Goal: Task Accomplishment & Management: Use online tool/utility

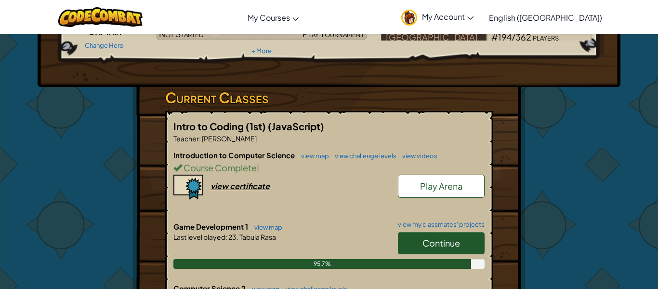
scroll to position [182, 0]
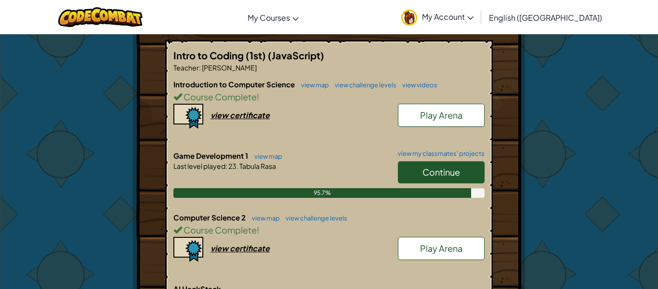
click at [448, 178] on link "Continue" at bounding box center [441, 172] width 87 height 22
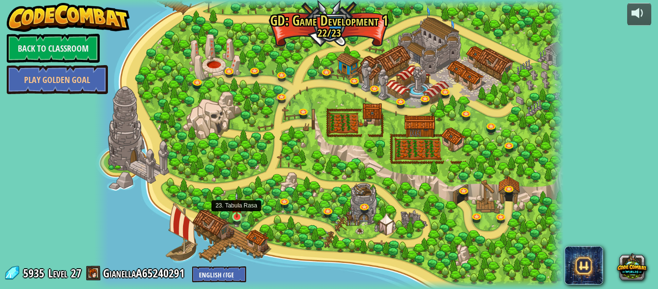
click at [240, 214] on img at bounding box center [236, 205] width 11 height 26
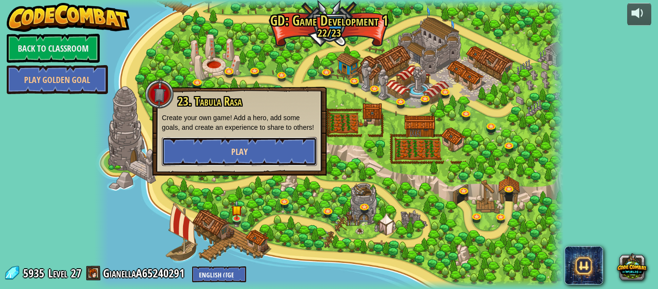
click at [259, 158] on button "Play" at bounding box center [239, 151] width 155 height 29
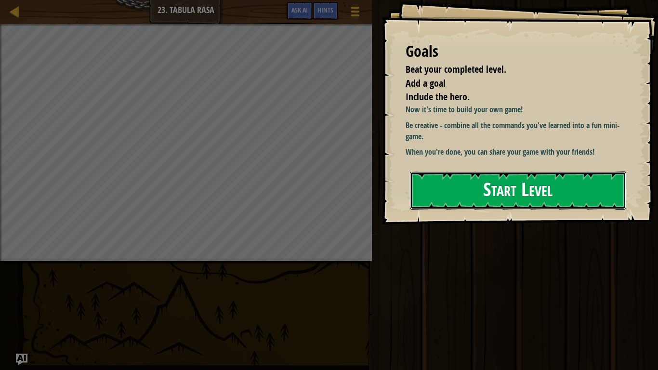
click at [467, 196] on button "Start Level" at bounding box center [518, 191] width 216 height 38
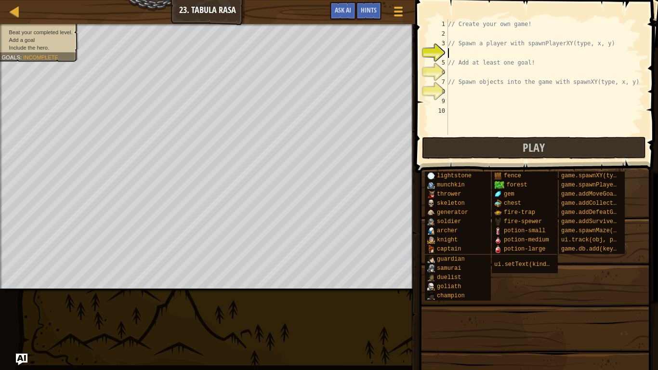
click at [474, 31] on div "// Create your own game! // Spawn a player with spawnPlayerXY(type, x, y) // Ad…" at bounding box center [545, 86] width 198 height 135
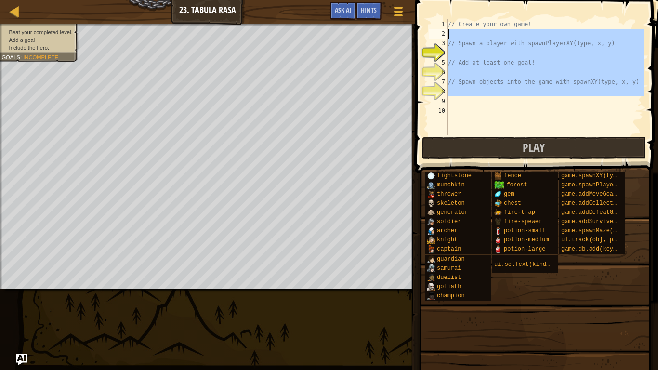
drag, startPoint x: 459, startPoint y: 99, endPoint x: 426, endPoint y: 38, distance: 69.9
click at [427, 38] on div "1 2 3 4 5 6 7 8 9 10 // Create your own game! // Spawn a player with spawnPlaye…" at bounding box center [535, 77] width 217 height 116
type textarea "// Spawn a player with spawnPlayerXY(type, x, y)"
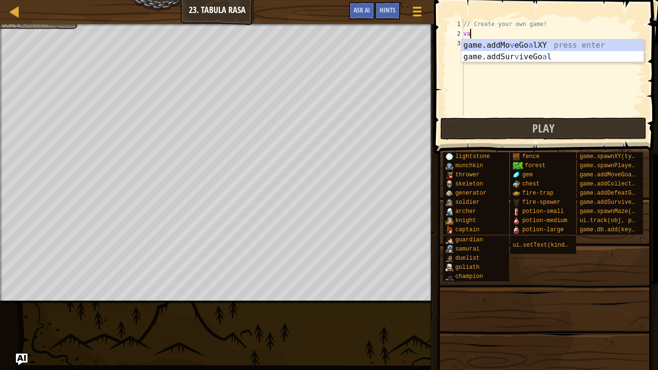
scroll to position [4, 0]
type textarea "v"
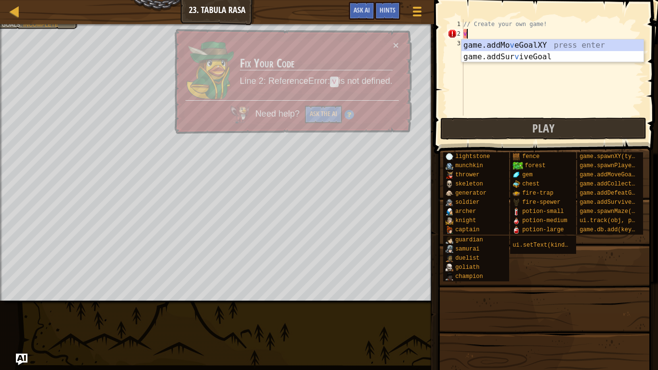
scroll to position [4, 0]
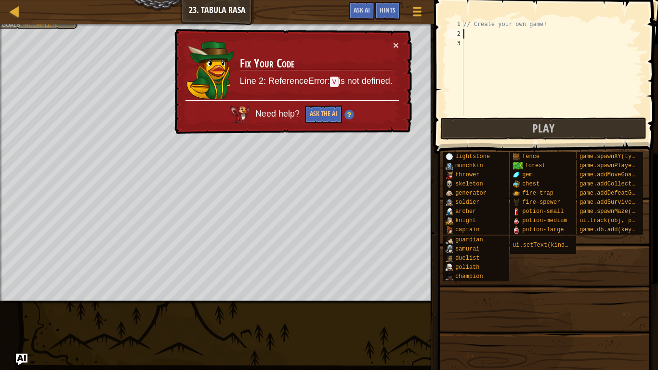
type textarea "// Create your own game!"
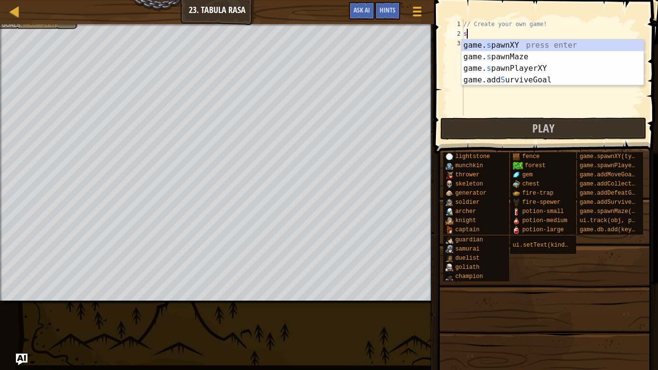
scroll to position [4, 0]
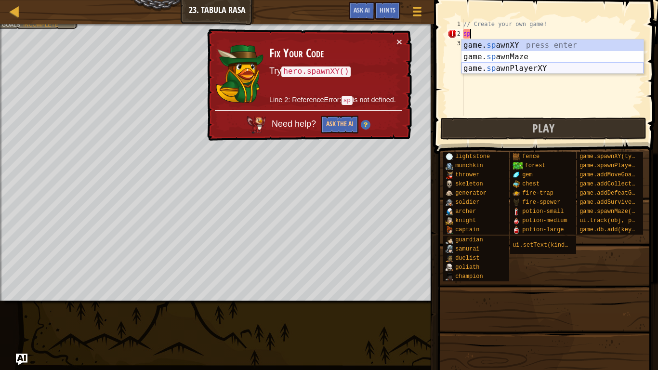
click at [591, 67] on div "game. sp awnXY press enter game. sp awnMaze press enter game. sp awnPlayerXY pr…" at bounding box center [553, 69] width 182 height 58
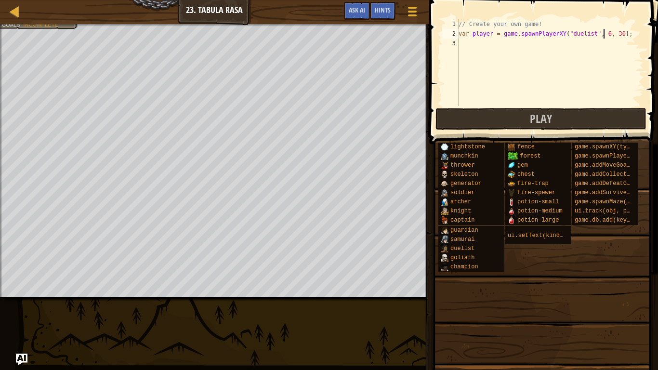
scroll to position [4, 21]
type textarea "var player = game.spawnPlayerXY("duelist", 16, 12);"
type textarea "player.maxHealth = 200;"
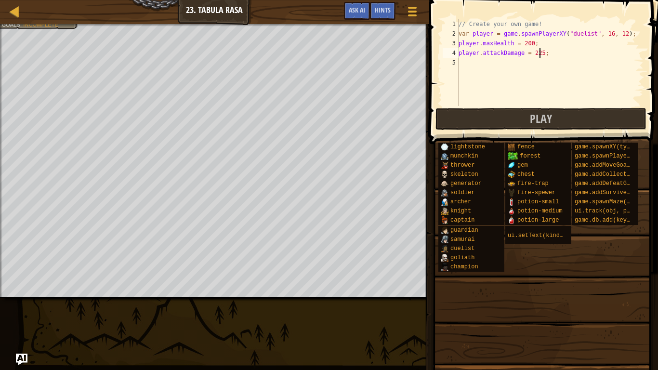
type textarea "player.attackDamage = 25;"
type textarea "player.maxSpeed = 12;"
type textarea "game.addMoveGoalXY(70, 30);"
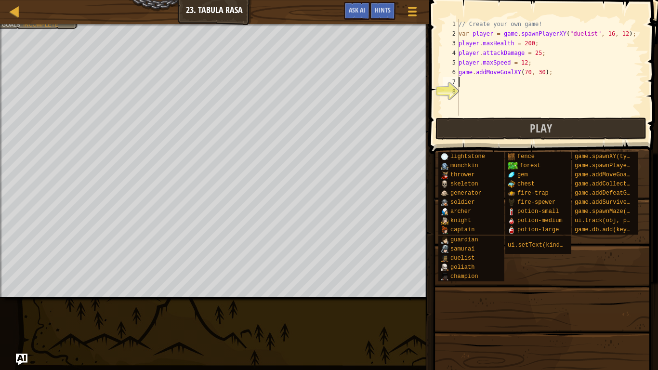
scroll to position [4, 0]
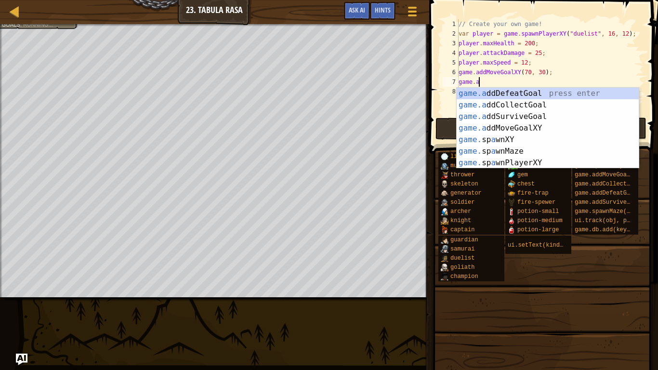
type textarea "game.add"
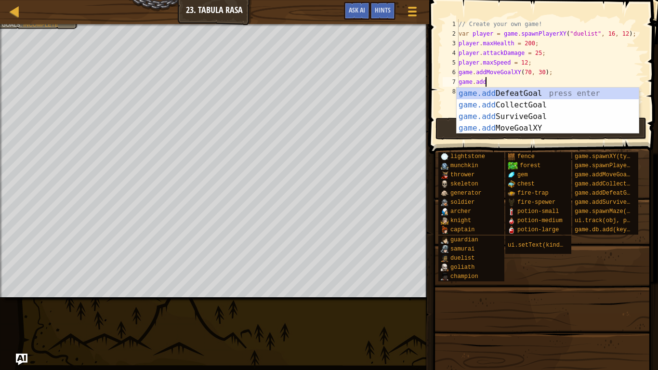
scroll to position [4, 3]
click at [571, 92] on div "game.add DefeatGoal press enter game.add CollectGoal press enter game.add Survi…" at bounding box center [548, 122] width 182 height 69
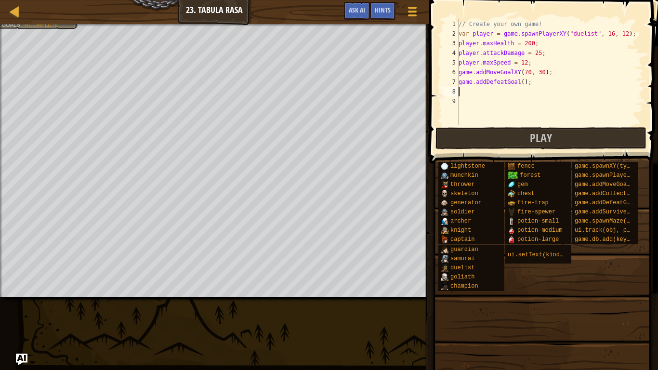
click at [524, 81] on div "// Create your own game! var player = game . spawnPlayerXY ( "duelist" , 16 , 1…" at bounding box center [550, 81] width 187 height 125
type textarea "game.addDefeatGoal("ogre");"
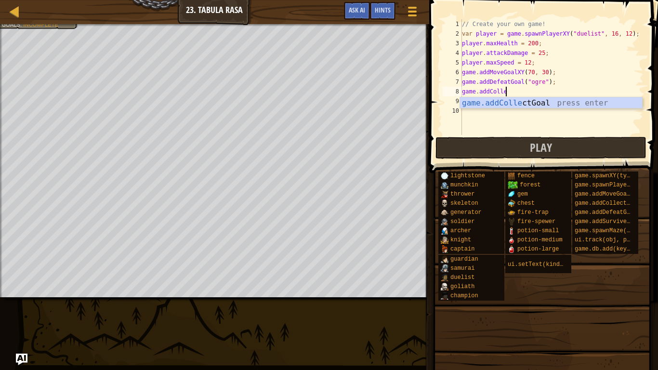
type textarea "game.addCollec"
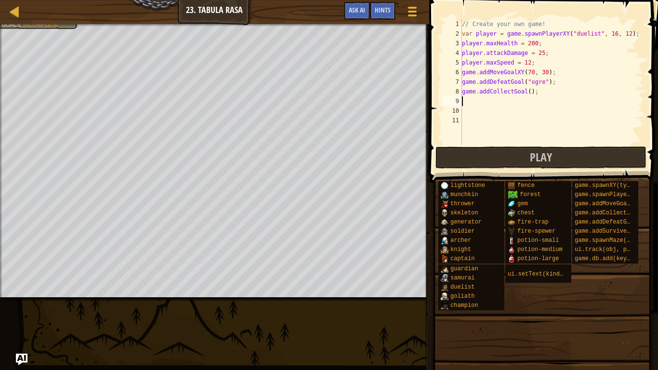
click at [530, 89] on div "// Create your own game! var player = game . spawnPlayerXY ( "duelist" , 16 , 1…" at bounding box center [552, 91] width 184 height 145
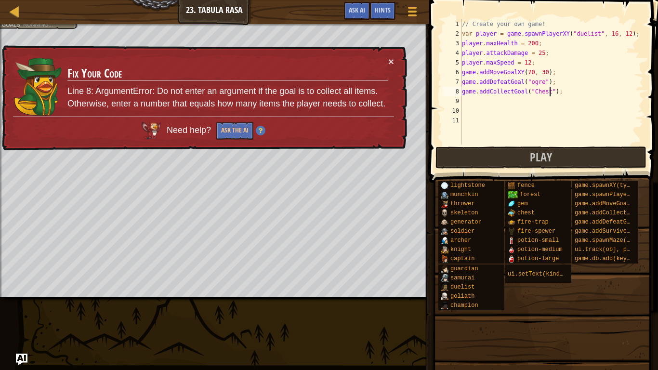
scroll to position [4, 13]
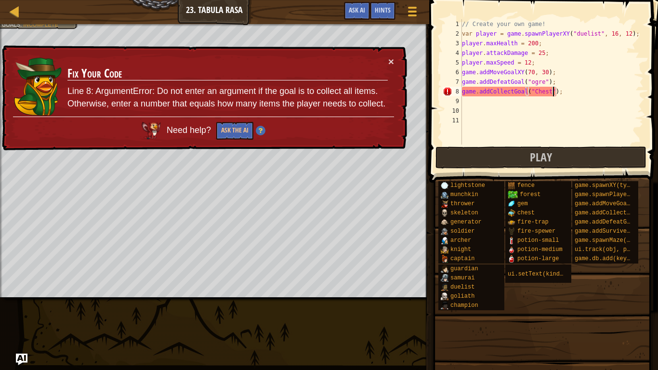
click at [537, 94] on div "// Create your own game! var player = game . spawnPlayerXY ( "duelist" , 16 , 1…" at bounding box center [552, 91] width 184 height 145
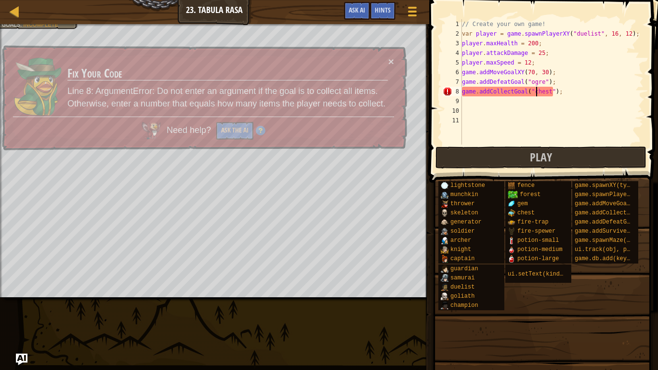
scroll to position [4, 11]
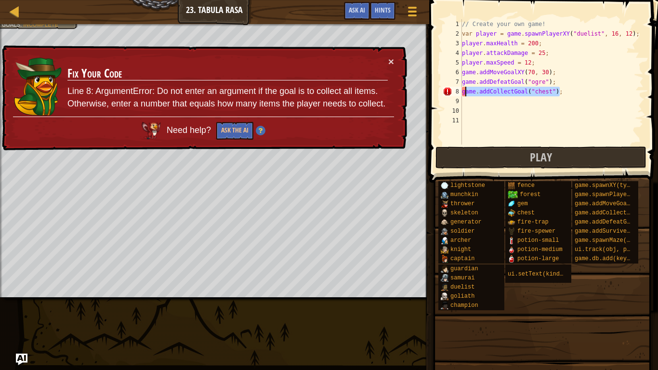
drag, startPoint x: 565, startPoint y: 92, endPoint x: 464, endPoint y: 92, distance: 101.2
click at [464, 92] on div "// Create your own game! var player = game . spawnPlayerXY ( "duelist" , 16 , 1…" at bounding box center [552, 91] width 184 height 145
type textarea "g"
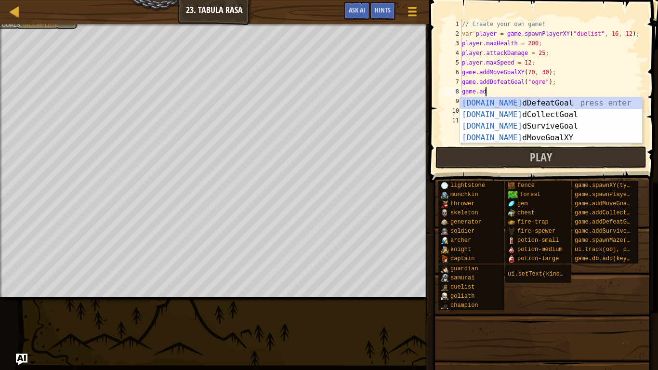
type textarea "game.add"
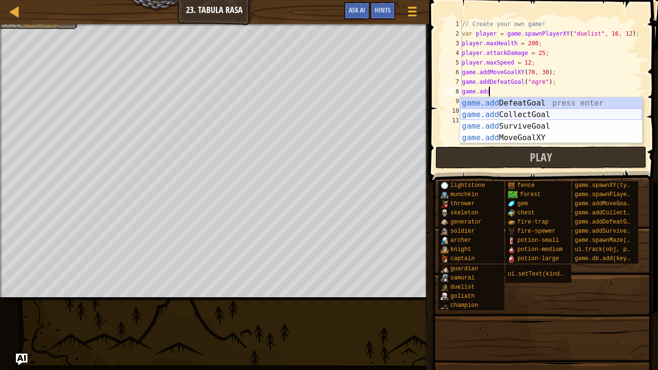
click at [484, 113] on div "game.add DefeatGoal press enter game.add CollectGoal press enter game.add Survi…" at bounding box center [551, 131] width 182 height 69
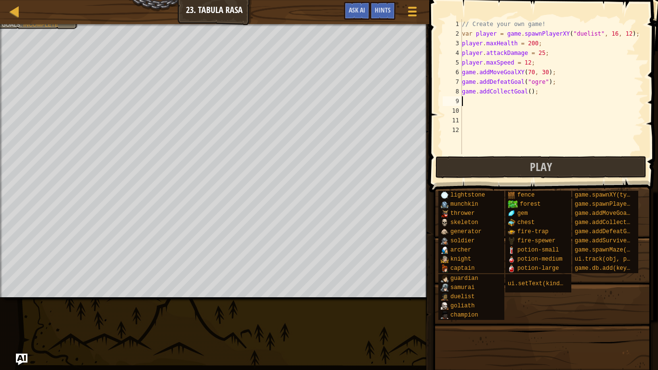
click at [529, 91] on div "// Create your own game! var player = game . spawnPlayerXY ( "duelist" , 16 , 1…" at bounding box center [552, 96] width 184 height 154
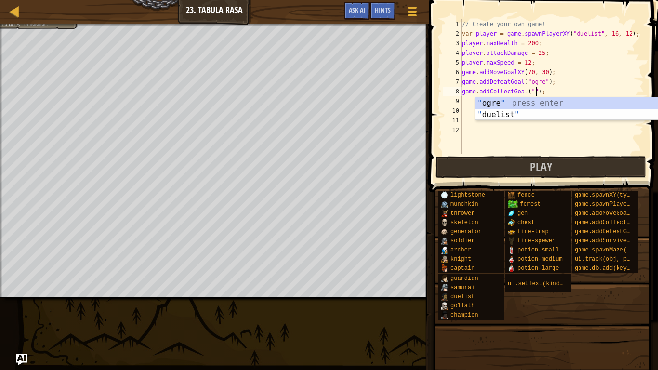
scroll to position [4, 11]
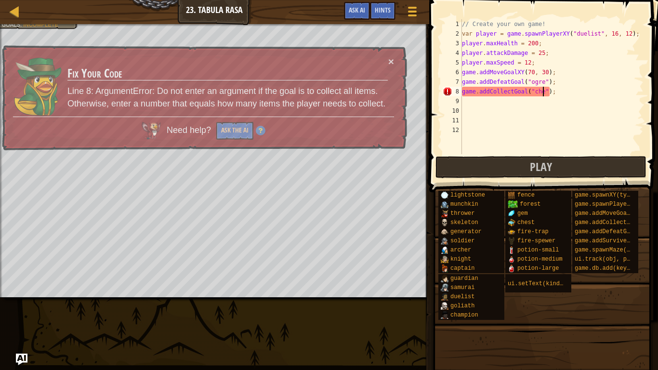
type textarea "game.addCollectGoal("chest");"
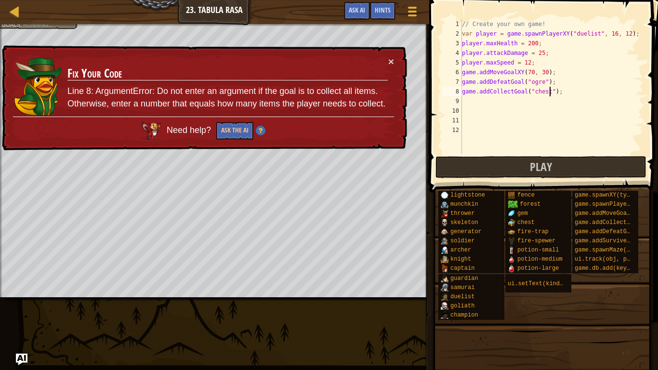
scroll to position [4, 13]
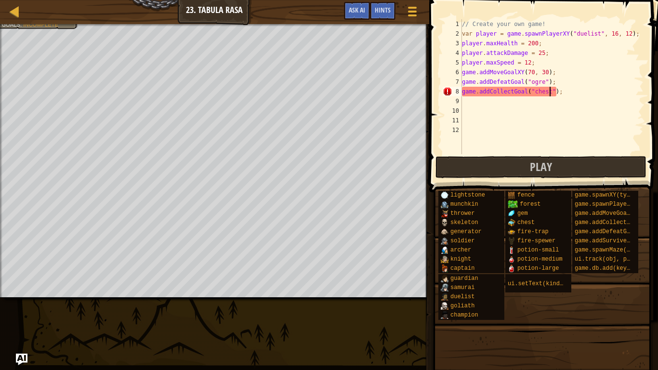
click at [509, 90] on div "// Create your own game! var player = game . spawnPlayerXY ( "duelist" , 16 , 1…" at bounding box center [552, 96] width 184 height 154
click at [499, 94] on div "// Create your own game! var player = game . spawnPlayerXY ( "duelist" , 16 , 1…" at bounding box center [552, 96] width 184 height 154
click at [495, 99] on div "// Create your own game! var player = game . spawnPlayerXY ( "duelist" , 16 , 1…" at bounding box center [552, 96] width 184 height 154
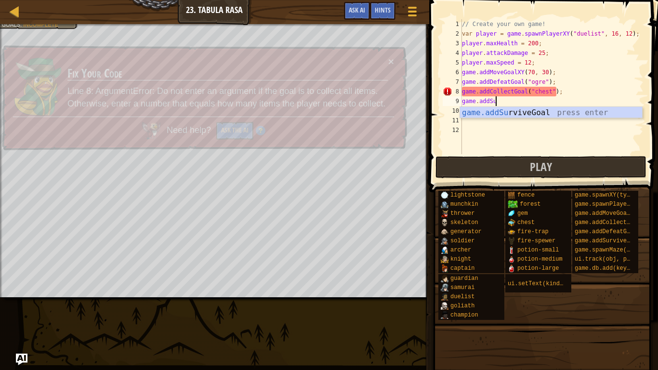
type textarea "game.addSur"
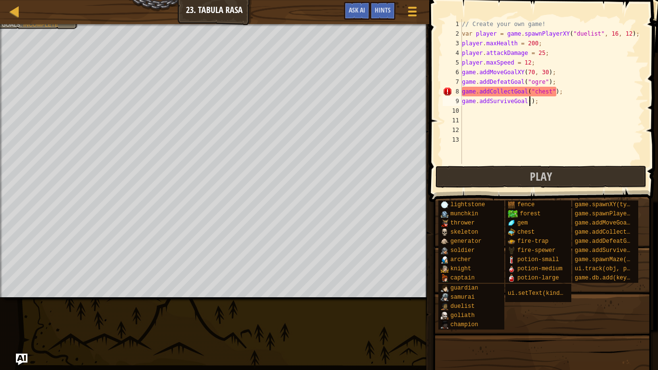
click at [530, 103] on div "// Create your own game! var player = game . spawnPlayerXY ( "duelist" , 16 , 1…" at bounding box center [552, 101] width 184 height 164
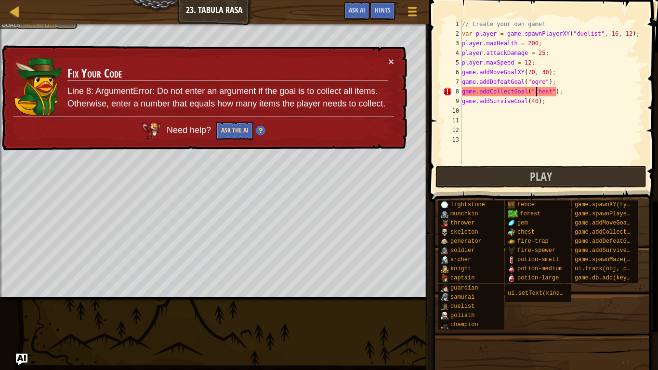
type textarea "game.addCollectGoal("chest");"
click at [242, 130] on button "Ask the AI" at bounding box center [234, 131] width 37 height 18
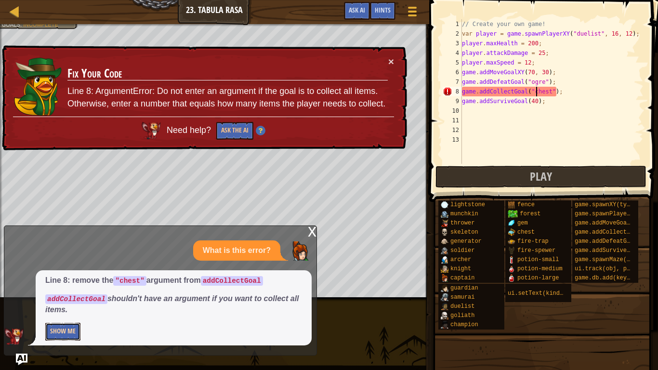
click at [76, 288] on button "Show Me" at bounding box center [62, 332] width 35 height 18
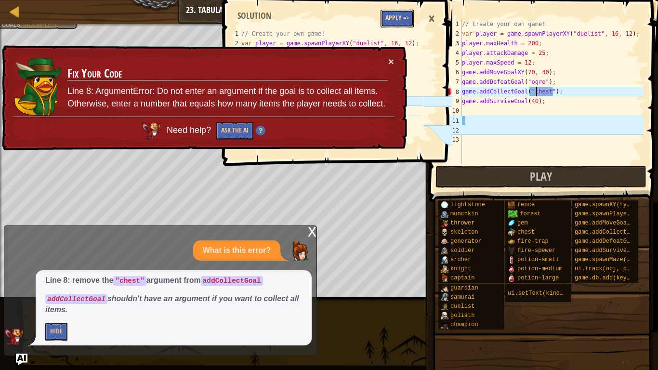
click at [398, 18] on button "Apply =>" at bounding box center [397, 19] width 33 height 18
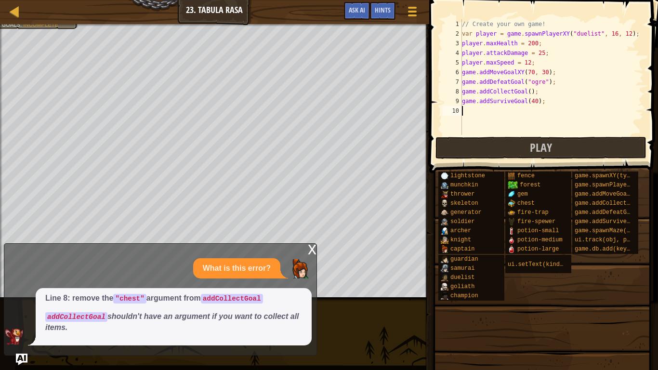
click at [312, 246] on div "x" at bounding box center [312, 249] width 9 height 10
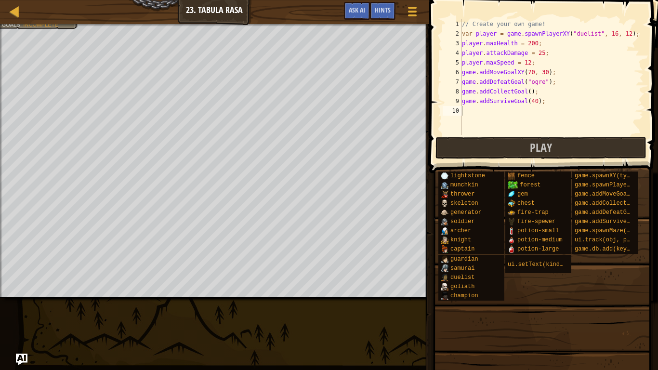
click at [510, 107] on div "// Create your own game! var player = game . spawnPlayerXY ( "duelist" , 16 , 1…" at bounding box center [552, 86] width 184 height 135
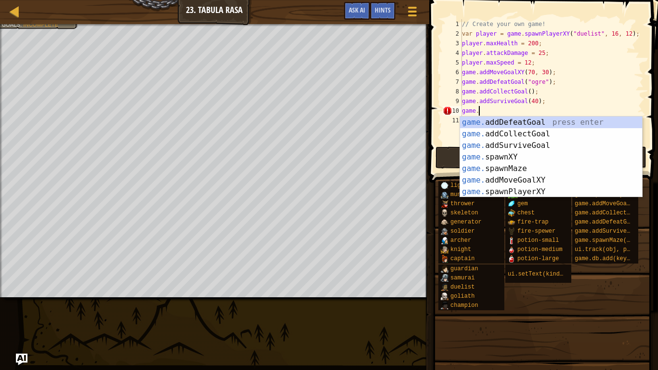
scroll to position [4, 2]
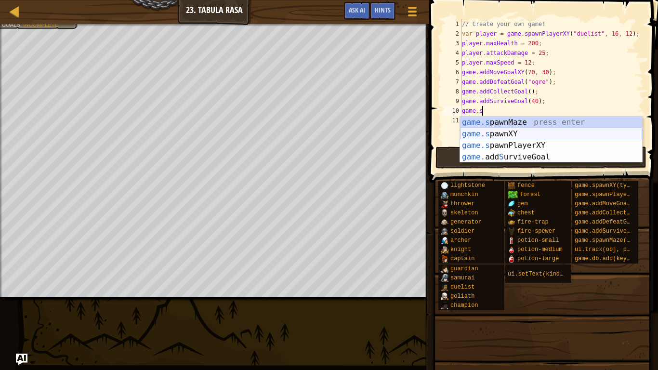
click at [500, 134] on div "game.s pawnMaze press enter game.s pawnXY press enter game.s pawnPlayerXY press…" at bounding box center [551, 151] width 182 height 69
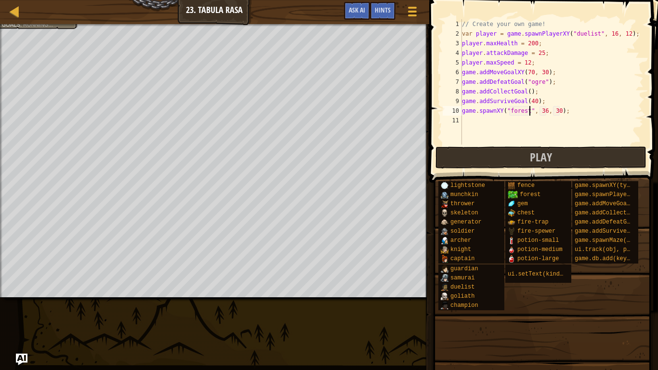
scroll to position [4, 10]
drag, startPoint x: 578, startPoint y: 111, endPoint x: 464, endPoint y: 111, distance: 114.7
click at [464, 111] on div "// Create your own game! var player = game . spawnPlayerXY ( "duelist" , 16 , 1…" at bounding box center [552, 91] width 184 height 145
type textarea "game.spawnXY("forest", 36, 30);"
click at [464, 111] on div "// Create your own game! var player = game . spawnPlayerXY ( "duelist" , 16 , 1…" at bounding box center [552, 81] width 184 height 125
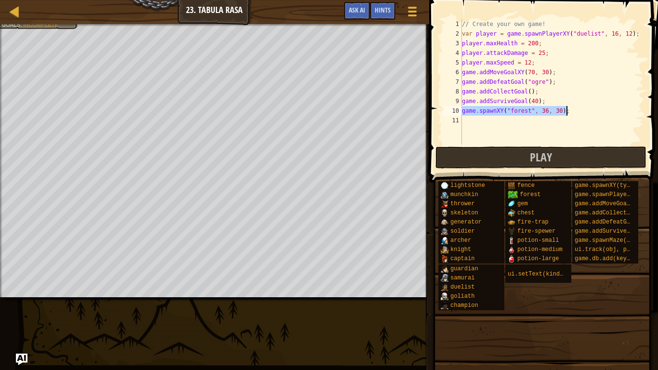
drag, startPoint x: 463, startPoint y: 111, endPoint x: 567, endPoint y: 108, distance: 103.7
click at [567, 108] on div "// Create your own game! var player = game . spawnPlayerXY ( "duelist" , 16 , 1…" at bounding box center [552, 91] width 184 height 145
click at [543, 117] on div "// Create your own game! var player = game . spawnPlayerXY ( "duelist" , 16 , 1…" at bounding box center [552, 91] width 184 height 145
paste textarea "game.spawnXY("forest", 36, 30);"
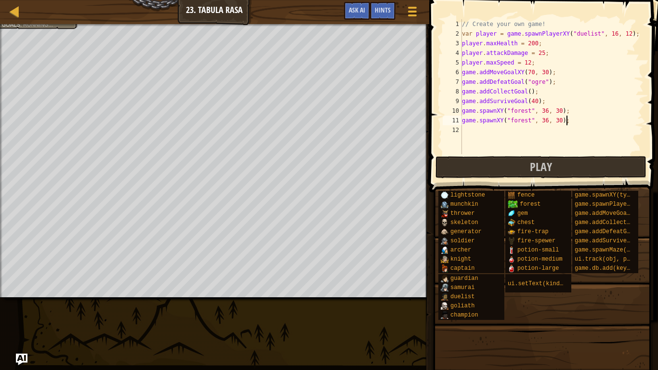
paste textarea "game.spawnXY("forest", 36, 30);"
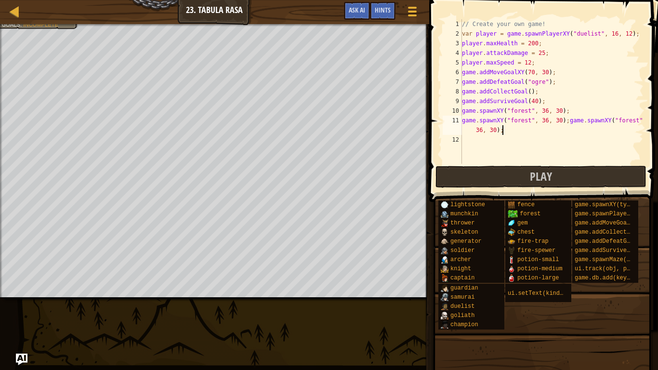
paste textarea "game.spawnXY("forest", 36, 30);"
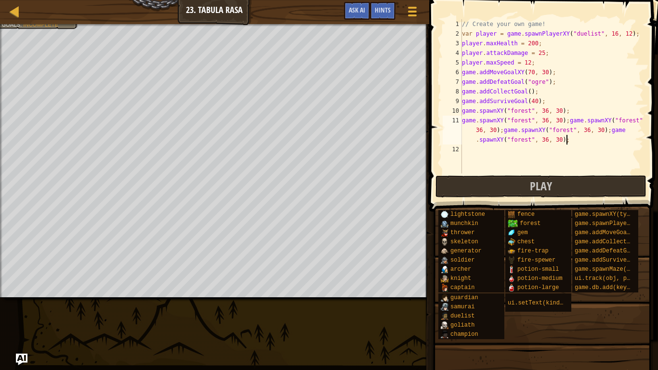
paste textarea "game.spawnXY("forest", 36, 30);"
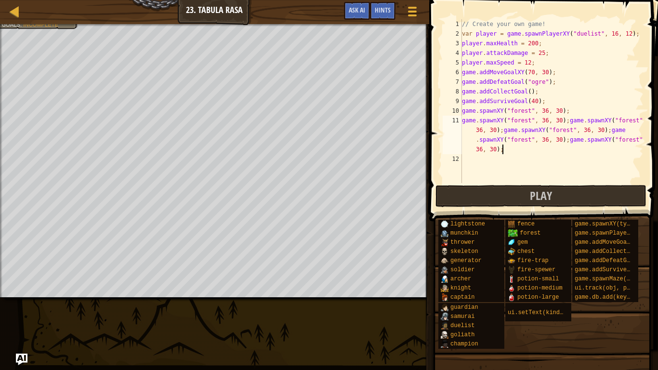
paste textarea "game.spawnXY("forest", 36, 30);"
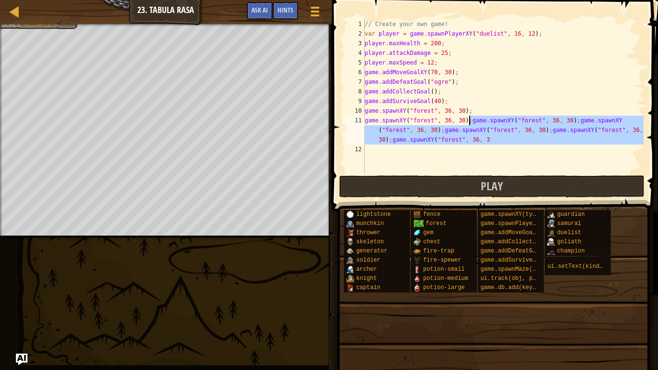
drag, startPoint x: 511, startPoint y: 152, endPoint x: 469, endPoint y: 121, distance: 52.4
click at [469, 121] on div "// Create your own game! var player = game . spawnPlayerXY ( "duelist" , 16 , 1…" at bounding box center [503, 106] width 281 height 174
type textarea "game.spawnXY("forest", 36, 30);"
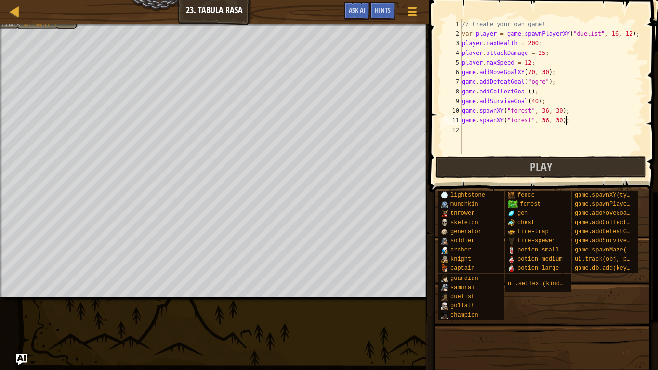
click at [467, 124] on div "// Create your own game! var player = game . spawnPlayerXY ( "duelist" , 16 , 1…" at bounding box center [552, 96] width 184 height 154
click at [469, 128] on div "// Create your own game! var player = game . spawnPlayerXY ( "duelist" , 16 , 1…" at bounding box center [552, 96] width 184 height 154
paste textarea "game.spawnXY("forest", 36, 30);"
type textarea "game.spawnXY("forest", 36, 30);"
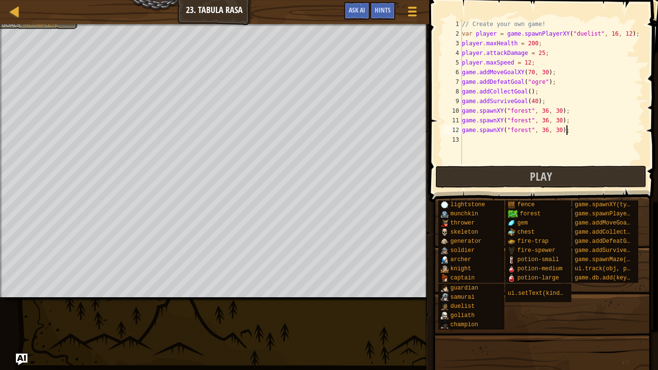
click at [468, 139] on div "// Create your own game! var player = game . spawnPlayerXY ( "duelist" , 16 , 1…" at bounding box center [552, 101] width 184 height 164
paste textarea "game.spawnXY("forest", 36, 30);"
type textarea "game.spawnXY("forest", 36, 30);"
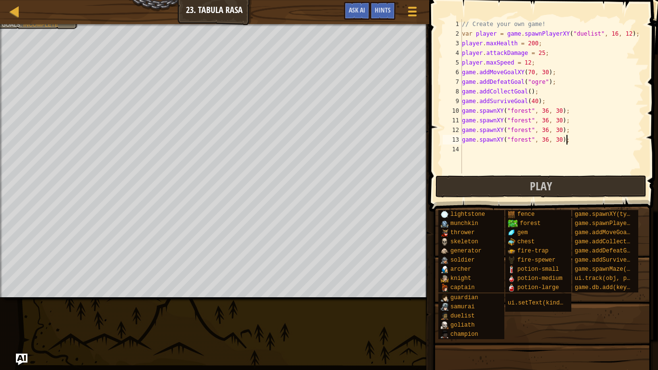
click at [468, 148] on div "// Create your own game! var player = game . spawnPlayerXY ( "duelist" , 16 , 1…" at bounding box center [552, 106] width 184 height 174
paste textarea "game.spawnXY("forest", 36, 30);"
type textarea "game.spawnXY("forest", 36, 30);"
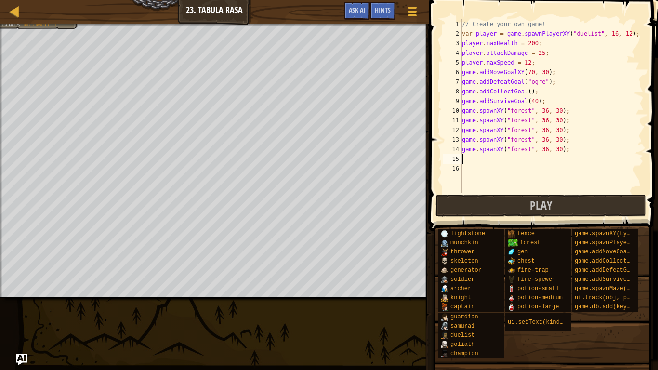
paste textarea "game.spawnXY("forest", 36, 30);"
type textarea "game.spawnXY("forest", 36, 30);"
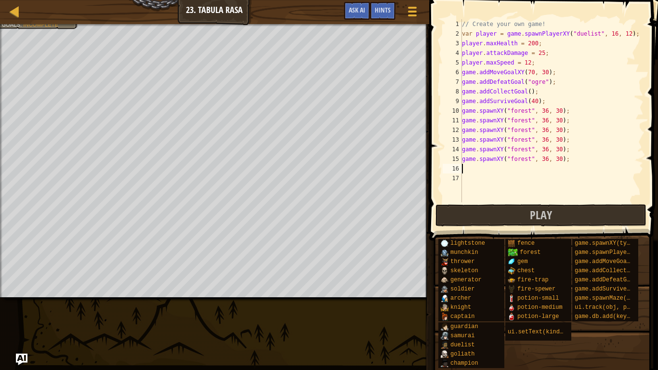
paste textarea "game.spawnXY("forest", 36, 30);"
type textarea "game.spawnXY("forest", 36, 30);"
paste textarea "game.spawnXY("forest", 36, 30);"
type textarea "game.spawnXY("forest", 36, 30);"
paste textarea "game.spawnXY("forest", 36, 30);"
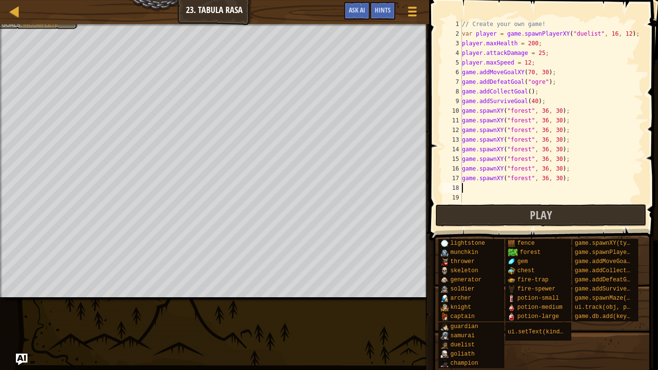
type textarea "game.spawnXY("forest", 36, 30);"
paste textarea "game.spawnXY("forest", 36, 30);"
click at [545, 110] on div "// Create your own game! var player = game . spawnPlayerXY ( "duelist" , 16 , 1…" at bounding box center [552, 120] width 184 height 202
type textarea "game.spawnXY("forest", 28, 10);"
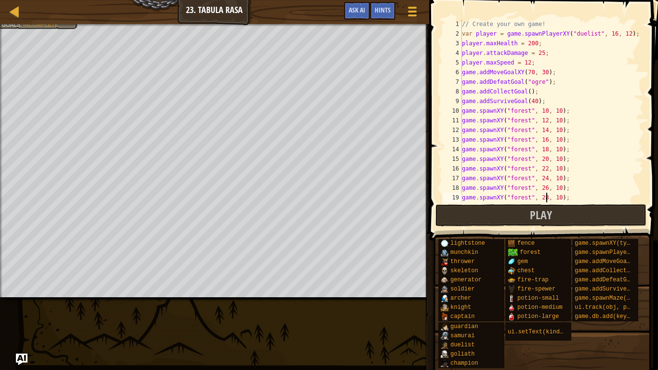
scroll to position [10, 0]
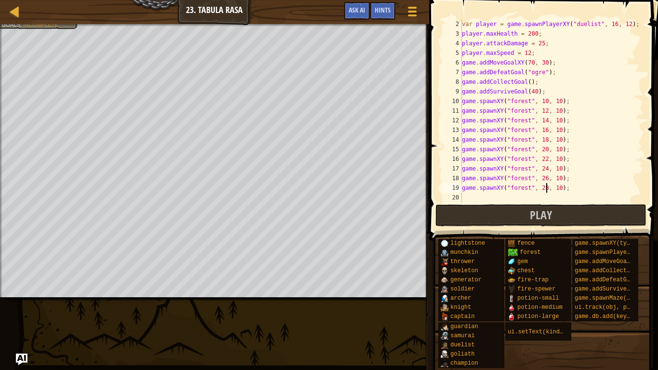
click at [541, 197] on div "var player = game . spawnPlayerXY ( "duelist" , 16 , 12 ) ; player . maxHealth …" at bounding box center [552, 120] width 184 height 202
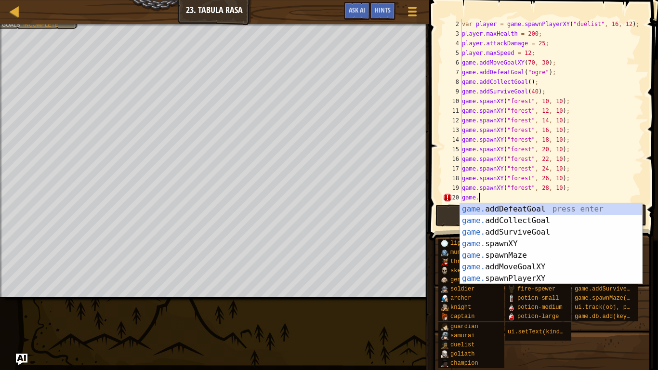
scroll to position [4, 2]
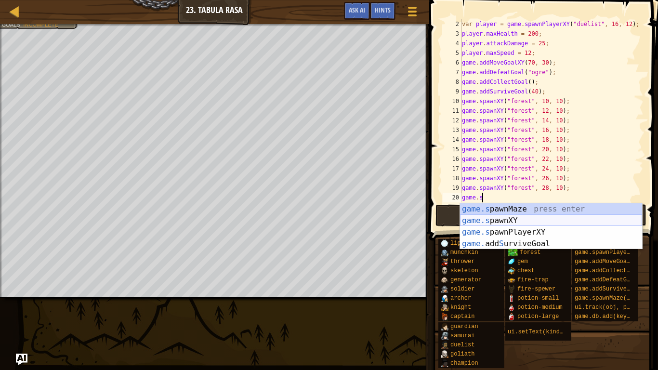
click at [472, 222] on div "game.s pawnMaze press enter game.s pawnXY press enter game.s pawnPlayerXY press…" at bounding box center [551, 237] width 182 height 69
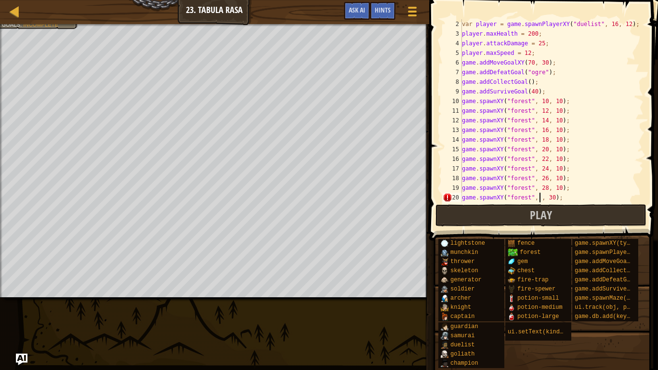
scroll to position [4, 12]
type textarea "game.spawnXY("forest", 10, 12);"
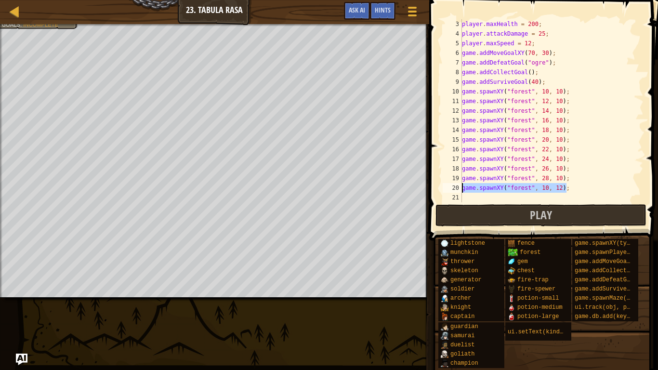
drag, startPoint x: 571, startPoint y: 187, endPoint x: 462, endPoint y: 186, distance: 108.9
click at [462, 186] on div "game.spawnXY("forest", 10, 12); 3 4 5 6 7 8 9 10 11 12 13 14 15 16 17 18 19 20 …" at bounding box center [542, 110] width 203 height 183
click at [557, 194] on div "player . maxHealth = 200 ; player . attackDamage = 25 ; player . maxSpeed = 12 …" at bounding box center [552, 120] width 184 height 202
paste textarea "game.spawnXY("forest", 10, 12);"
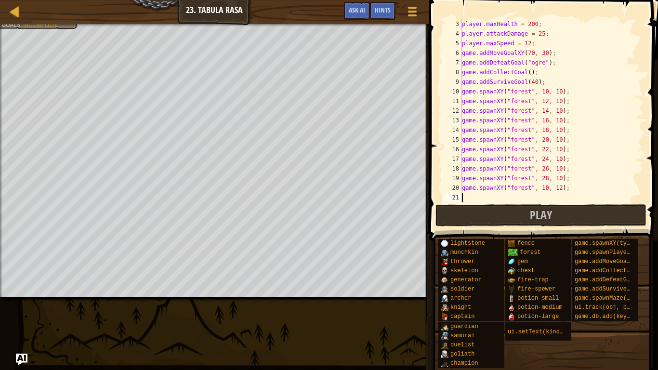
type textarea "game.spawnXY("forest", 10, 12);"
paste textarea "game.spawnXY("forest", 10, 12);"
type textarea "game.spawnXY("forest", 10, 12);"
paste textarea "game.spawnXY("forest", 10, 12);"
type textarea "game.spawnXY("forest", 10, 12);"
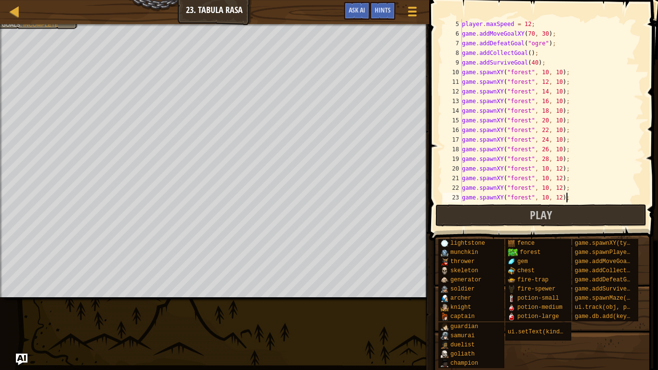
scroll to position [39, 0]
paste textarea "game.spawnXY("forest", 10, 12);"
type textarea "game.spawnXY("forest", 10, 12);"
paste textarea "game.spawnXY("forest", 10, 12);"
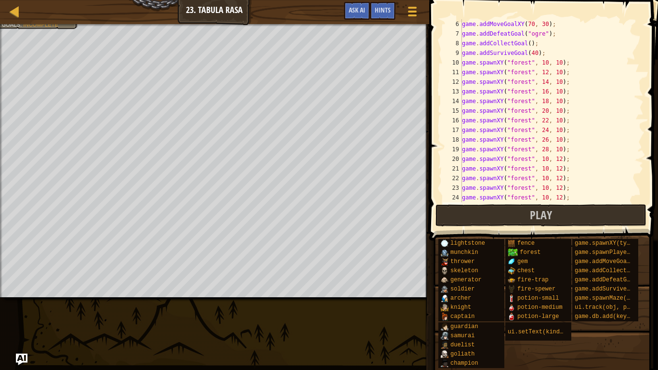
type textarea "game.spawnXY("forest", 10, 12);"
paste textarea "game.spawnXY("forest", 10, 12);"
type textarea "game.spawnXY("forest", 10, 12);"
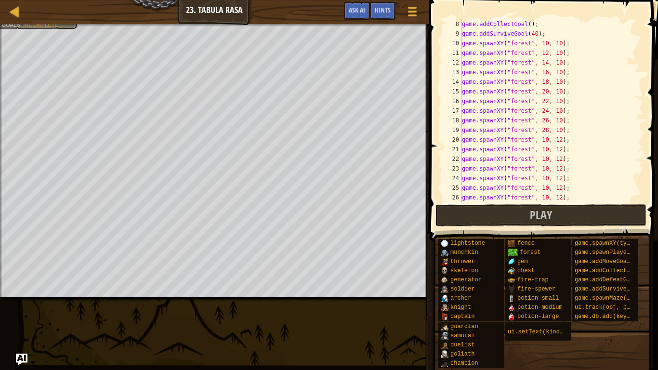
paste textarea "game.spawnXY("forest", 10, 12);"
type textarea "game.spawnXY("forest", 10, 12);"
paste textarea "game.spawnXY("forest", 10, 12);"
type textarea "game.spawnXY("forest", 10, 12);"
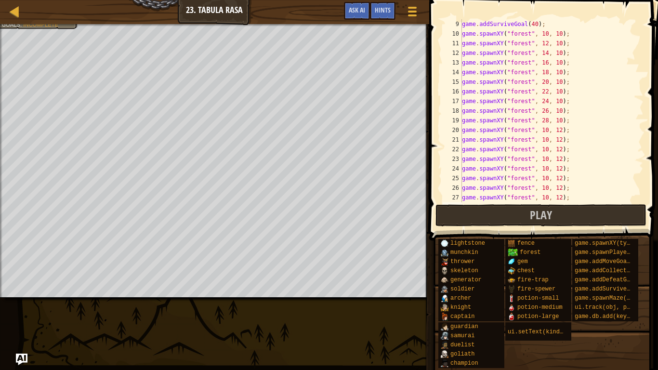
scroll to position [87, 0]
paste textarea "game.spawnXY("forest", 10, 12);"
type textarea "game.spawnXY("forest", 28, 12);"
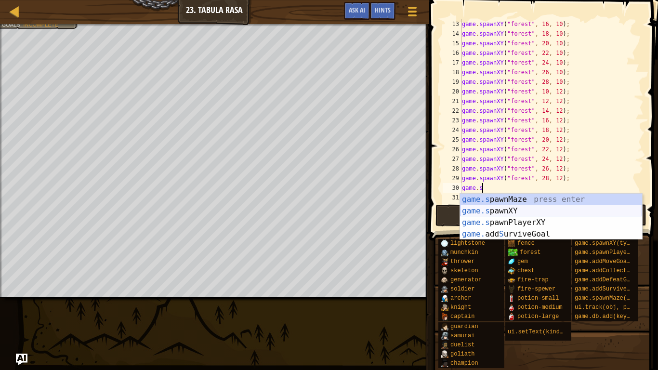
click at [532, 211] on div "game.s pawnMaze press enter game.s pawnXY press enter game.s pawnPlayerXY press…" at bounding box center [551, 228] width 182 height 69
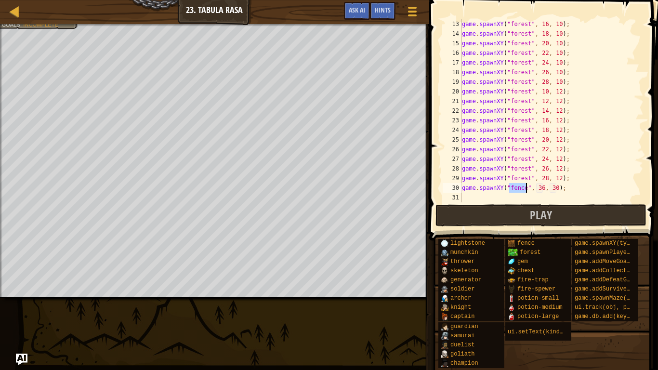
click at [541, 187] on div "game . spawnXY ( "forest" , 16 , 10 ) ; game . spawnXY ( "forest" , 18 , 10 ) ;…" at bounding box center [552, 120] width 184 height 202
type textarea "game.spawnXY("fence", 5, 5);"
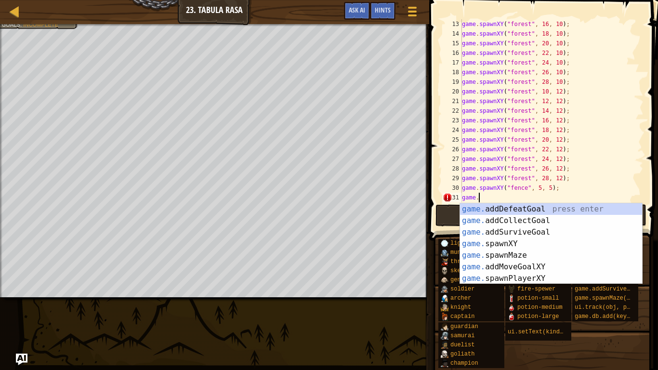
scroll to position [4, 2]
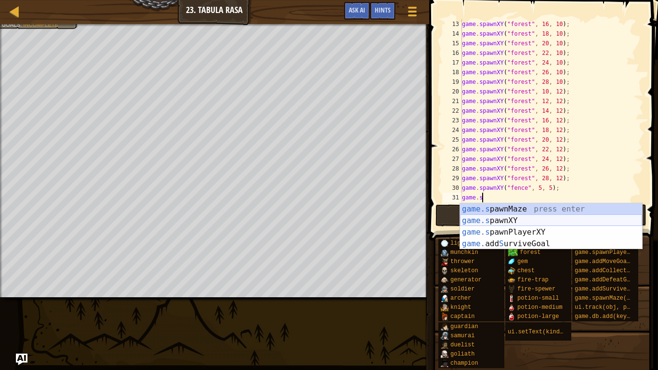
click at [531, 218] on div "game.s pawnMaze press enter game.s pawnXY press enter game.s pawnPlayerXY press…" at bounding box center [551, 237] width 182 height 69
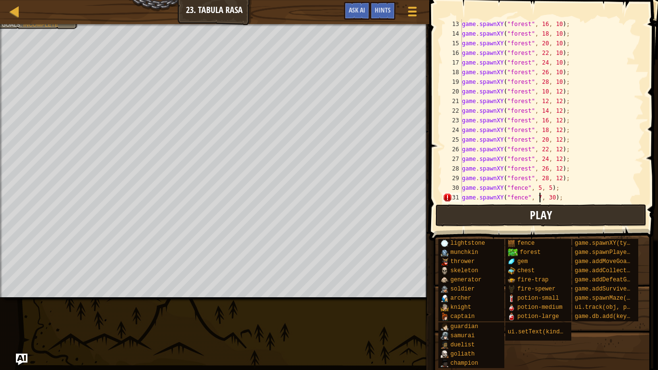
scroll to position [4, 11]
type textarea "game.spawnXY("fence", 7, 5);"
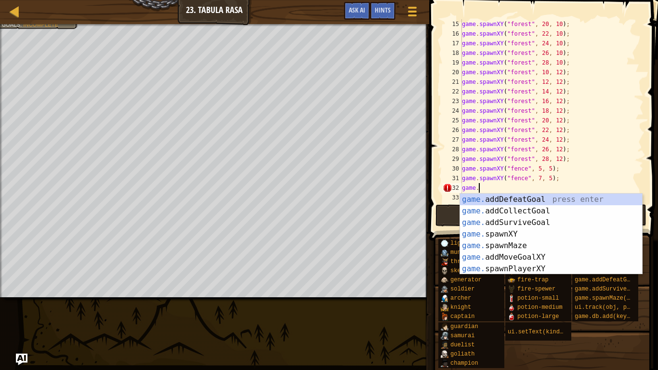
scroll to position [4, 2]
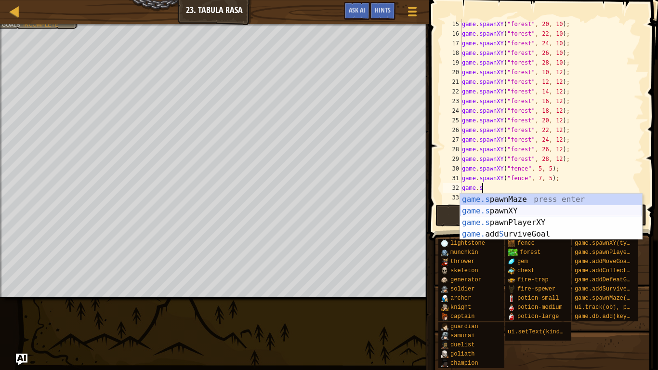
click at [554, 207] on div "game.s pawnMaze press enter game.s pawnXY press enter game.s pawnPlayerXY press…" at bounding box center [551, 228] width 182 height 69
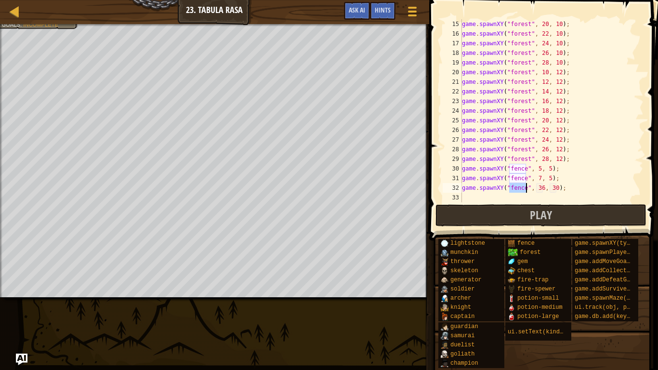
click at [542, 187] on div "game . spawnXY ( "forest" , 20 , 10 ) ; game . spawnXY ( "forest" , 22 , 10 ) ;…" at bounding box center [552, 120] width 184 height 202
type textarea "game.spawnXY("fence", 9, 5);"
click at [490, 196] on div "game . spawnXY ( "forest" , 20 , 10 ) ; game . spawnXY ( "forest" , 22 , 10 ) ;…" at bounding box center [552, 120] width 184 height 202
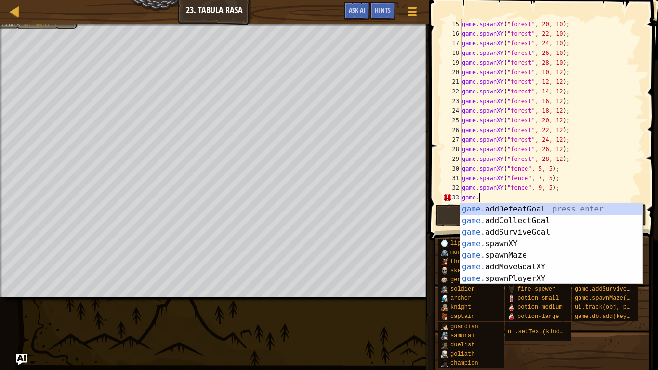
scroll to position [4, 2]
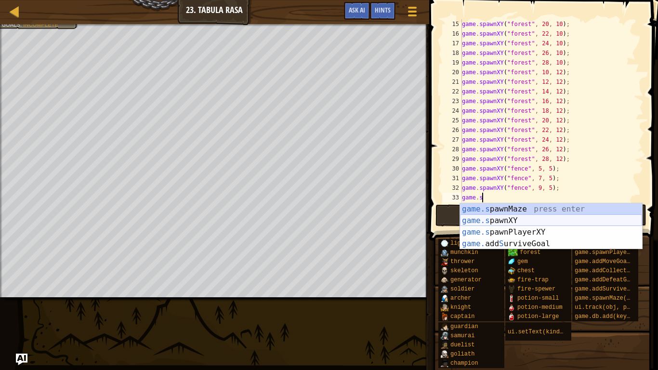
click at [487, 219] on div "game.s pawnMaze press enter game.s pawnXY press enter game.s pawnPlayerXY press…" at bounding box center [551, 237] width 182 height 69
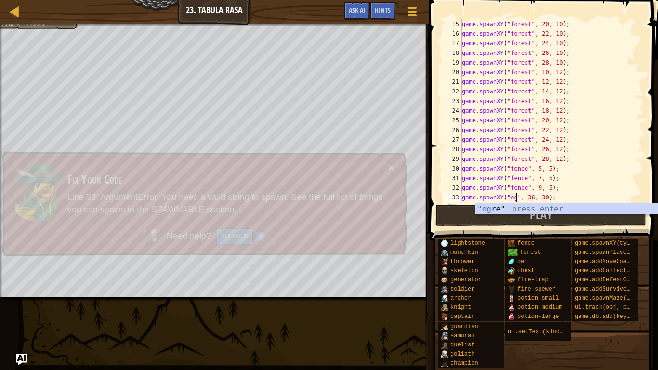
scroll to position [4, 9]
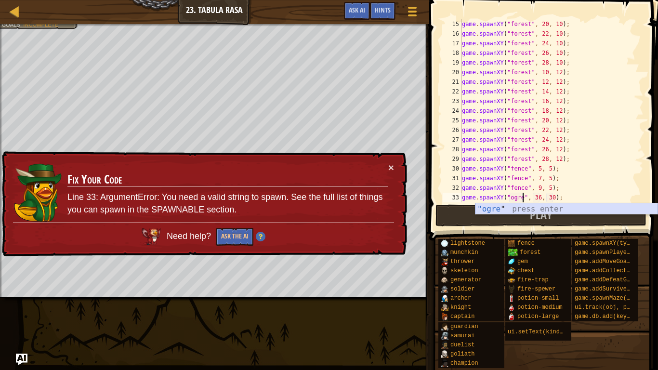
click at [497, 210] on div ""ogre " press enter" at bounding box center [567, 220] width 182 height 35
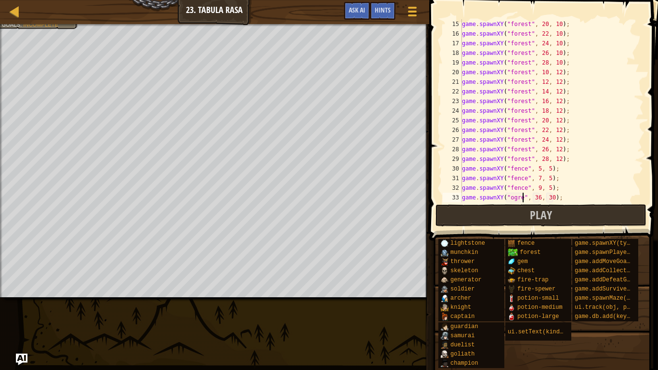
scroll to position [145, 0]
click at [539, 185] on div "game . spawnXY ( "forest" , 22 , 10 ) ; game . spawnXY ( "forest" , 24 , 10 ) ;…" at bounding box center [552, 120] width 184 height 202
type textarea "game.spawnXY("ogre", 60, 30);"
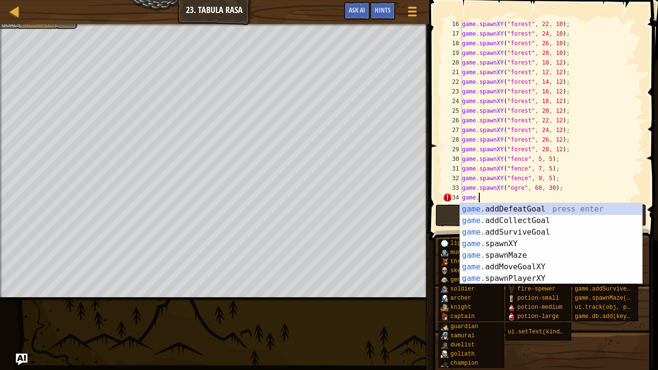
scroll to position [4, 2]
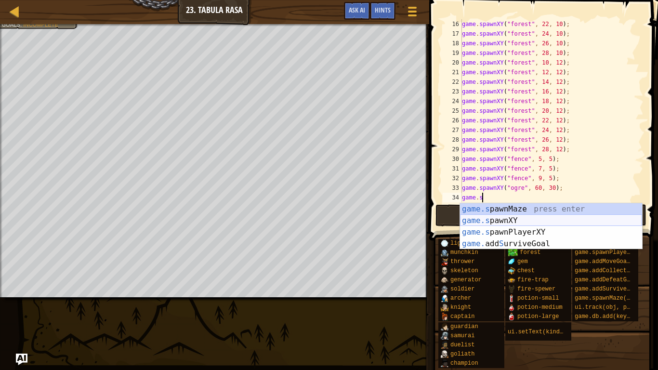
click at [528, 220] on div "game.s pawnMaze press enter game.s pawnXY press enter game.s pawnPlayerXY press…" at bounding box center [551, 237] width 182 height 69
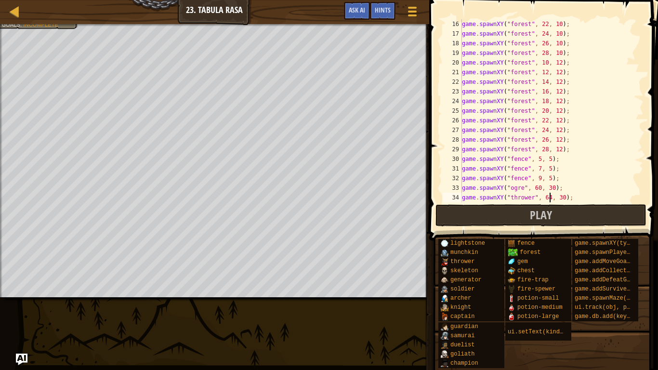
scroll to position [4, 13]
type textarea "game.spawnXY("thrower", 64, 28);"
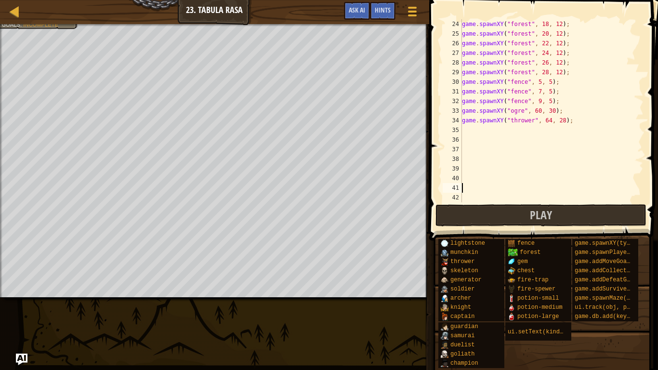
click at [469, 128] on div "game . spawnXY ( "forest" , 18 , 12 ) ; game . spawnXY ( "forest" , 20 , 12 ) ;…" at bounding box center [552, 120] width 184 height 202
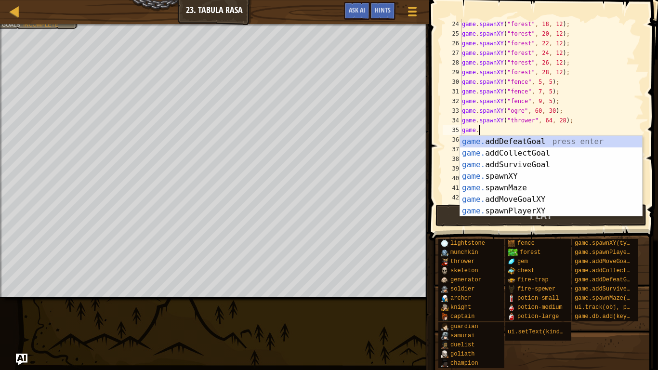
scroll to position [4, 2]
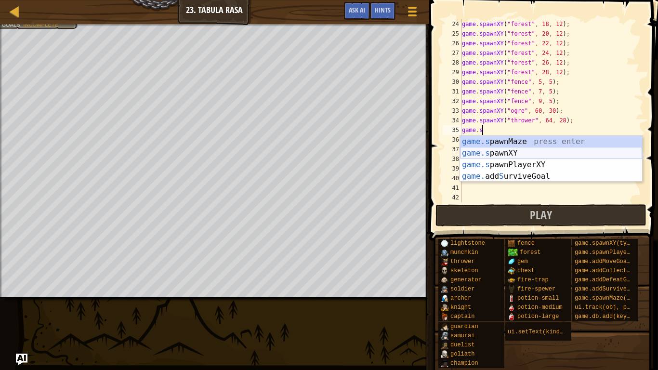
click at [476, 154] on div "game.s pawnMaze press enter game.s pawnXY press enter game.s pawnPlayerXY press…" at bounding box center [551, 170] width 182 height 69
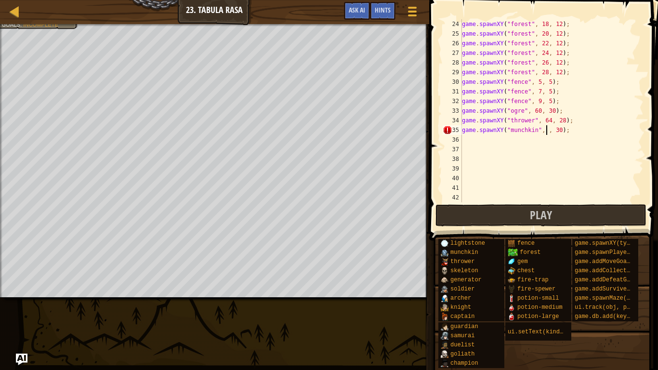
scroll to position [4, 13]
type textarea "game.spawnXY("munchkin", 58, 26);"
type textarea "var generator = game.spawnXY("generator", 50, 22);"
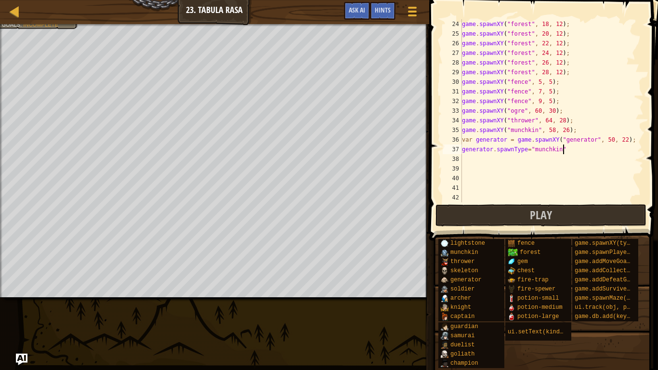
type textarea "generator.spawnType="munchkin";"
type textarea "generator.spawnDelay=3;"
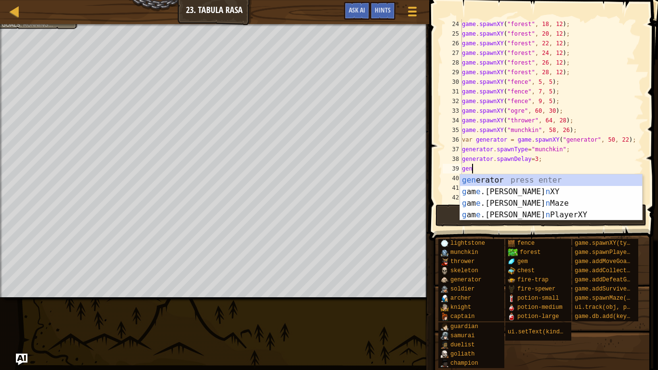
scroll to position [4, 0]
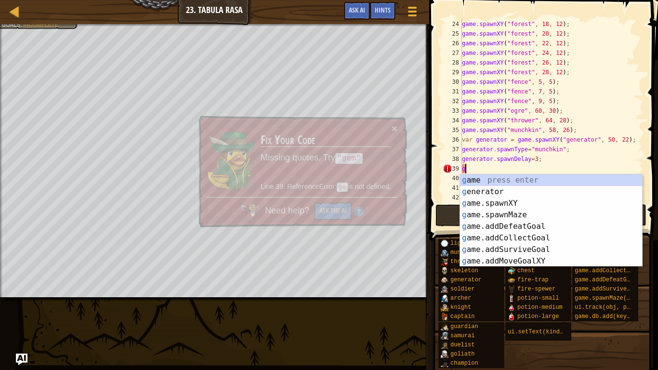
type textarea "g"
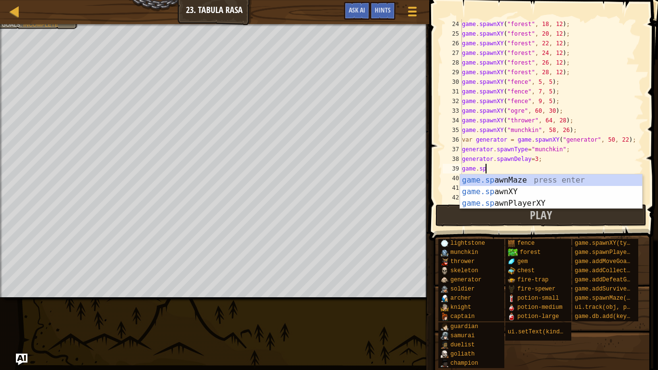
scroll to position [4, 3]
click at [573, 192] on div "[DOMAIN_NAME] wnMaze press enter [DOMAIN_NAME] wnXY press enter [DOMAIN_NAME] w…" at bounding box center [551, 203] width 182 height 58
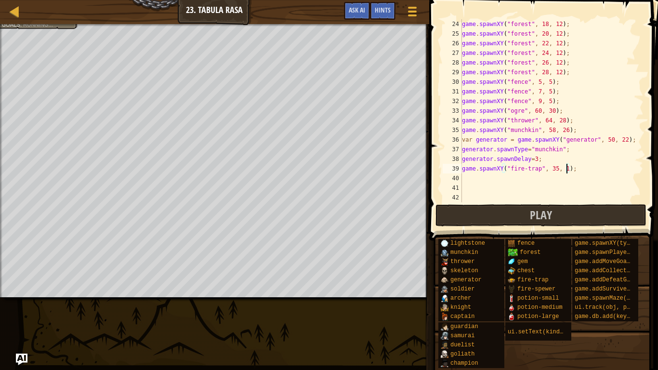
scroll to position [4, 15]
type textarea "game.spawnXY("fire-trap", 35, 18);"
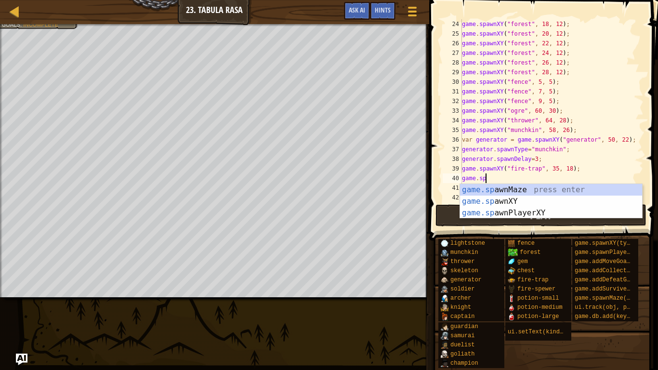
scroll to position [4, 3]
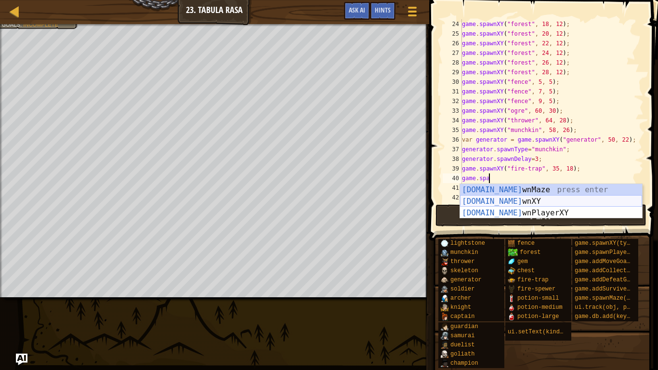
click at [555, 202] on div "[DOMAIN_NAME] wnMaze press enter [DOMAIN_NAME] wnXY press enter [DOMAIN_NAME] w…" at bounding box center [551, 213] width 182 height 58
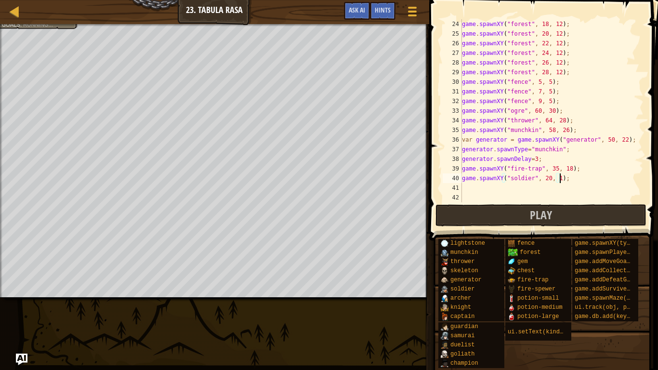
scroll to position [4, 14]
type textarea "game.spawnXY("soldier", 20, 18);"
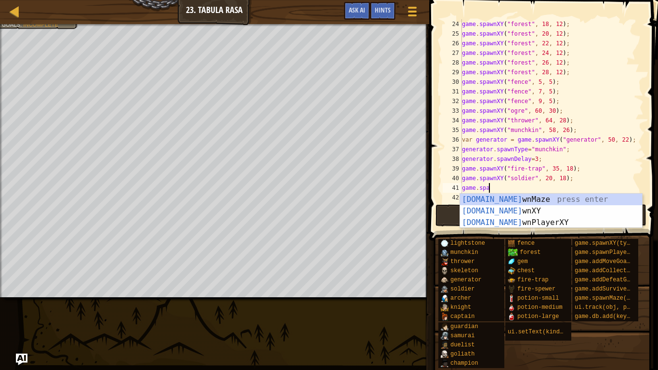
scroll to position [4, 4]
click at [541, 210] on div "game.[PERSON_NAME] nMaze press enter game.[PERSON_NAME] nXY press enter game.[P…" at bounding box center [551, 223] width 182 height 58
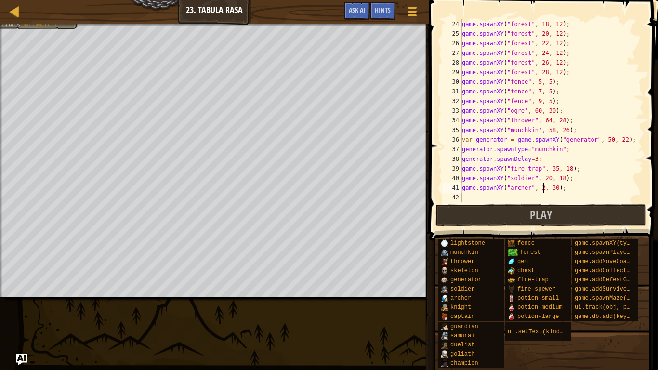
scroll to position [4, 12]
type textarea "game.spawnXY("[PERSON_NAME]", 22, 20);"
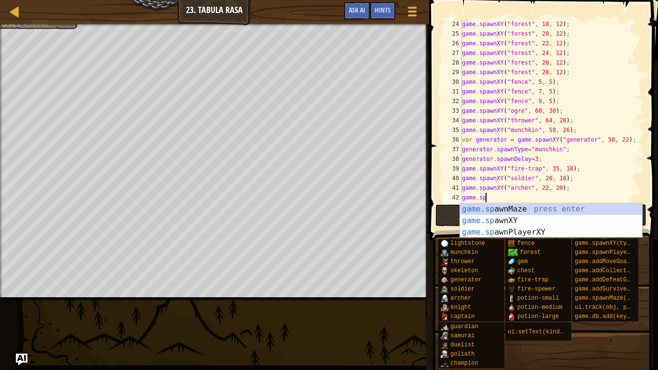
scroll to position [4, 3]
click at [509, 220] on div "game.sp awnMaze press enter game.sp awnXY press enter game.sp awnPlayerXY press…" at bounding box center [551, 232] width 182 height 58
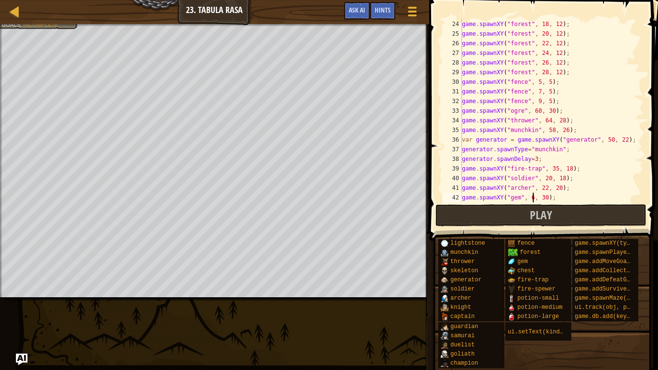
scroll to position [4, 11]
type textarea "game.spawnXY("gem", 66, 30);"
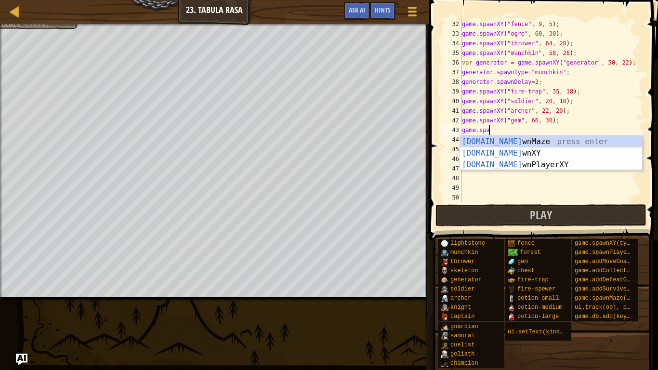
scroll to position [4, 4]
click at [524, 152] on div "game.[PERSON_NAME] nMaze press enter game.[PERSON_NAME] nXY press enter game.[P…" at bounding box center [551, 165] width 182 height 58
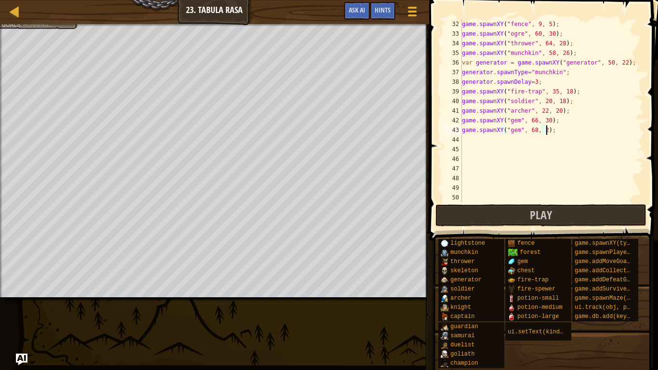
scroll to position [4, 12]
type textarea "game.spawnXY("gem", 68, 28);"
type textarea "h"
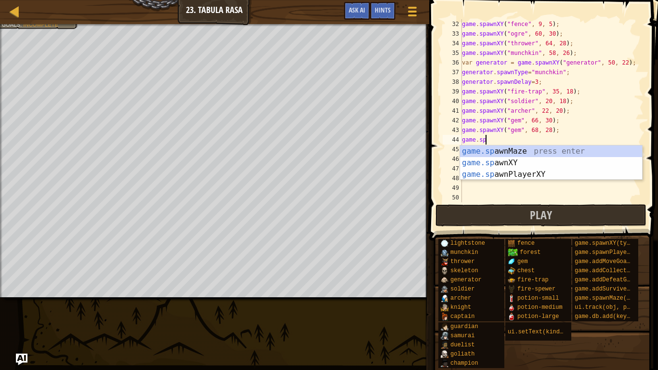
scroll to position [4, 3]
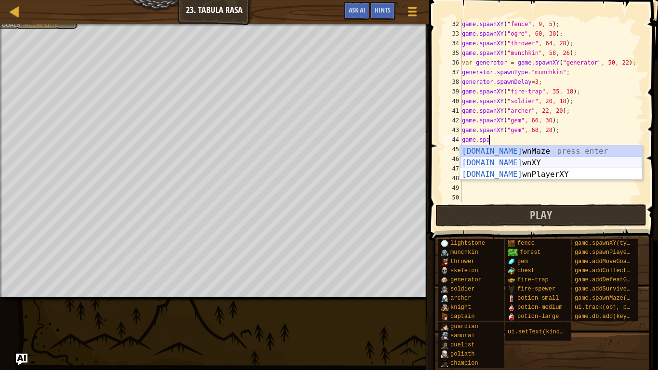
click at [525, 165] on div "[DOMAIN_NAME] wnMaze press enter [DOMAIN_NAME] wnXY press enter [DOMAIN_NAME] w…" at bounding box center [551, 175] width 182 height 58
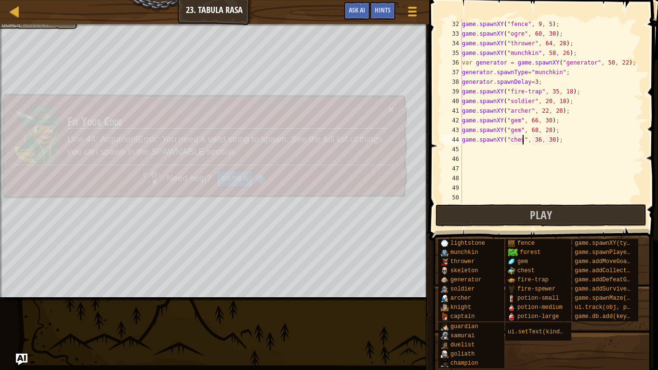
scroll to position [4, 9]
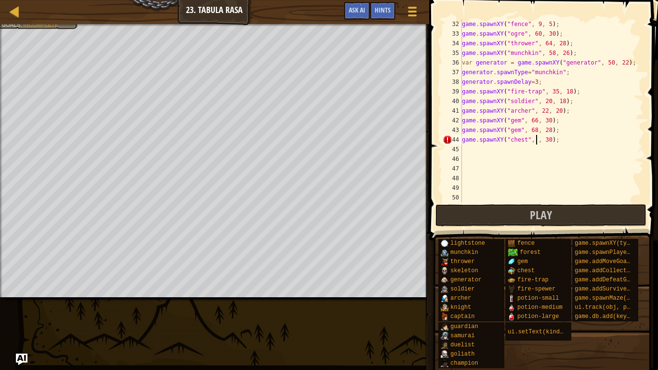
type textarea "game.spawnXY("chest", 70, 30);"
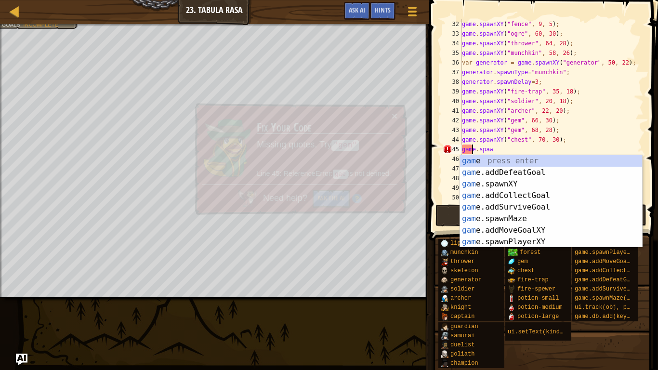
scroll to position [4, 1]
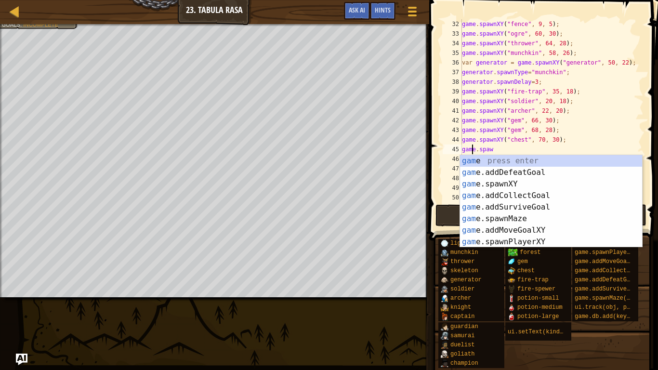
click at [509, 150] on div "game . spawnXY ( "fence" , 9 , 5 ) ; game . spawnXY ( "ogre" , 60 , 30 ) ; game…" at bounding box center [552, 120] width 184 height 202
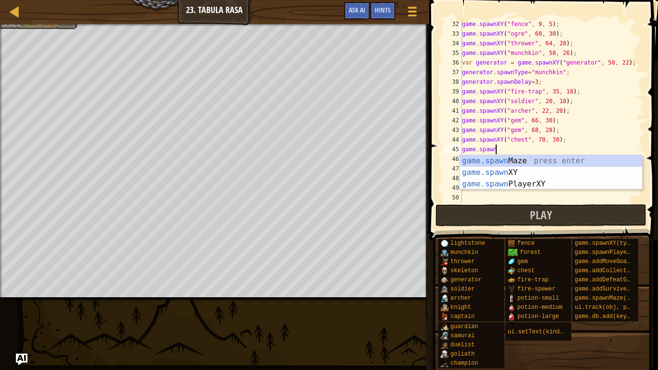
scroll to position [4, 4]
click at [507, 171] on div "game.spawn Maze press enter game.spawn XY press enter game.spawn PlayerXY press…" at bounding box center [551, 184] width 182 height 58
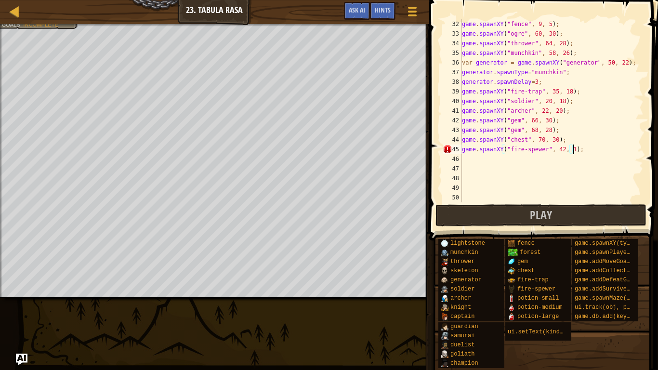
scroll to position [4, 16]
type textarea "game.spawnXY("fire-spewer", 42, 16);"
click at [504, 152] on div "game . spawnXY ( "fence" , 9 , 5 ) ; game . spawnXY ( "ogre" , 60 , 30 ) ; game…" at bounding box center [552, 120] width 184 height 202
click at [506, 155] on div "game . spawnXY ( "fence" , 9 , 5 ) ; game . spawnXY ( "ogre" , 60 , 30 ) ; game…" at bounding box center [552, 120] width 184 height 202
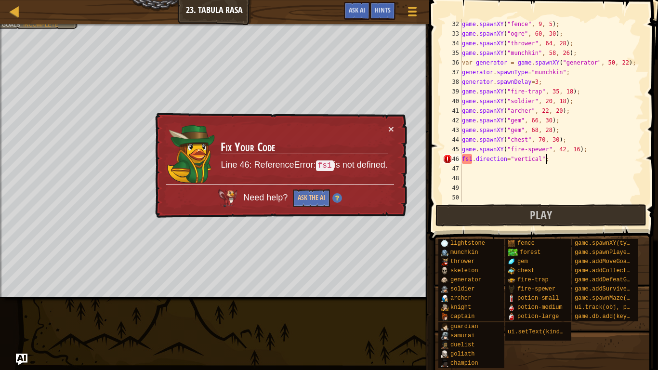
scroll to position [4, 12]
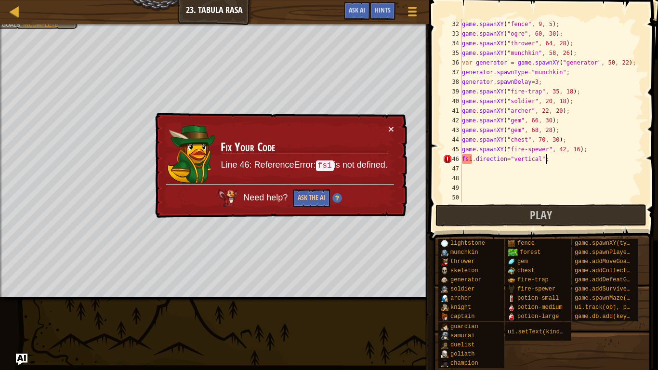
click at [462, 148] on div "45" at bounding box center [452, 150] width 19 height 10
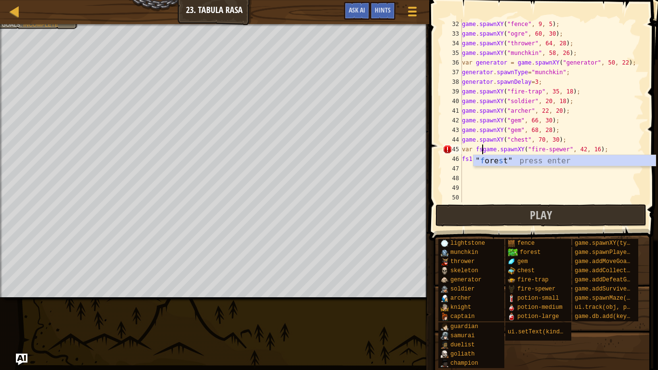
scroll to position [4, 3]
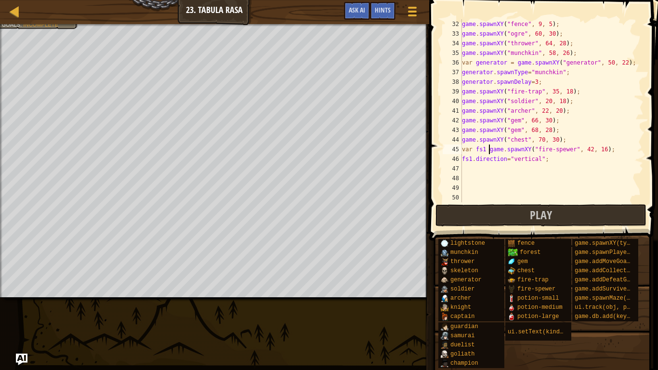
type textarea "var fs1 =game.spawnXY("fire-spewer", 42, 16);"
click at [566, 172] on div "game . spawnXY ( "fence" , 9 , 5 ) ; game . spawnXY ( "ogre" , 60 , 30 ) ; game…" at bounding box center [552, 120] width 184 height 202
type textarea "fs1.spawnEvery=8"
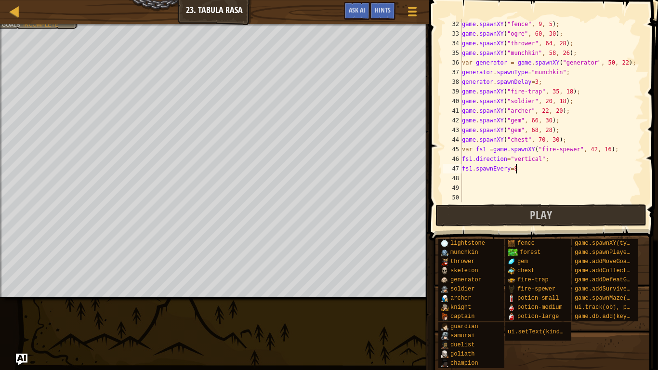
scroll to position [4, 0]
type textarea "fs1.spawnEvery=8;"
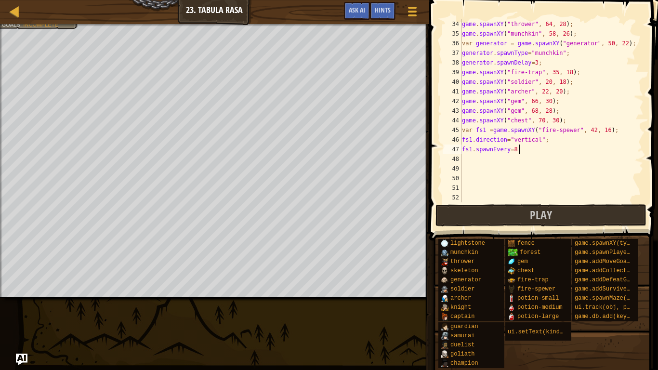
click at [511, 161] on div "game . spawnXY ( "thrower" , 64 , 28 ) ; game . spawnXY ( "munchkin" , 58 , 26 …" at bounding box center [552, 120] width 184 height 202
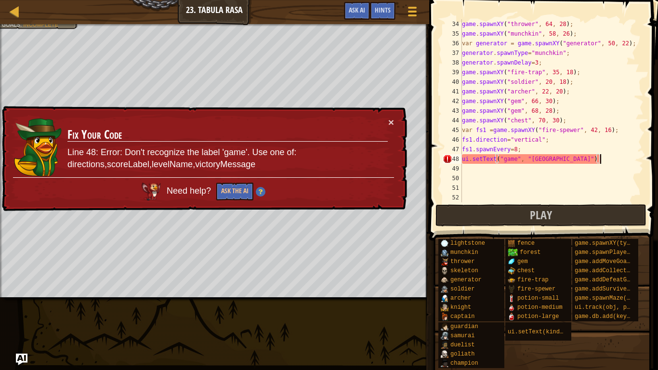
scroll to position [4, 20]
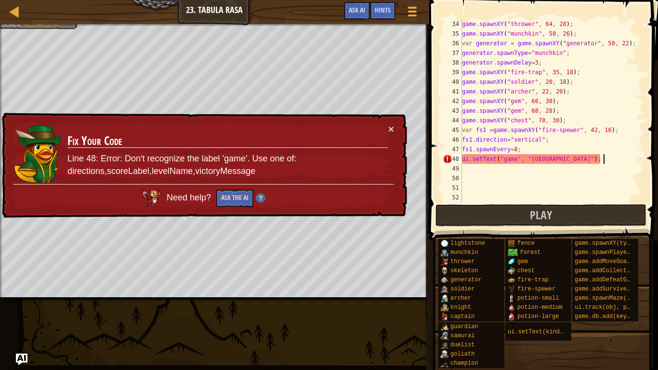
type textarea "ui.setText("game", "[GEOGRAPHIC_DATA]");"
click at [244, 193] on button "Ask the AI" at bounding box center [236, 197] width 38 height 18
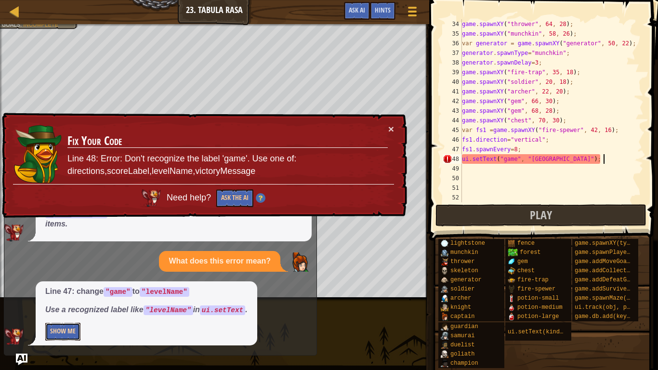
click at [64, 288] on button "Show Me" at bounding box center [62, 332] width 35 height 18
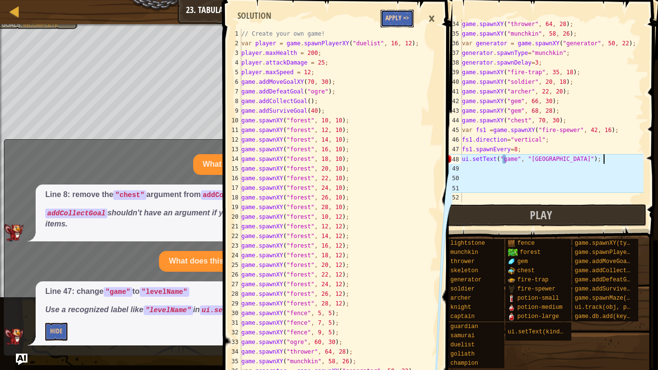
click at [403, 26] on button "Apply =>" at bounding box center [397, 19] width 33 height 18
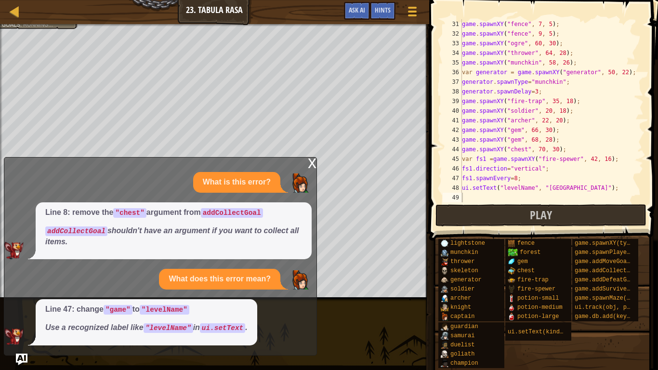
scroll to position [289, 0]
click at [313, 161] on div "x" at bounding box center [312, 163] width 9 height 10
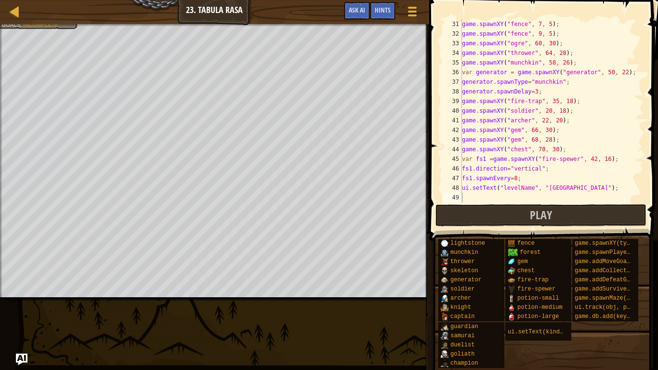
click at [558, 194] on div "game . spawnXY ( "fence" , 7 , 5 ) ; game . spawnXY ( "fence" , 9 , 5 ) ; game …" at bounding box center [552, 120] width 184 height 202
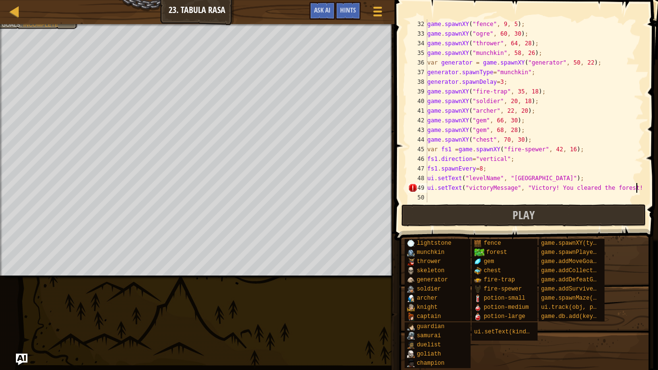
scroll to position [4, 29]
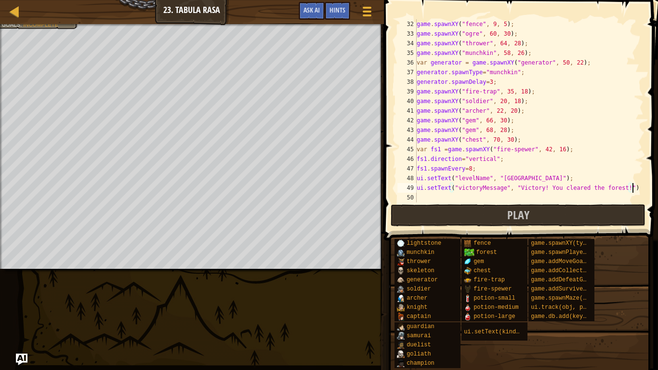
type textarea "ui.setText("victoryMessage", "Victory! You cleared the forest!");"
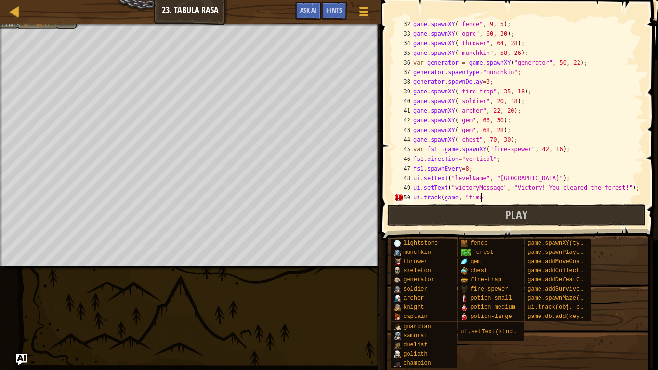
scroll to position [4, 10]
type textarea "ui.track(game, "time");"
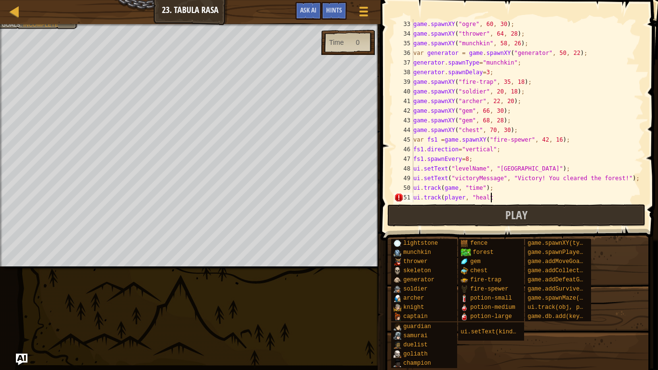
scroll to position [4, 11]
type textarea "ui.track(player, "health);"
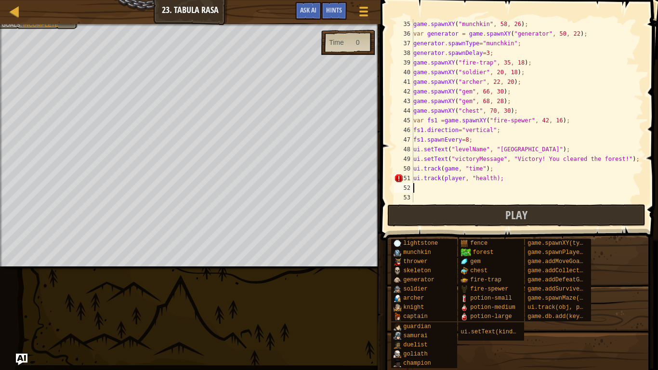
click at [465, 175] on div "game . spawnXY ( "munchkin" , 58 , 26 ) ; var generator = game . spawnXY ( "gen…" at bounding box center [528, 120] width 232 height 202
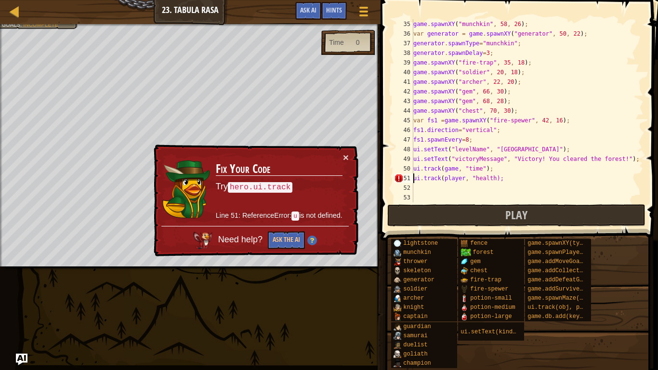
click at [414, 181] on div "game . spawnXY ( "munchkin" , 58 , 26 ) ; var generator = game . spawnXY ( "gen…" at bounding box center [528, 120] width 232 height 202
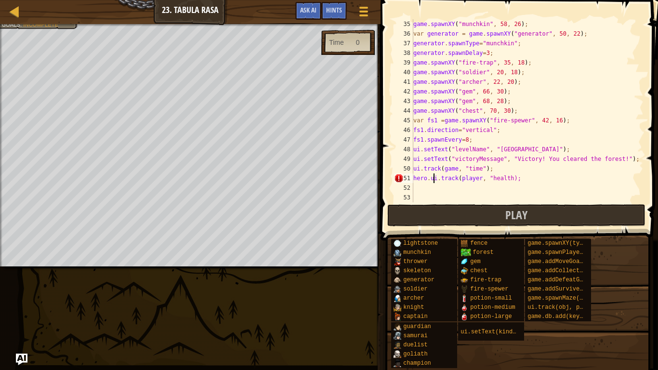
scroll to position [4, 3]
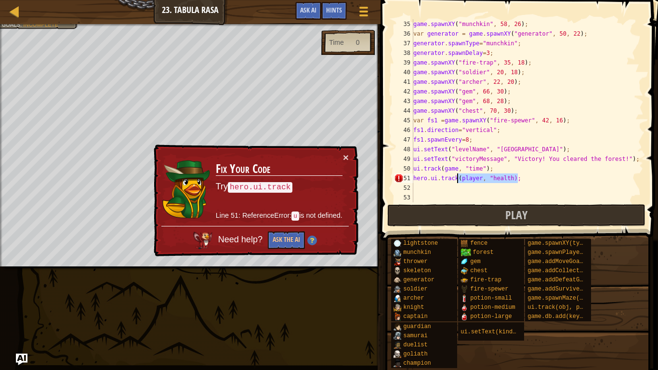
drag, startPoint x: 549, startPoint y: 175, endPoint x: 458, endPoint y: 181, distance: 90.8
click at [458, 181] on div "game . spawnXY ( "munchkin" , 58 , 26 ) ; var generator = game . spawnXY ( "gen…" at bounding box center [528, 120] width 232 height 202
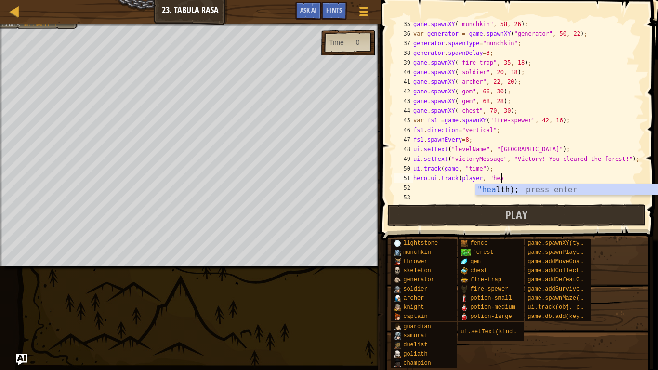
scroll to position [4, 12]
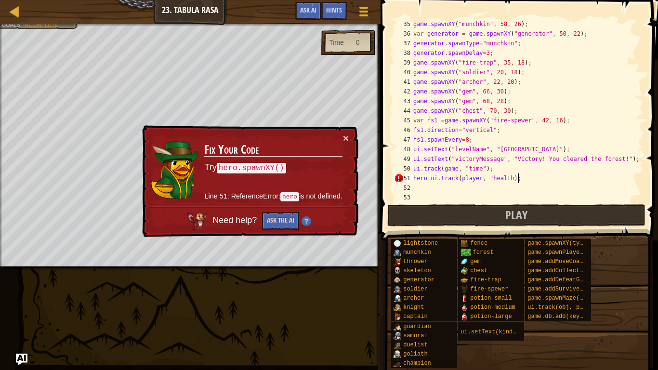
type textarea "hero.ui.track(player, "health);"
click at [271, 216] on button "Ask the AI" at bounding box center [280, 221] width 37 height 18
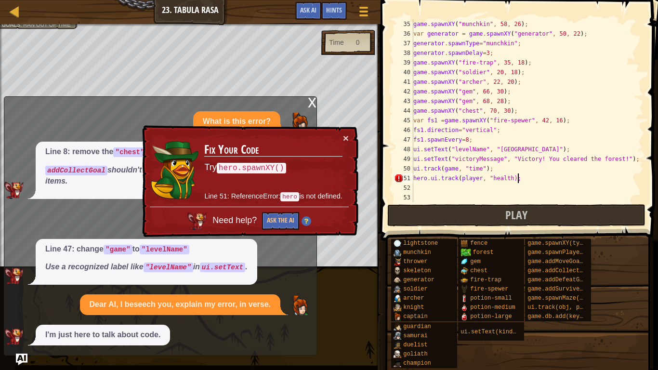
click at [123, 288] on p "Dear AI, I beseech you, explain my error, in verse." at bounding box center [180, 304] width 181 height 11
click at [107, 288] on div "I'm just here to talk about code." at bounding box center [103, 335] width 134 height 21
click at [289, 214] on button "Ask the AI" at bounding box center [281, 221] width 37 height 18
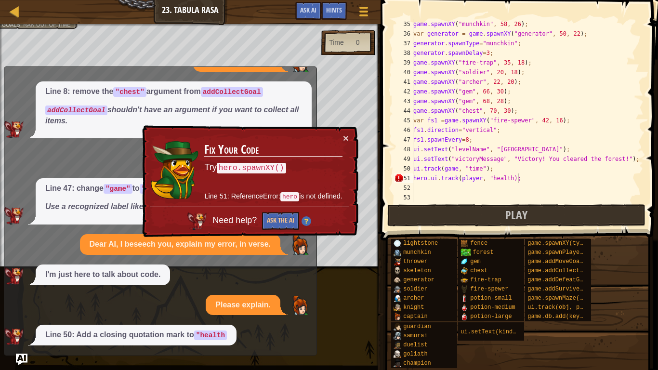
click at [349, 134] on div "× Fix Your Code Try hero.spawnXY() Line 51: ReferenceError: hero is not defined…" at bounding box center [249, 181] width 218 height 113
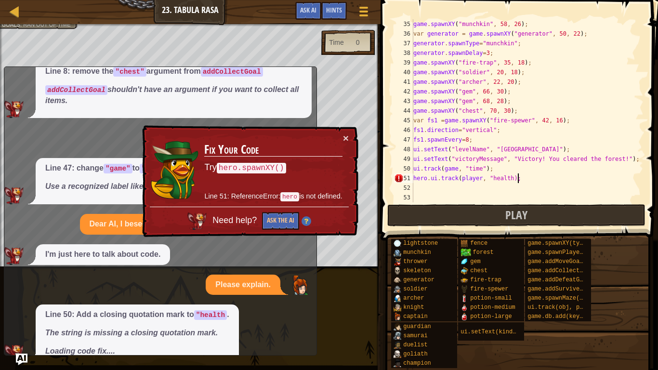
scroll to position [69, 0]
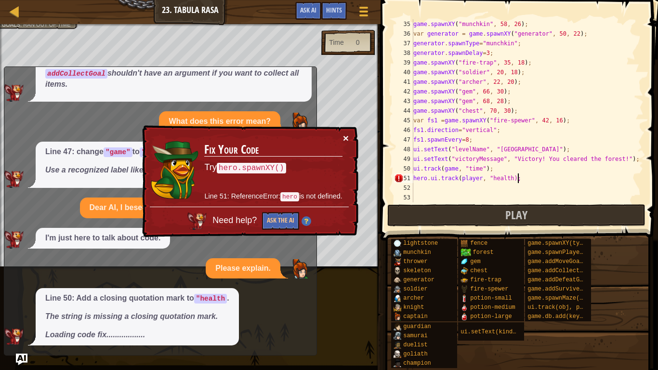
click at [346, 137] on button "×" at bounding box center [345, 137] width 6 height 10
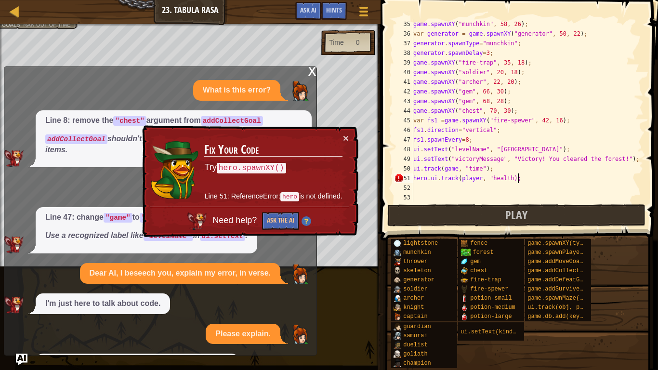
scroll to position [76, 0]
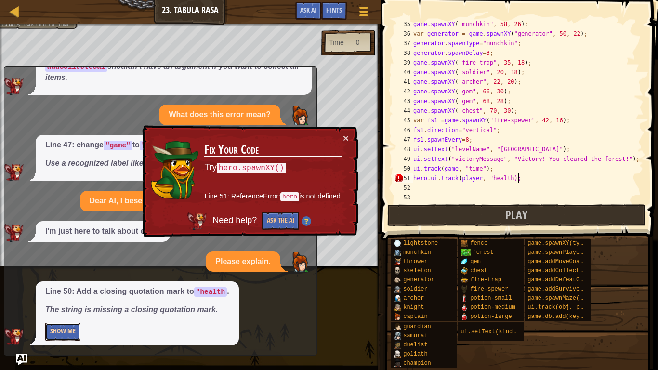
click at [77, 288] on button "Show Me" at bounding box center [62, 332] width 35 height 18
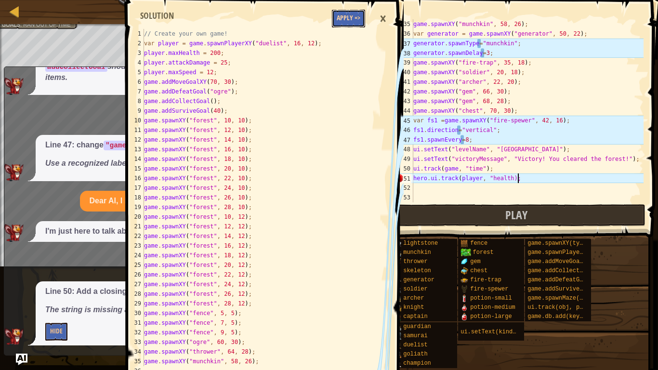
click at [353, 14] on button "Apply =>" at bounding box center [348, 19] width 33 height 18
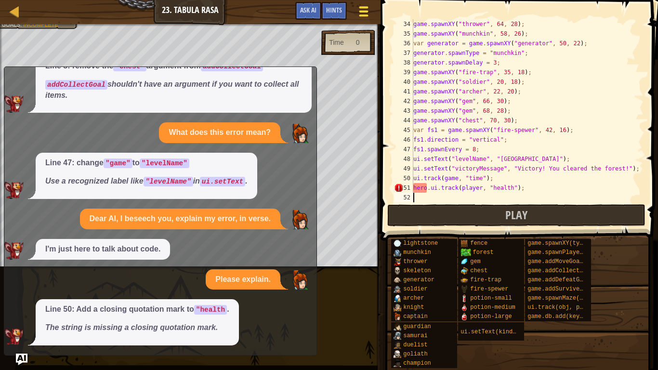
scroll to position [4, 0]
drag, startPoint x: 549, startPoint y: 186, endPoint x: 415, endPoint y: 191, distance: 135.1
click at [415, 191] on div "game . spawnXY ( "thrower" , 64 , 28 ) ; game . spawnXY ( "munchkin" , 58 , 26 …" at bounding box center [528, 120] width 232 height 202
type textarea "hero.ui.track(player, "health");"
type textarea "ui.track(game, "time");"
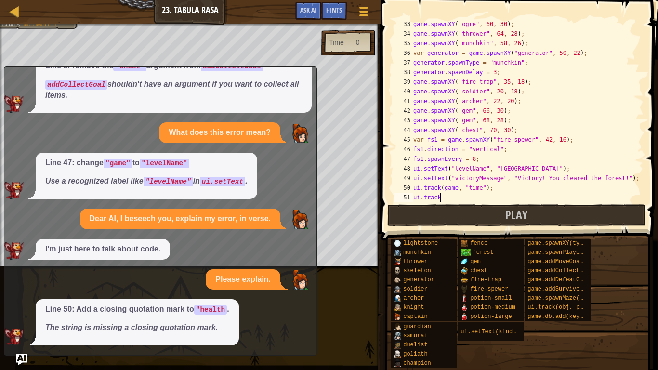
scroll to position [318, 0]
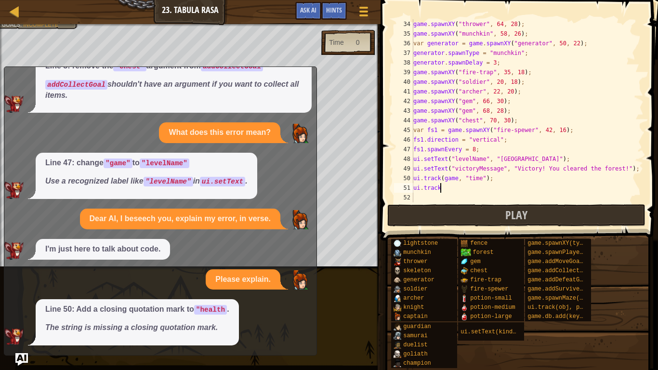
type textarea "ui.track"
click at [17, 288] on img "Ask AI" at bounding box center [21, 359] width 13 height 13
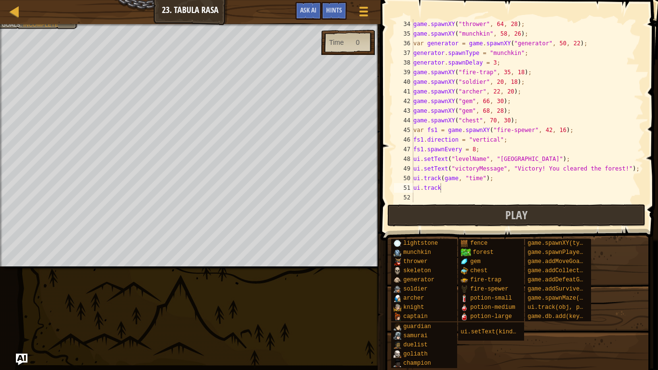
click at [447, 187] on div "game . spawnXY ( "thrower" , 64 , 28 ) ; game . spawnXY ( "munchkin" , 58 , 26 …" at bounding box center [528, 120] width 232 height 202
type textarea "ui.track(player, "health");"
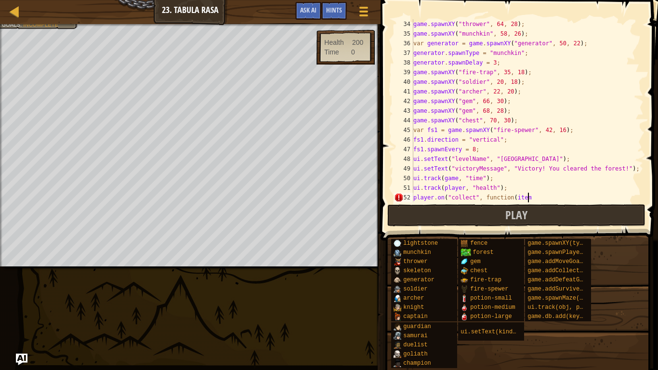
scroll to position [4, 16]
type textarea "player.on("collect", function(item) {"
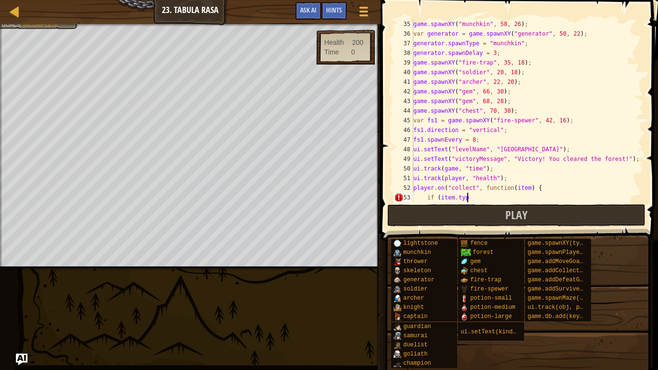
scroll to position [4, 8]
click at [547, 216] on button "Play" at bounding box center [517, 215] width 258 height 22
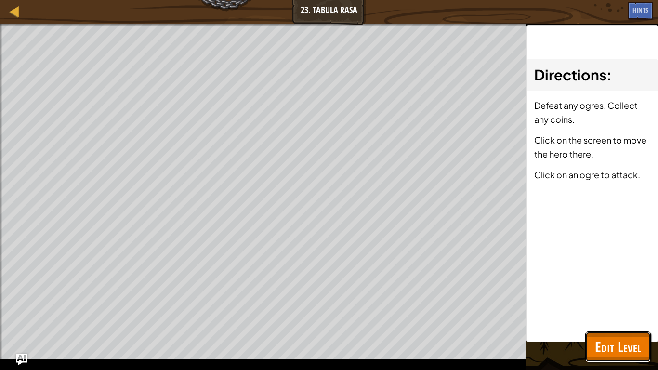
click at [612, 288] on span "Edit Level" at bounding box center [618, 347] width 46 height 20
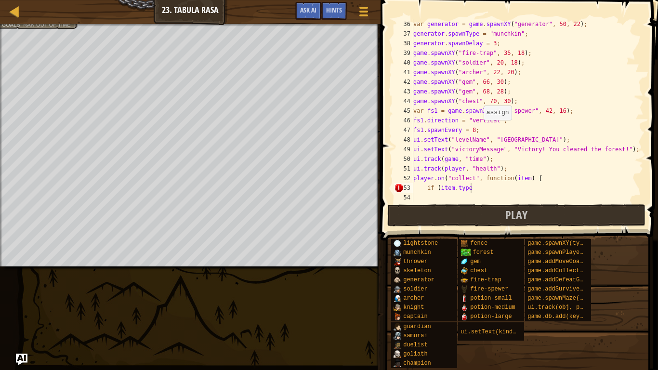
scroll to position [337, 0]
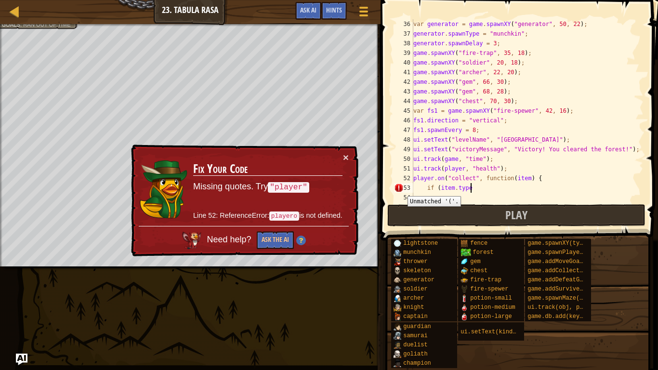
click at [401, 189] on div "53" at bounding box center [403, 188] width 19 height 10
click at [293, 240] on div "Need help? Ask the AI" at bounding box center [244, 238] width 210 height 25
click at [281, 239] on button "Ask the AI" at bounding box center [275, 240] width 37 height 18
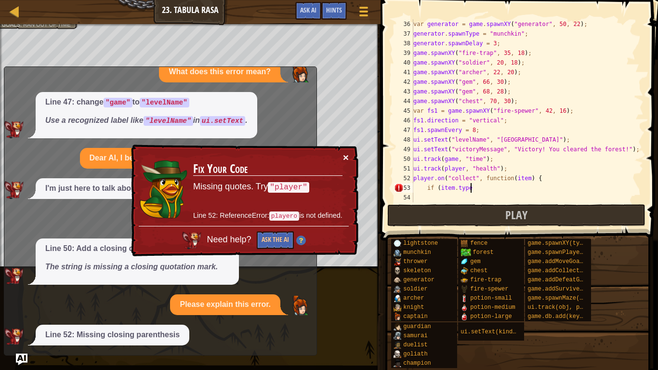
click at [347, 157] on button "×" at bounding box center [347, 159] width 6 height 10
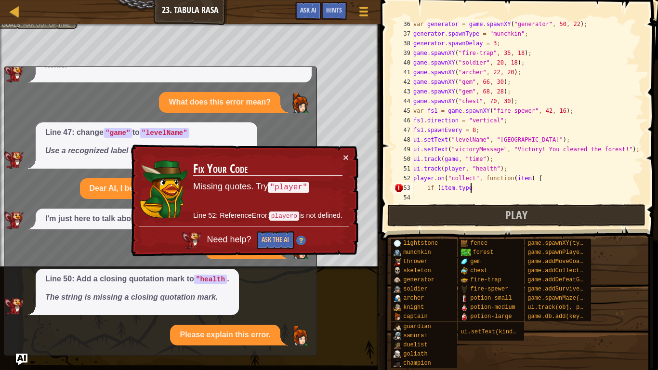
scroll to position [174, 0]
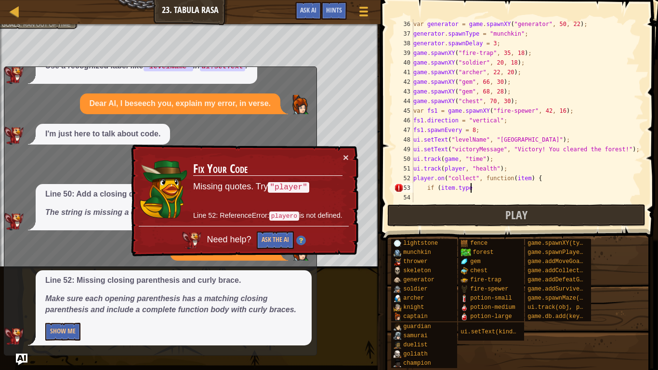
click at [349, 157] on div "× Fix Your Code Missing quotes. Try "player" Line 52: ReferenceError: playero i…" at bounding box center [243, 201] width 229 height 113
click at [339, 156] on td "Fix Your Code Missing quotes. Try "player" Line 52: ReferenceError: playero is …" at bounding box center [268, 189] width 150 height 74
click at [348, 156] on button "×" at bounding box center [346, 158] width 6 height 10
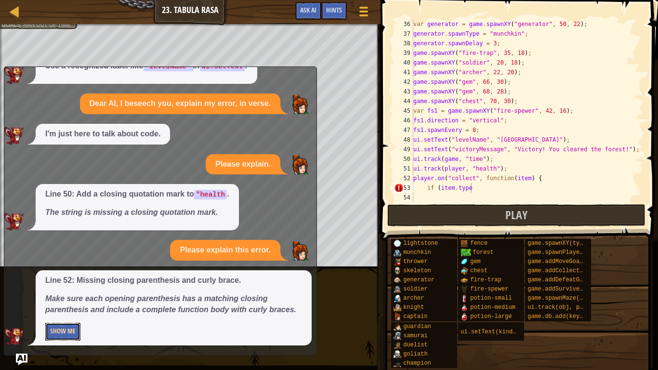
click at [50, 288] on button "Show Me" at bounding box center [62, 332] width 35 height 18
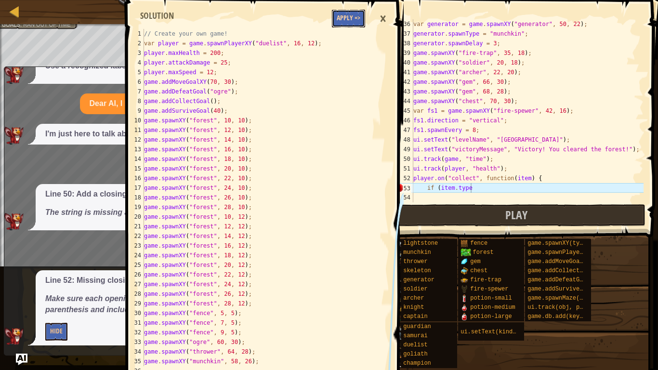
click at [353, 25] on button "Apply =>" at bounding box center [348, 19] width 33 height 18
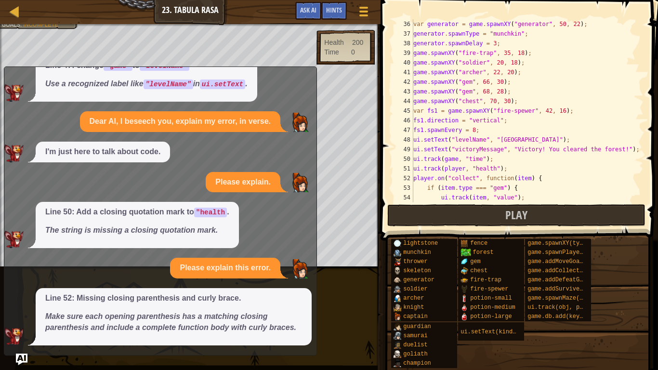
scroll to position [366, 0]
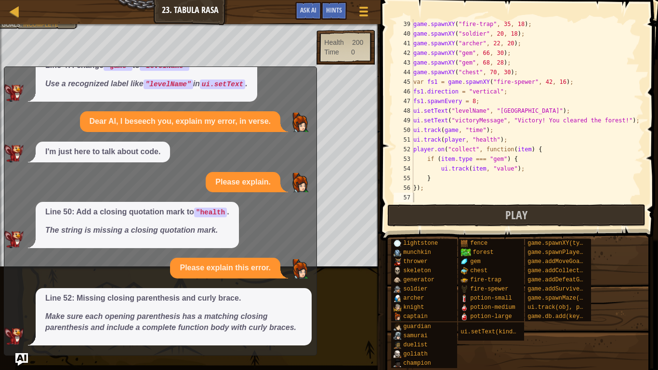
click at [21, 288] on img "Ask AI" at bounding box center [21, 359] width 13 height 13
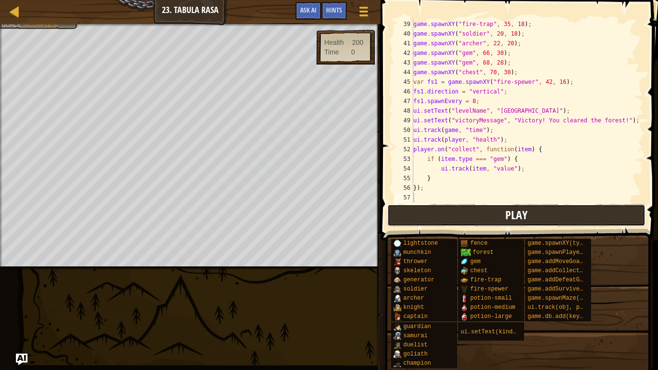
click at [410, 208] on button "Play" at bounding box center [517, 215] width 258 height 22
click at [515, 219] on span "Play" at bounding box center [517, 214] width 22 height 15
click at [418, 225] on button "Play" at bounding box center [517, 215] width 258 height 22
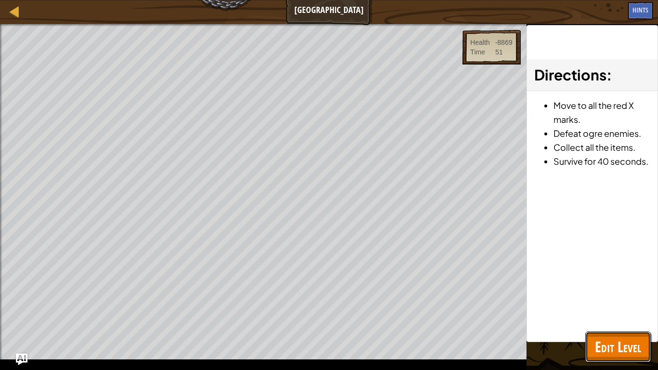
click at [616, 288] on span "Edit Level" at bounding box center [618, 347] width 46 height 20
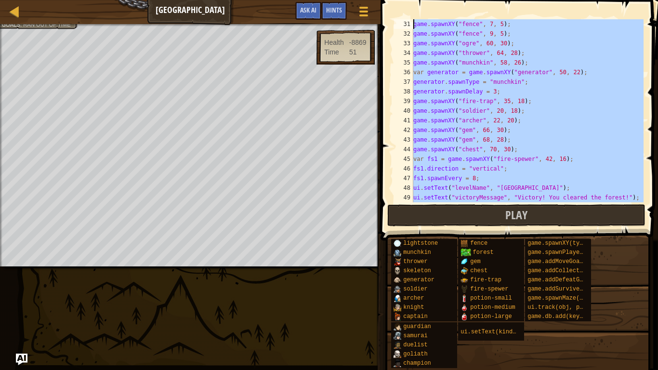
scroll to position [116, 0]
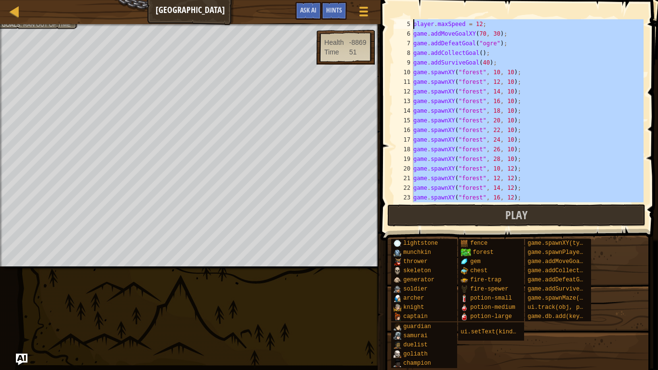
drag, startPoint x: 420, startPoint y: 199, endPoint x: 354, endPoint y: 0, distance: 209.7
click at [354, 0] on div "Map Game Development 1 Forest [GEOGRAPHIC_DATA] Game Menu Done Hints Ask AI 1 2…" at bounding box center [329, 185] width 658 height 370
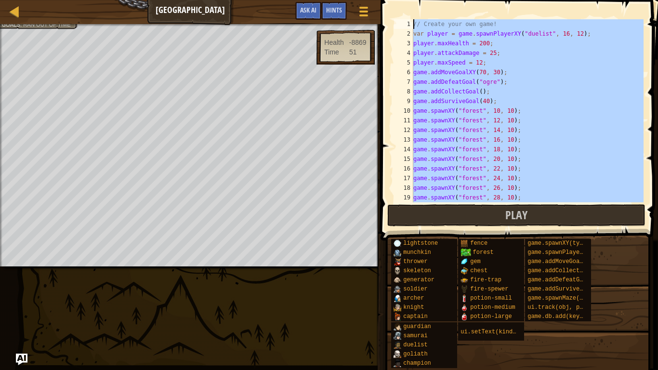
click at [453, 50] on div "// Create your own game! var player = game . spawnPlayerXY ( "duelist" , 16 , 1…" at bounding box center [528, 110] width 232 height 183
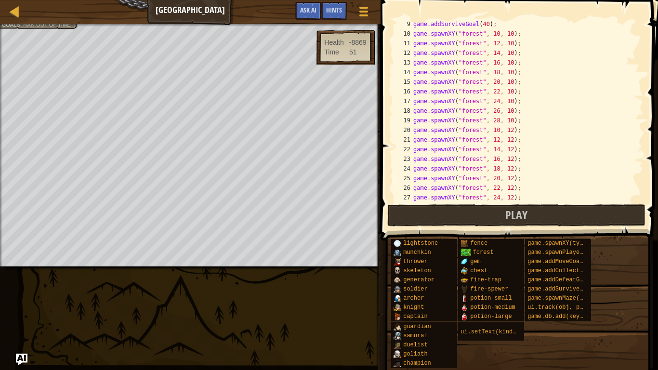
scroll to position [72, 0]
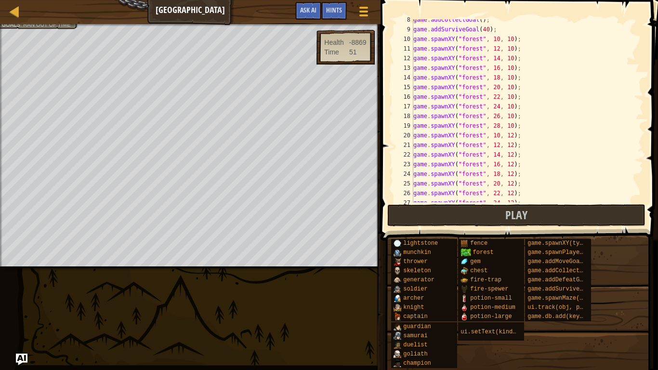
click at [497, 40] on div "game . addCollectGoal ( ) ; game . addSurviveGoal ( 40 ) ; game . spawnXY ( "fo…" at bounding box center [528, 116] width 232 height 202
click at [498, 47] on div "game . addCollectGoal ( ) ; game . addSurviveGoal ( 40 ) ; game . spawnXY ( "fo…" at bounding box center [528, 116] width 232 height 202
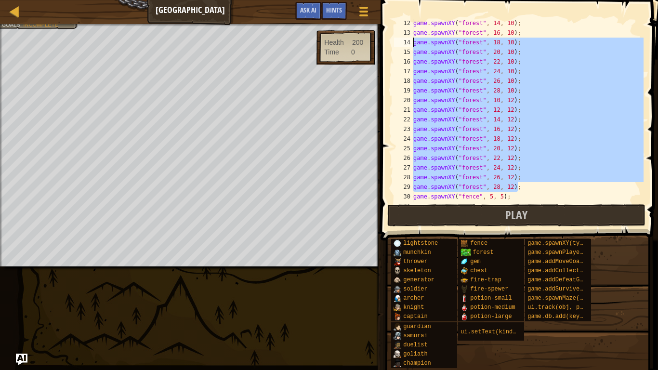
drag, startPoint x: 528, startPoint y: 189, endPoint x: 410, endPoint y: 46, distance: 185.2
click at [410, 46] on div "game.spawnXY("forest", 14, 10); 12 13 14 15 16 17 18 19 20 21 22 23 24 25 26 27…" at bounding box center [518, 110] width 252 height 183
type textarea "game.spawnXY("forest", 18, 10); game.spawnXY("forest", 20, 10);"
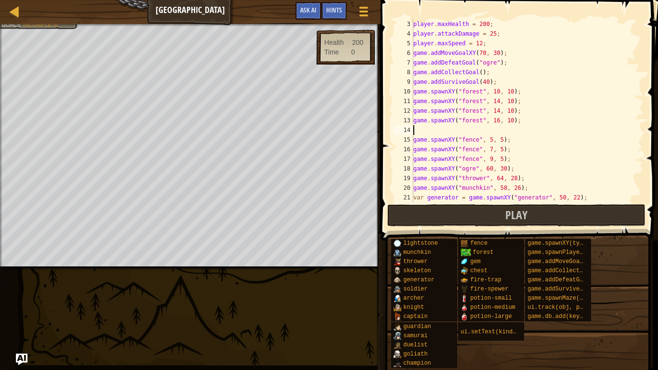
scroll to position [19, 0]
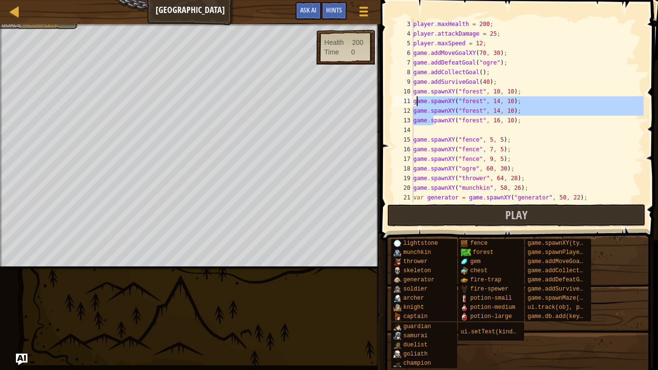
drag, startPoint x: 433, startPoint y: 122, endPoint x: 415, endPoint y: 101, distance: 27.7
click at [415, 101] on div "player . maxHealth = 200 ; player . attackDamage = 25 ; player . maxSpeed = 12 …" at bounding box center [528, 120] width 232 height 202
type textarea "pawnXY("forest", 16, 10);"
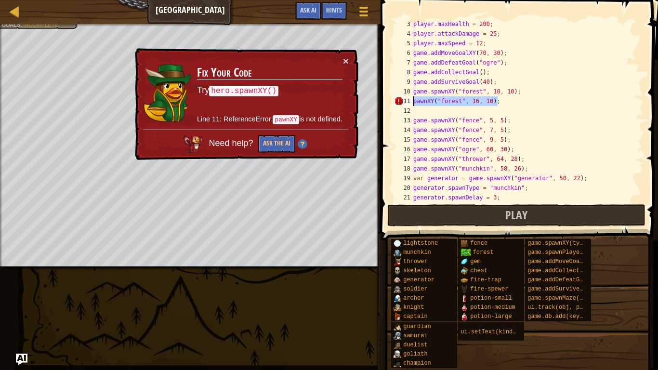
drag, startPoint x: 501, startPoint y: 104, endPoint x: 412, endPoint y: 104, distance: 89.2
click at [412, 104] on div "pawnXY("forest", 16, 10); 3 4 5 6 7 8 9 10 11 12 13 14 15 16 17 18 19 20 21 22 …" at bounding box center [518, 110] width 252 height 183
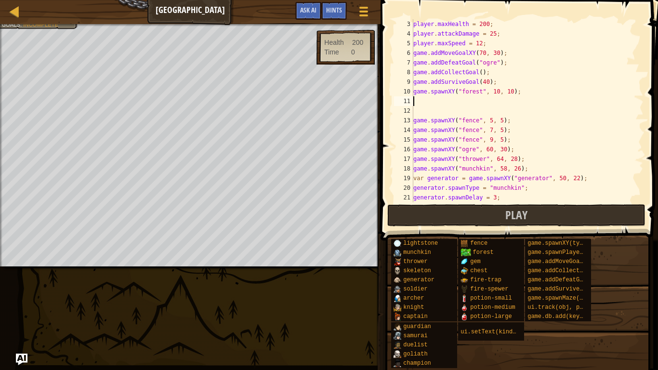
click at [498, 90] on div "player . maxHealth = 200 ; player . attackDamage = 25 ; player . maxSpeed = 12 …" at bounding box center [528, 120] width 232 height 202
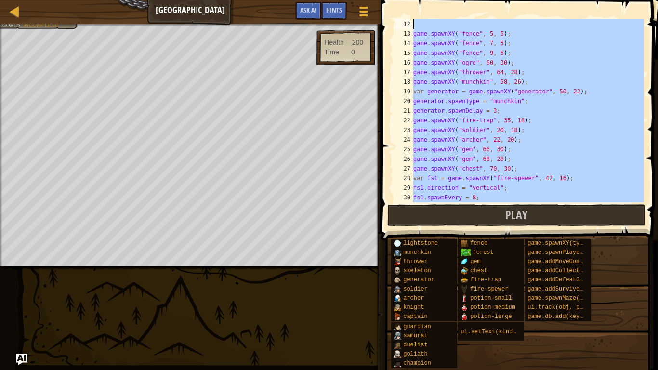
scroll to position [0, 0]
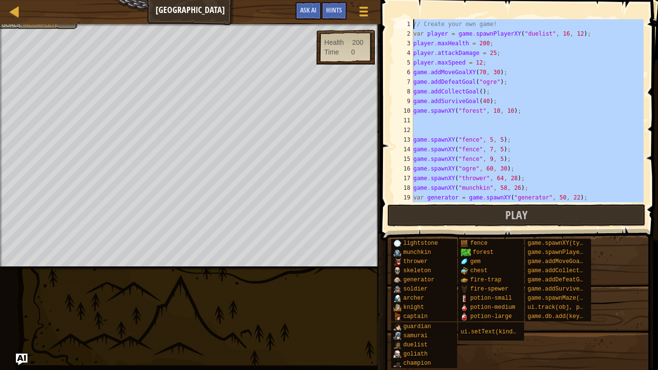
drag, startPoint x: 435, startPoint y: 201, endPoint x: 462, endPoint y: 0, distance: 202.3
click at [462, 5] on div "game.spawnXY("forest", 10, 10); 1 2 3 4 5 6 7 8 9 10 11 12 13 14 15 16 17 18 19…" at bounding box center [518, 139] width 281 height 269
type textarea "// Create your own game! var player = game.spawnPlayerXY("duelist", 16, 12);"
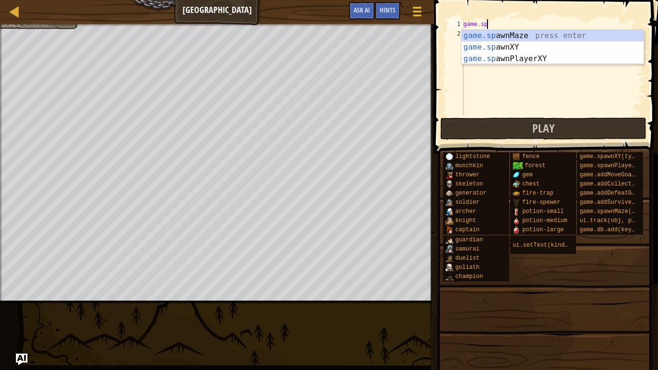
scroll to position [4, 4]
click at [487, 48] on div "game.[PERSON_NAME] nMaze press enter game.[PERSON_NAME] nXY press enter game.[P…" at bounding box center [553, 59] width 182 height 58
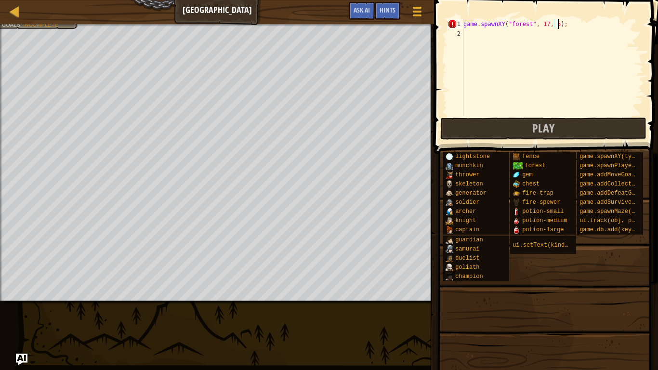
scroll to position [4, 14]
type textarea "game.spawnXY("forest", 17, 52);"
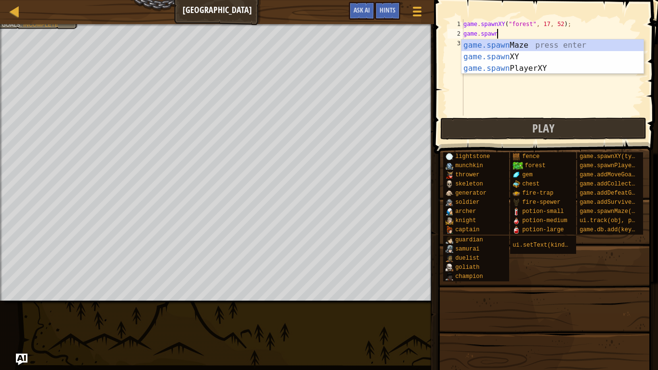
scroll to position [4, 4]
click at [469, 55] on div "game.spawn Maze press enter game.spawn XY press enter game.spawn PlayerXY press…" at bounding box center [553, 69] width 182 height 58
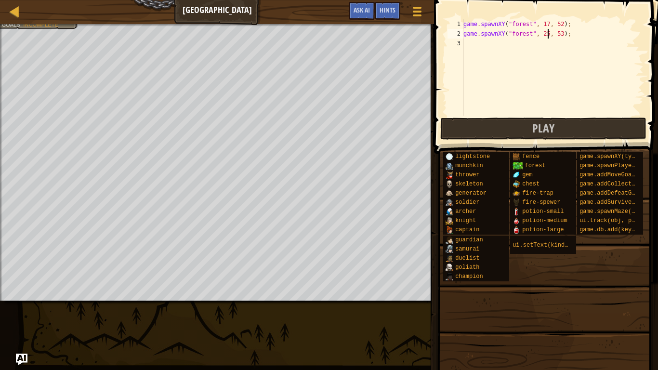
scroll to position [4, 13]
type textarea "game.spawnXY("forest", 25, 52);"
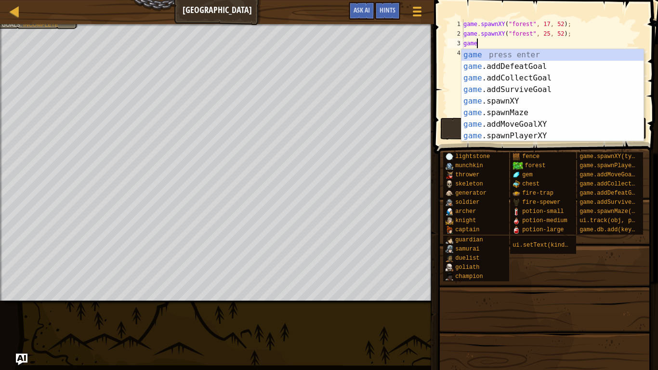
scroll to position [4, 1]
click at [531, 101] on div "game press enter game .addDefeatGoal press enter game .addCollectGoal press ent…" at bounding box center [553, 107] width 182 height 116
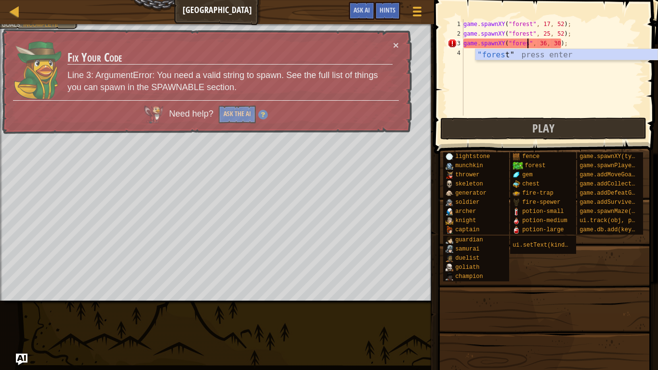
scroll to position [4, 10]
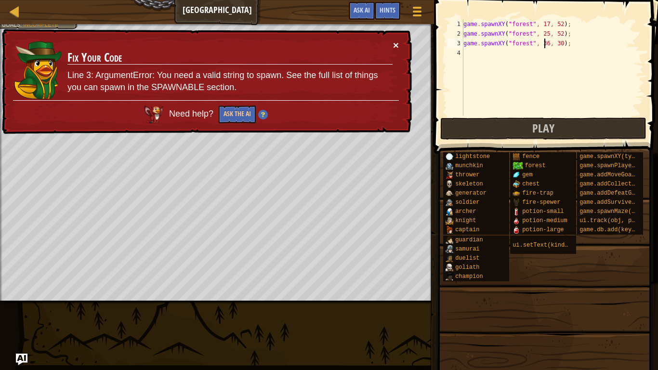
click at [397, 46] on button "×" at bounding box center [397, 48] width 6 height 10
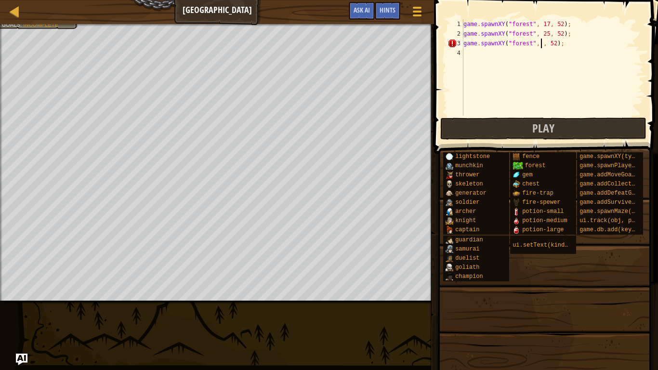
scroll to position [4, 12]
type textarea "game.spawnXY("forest", 34, 52);"
click at [539, 51] on div "game . spawnXY ( "forest" , 17 , 52 ) ; game . spawnXY ( "forest" , 25 , 52 ) ;…" at bounding box center [553, 77] width 182 height 116
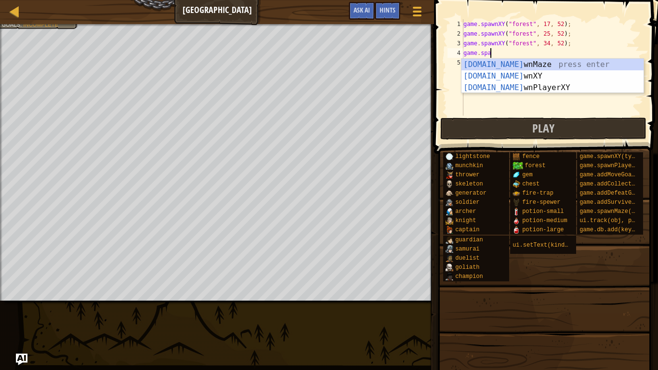
scroll to position [4, 4]
click at [534, 76] on div "game.spawn Maze press enter game.spawn XY press enter game.spawn PlayerXY press…" at bounding box center [553, 88] width 182 height 58
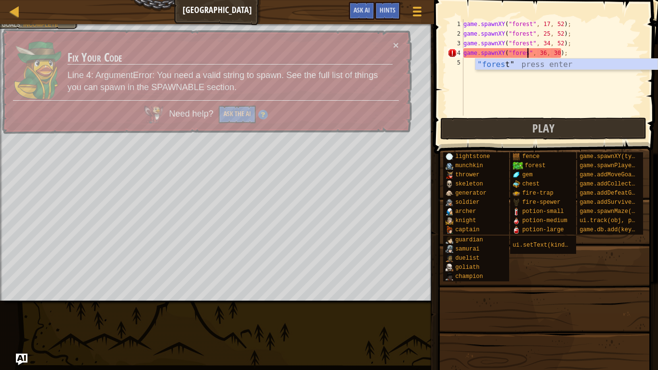
scroll to position [4, 10]
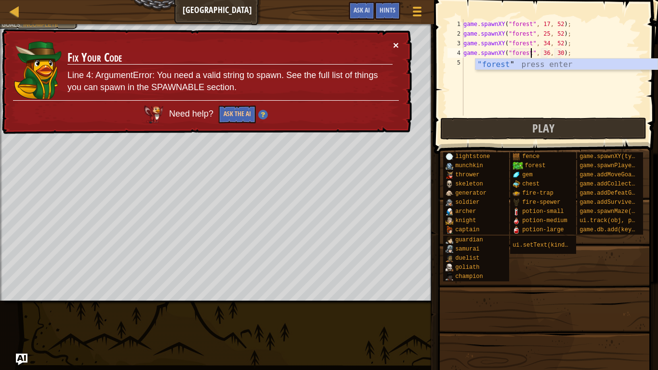
click at [395, 48] on button "×" at bounding box center [397, 48] width 6 height 10
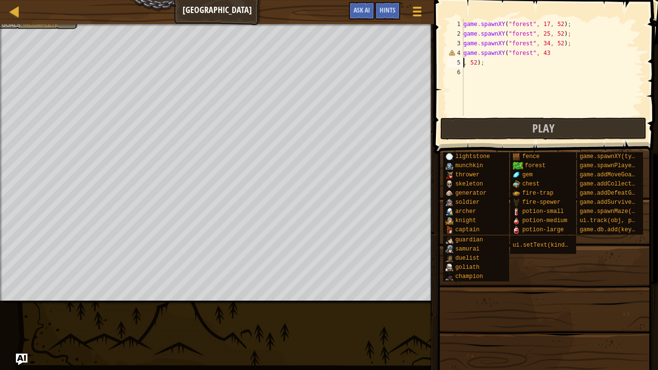
scroll to position [4, 2]
type textarea "game.spawnXY("forest", 43, 52);"
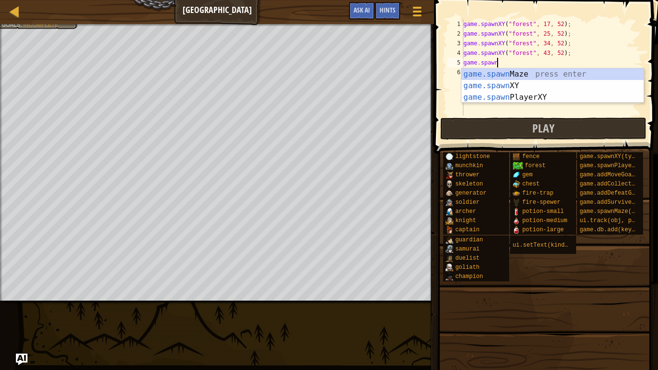
scroll to position [4, 4]
click at [470, 86] on div "game.spawn Maze press enter game.spawn XY press enter game.spawn PlayerXY press…" at bounding box center [553, 97] width 182 height 58
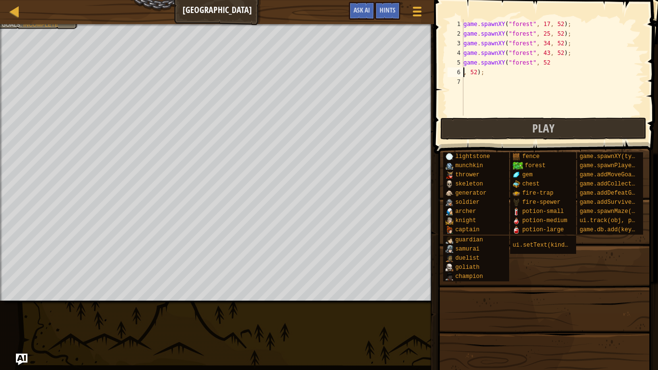
scroll to position [4, 2]
type textarea "game.spawnXY("forest", 52, 52);"
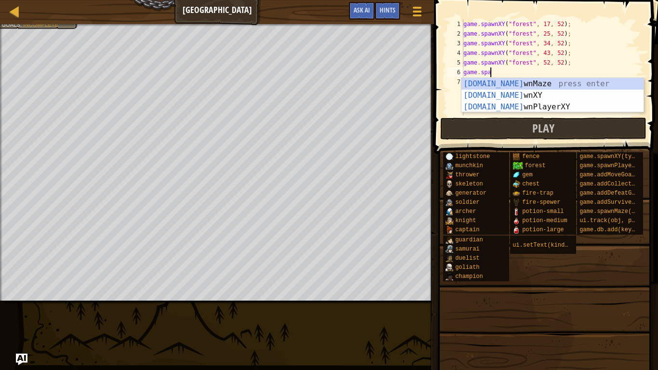
scroll to position [4, 4]
click at [509, 95] on div "game.[PERSON_NAME] nMaze press enter game.[PERSON_NAME] nXY press enter game.[P…" at bounding box center [553, 107] width 182 height 58
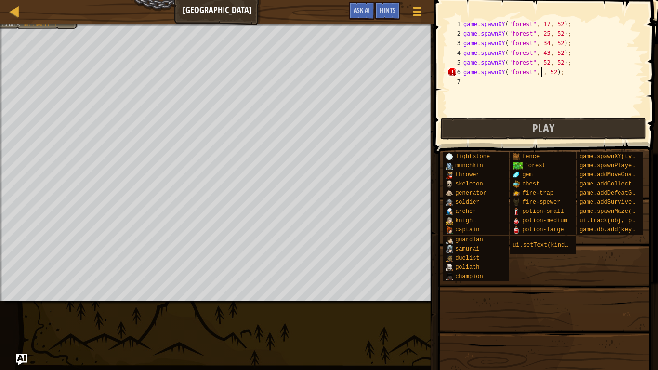
scroll to position [4, 12]
type textarea "game.spawnXY("forest", 68, 52);"
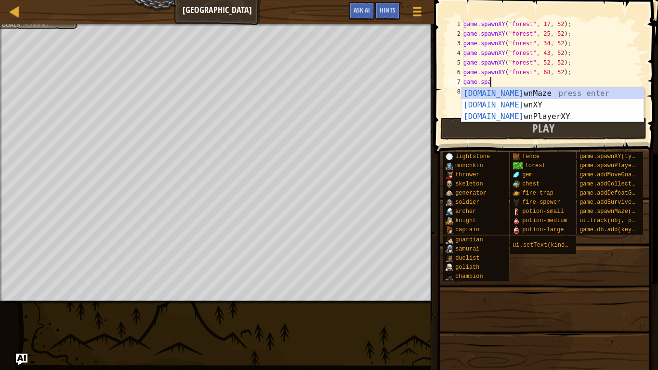
scroll to position [4, 4]
click at [545, 105] on div "game.[PERSON_NAME] nMaze press enter game.[PERSON_NAME] nXY press enter game.[P…" at bounding box center [553, 117] width 182 height 58
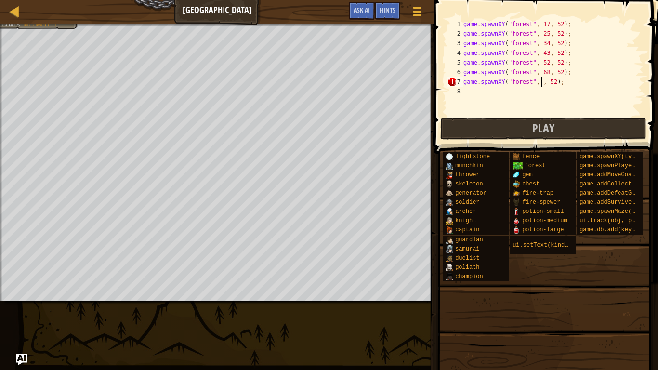
scroll to position [4, 12]
type textarea "game.spawnXY("forest", 61, 52);"
click at [521, 88] on div "game . spawnXY ( "forest" , 17 , 52 ) ; game . spawnXY ( "forest" , 25 , 52 ) ;…" at bounding box center [553, 77] width 182 height 116
click at [561, 81] on div "game . spawnXY ( "forest" , 17 , 52 ) ; game . spawnXY ( "forest" , 25 , 52 ) ;…" at bounding box center [553, 77] width 182 height 116
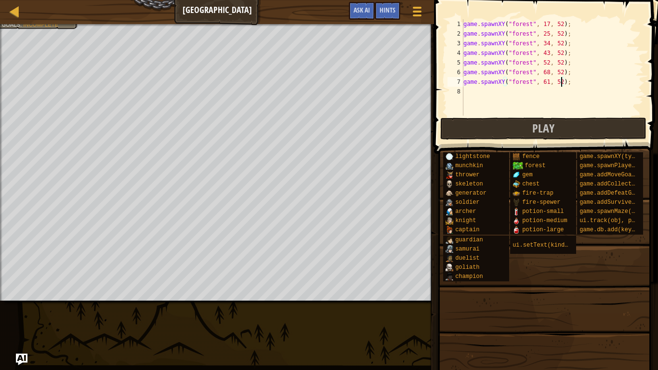
click at [547, 84] on div "game . spawnXY ( "forest" , 17 , 52 ) ; game . spawnXY ( "forest" , 25 , 52 ) ;…" at bounding box center [553, 77] width 182 height 116
click at [548, 72] on div "game . spawnXY ( "forest" , 17 , 52 ) ; game . spawnXY ( "forest" , 25 , 52 ) ;…" at bounding box center [553, 77] width 182 height 116
type textarea "game.spawnXY("forest", 61, 52);"
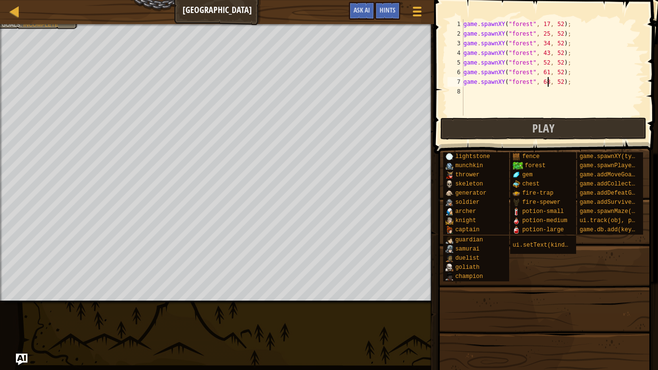
type textarea "game.spawnXY("forest", 65, 52);"
click at [504, 87] on div "game . spawnXY ( "forest" , 17 , 52 ) ; game . spawnXY ( "forest" , 25 , 52 ) ;…" at bounding box center [553, 77] width 182 height 116
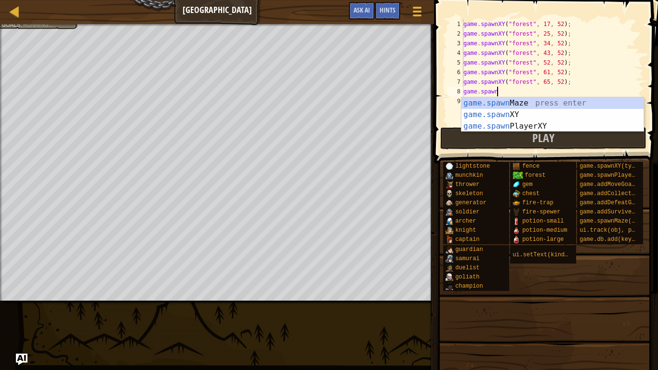
scroll to position [4, 4]
click at [522, 111] on div "game.spawn Maze press enter game.spawn XY press enter game.spawn PlayerXY press…" at bounding box center [553, 126] width 182 height 58
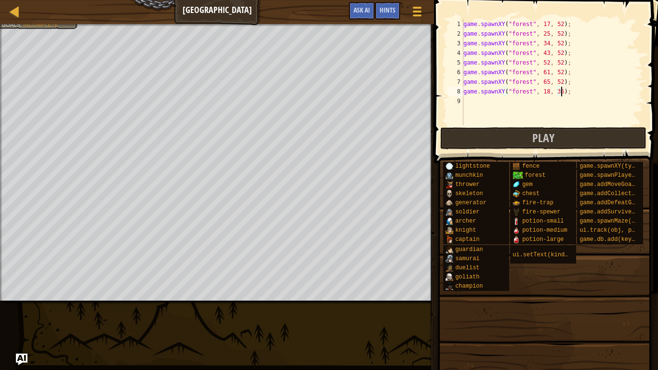
scroll to position [4, 14]
type textarea "game.spawnXY("forest", 18, 33);"
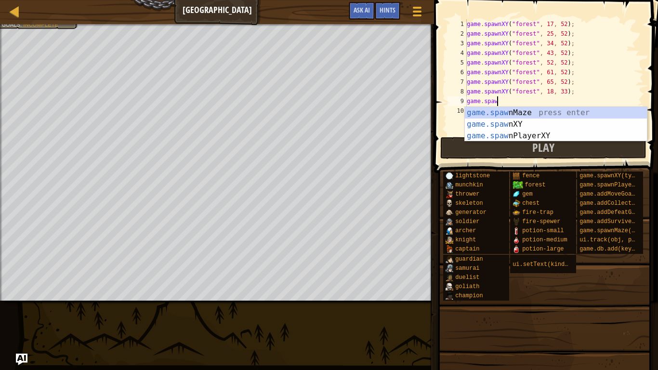
scroll to position [4, 4]
click at [468, 122] on div "game.spawn Maze press enter game.spawn XY press enter game.spawn PlayerXY press…" at bounding box center [556, 136] width 182 height 58
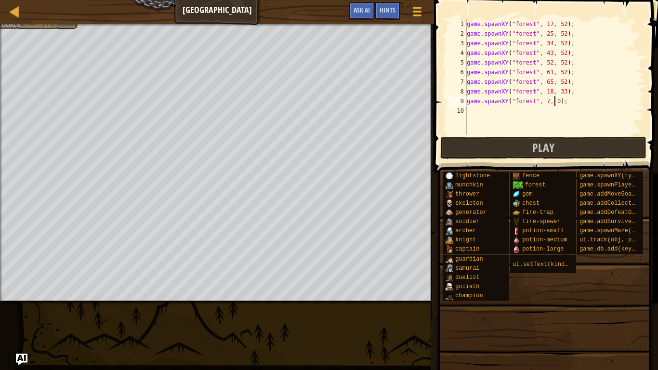
scroll to position [4, 13]
type textarea "game.spawnXY("forest", 7, 7);"
click at [535, 111] on div "game . spawnXY ( "forest" , 17 , 52 ) ; game . spawnXY ( "forest" , 25 , 52 ) ;…" at bounding box center [554, 86] width 179 height 135
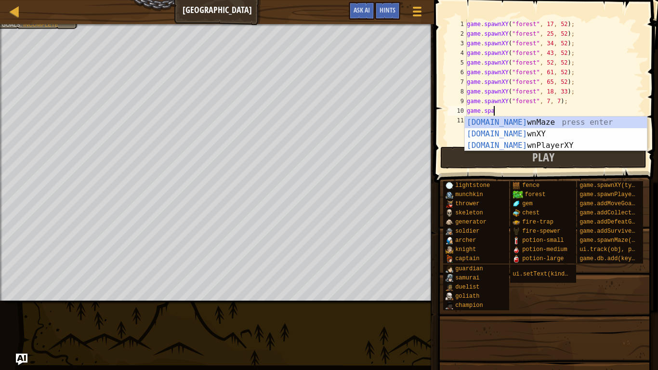
scroll to position [4, 4]
click at [534, 129] on div "game.[PERSON_NAME] nMaze press enter game.[PERSON_NAME] nXY press enter game.[P…" at bounding box center [556, 146] width 182 height 58
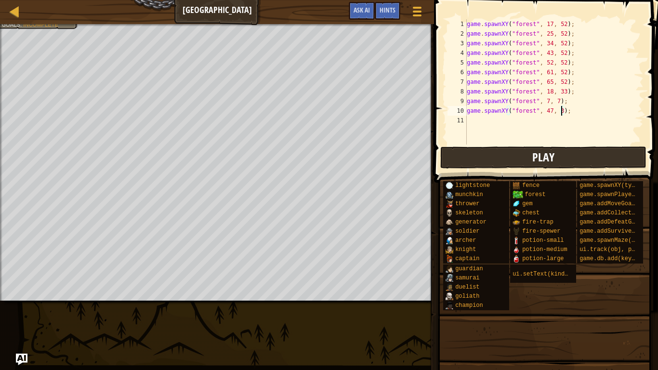
scroll to position [4, 14]
type textarea "game.spawnXY("forest", 47, 34);"
type textarea "game.spawnXY("forest", 39, 28);"
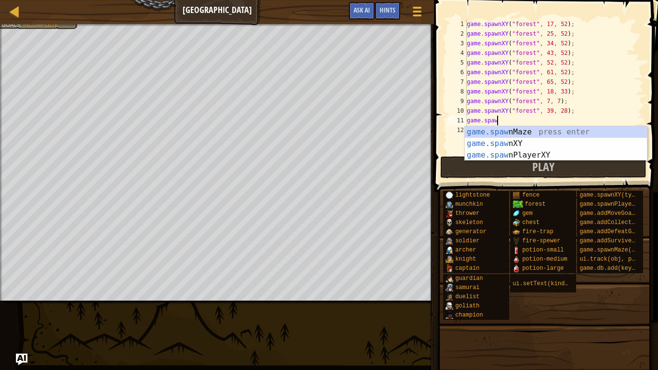
scroll to position [4, 4]
click at [498, 147] on div "game.spawn Maze press enter game.spawn XY press enter game.spawn PlayerXY press…" at bounding box center [556, 155] width 182 height 58
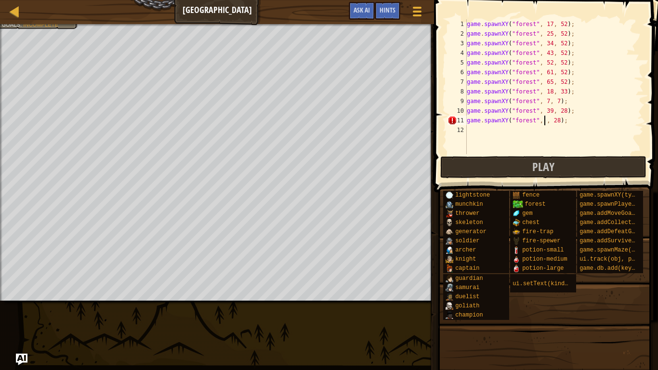
scroll to position [4, 12]
type textarea "game.spawnXY("forest", 47, 28);"
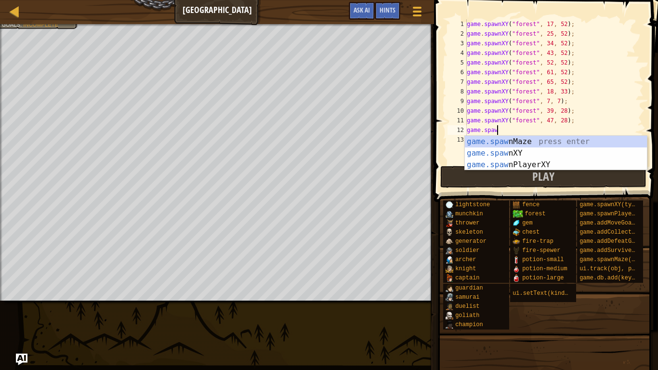
scroll to position [4, 4]
click at [549, 149] on div "game.[PERSON_NAME] nMaze press enter game.[PERSON_NAME] nXY press enter game.[P…" at bounding box center [556, 165] width 182 height 58
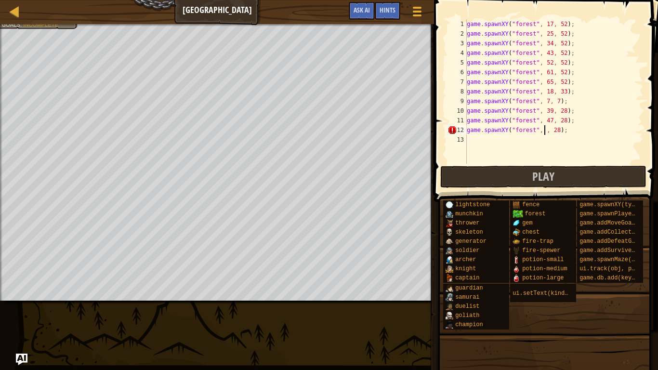
scroll to position [4, 12]
type textarea "game.spawnXY("forest", 55, 28);"
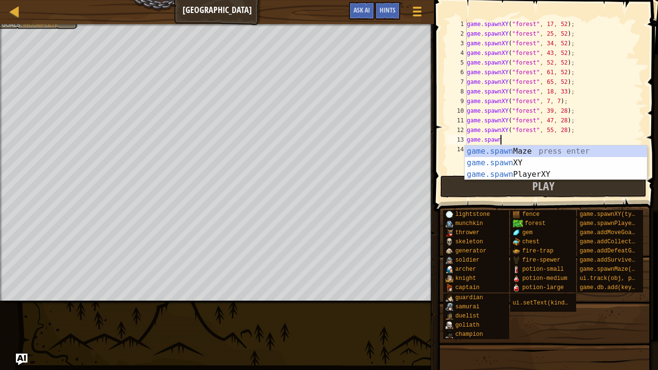
scroll to position [4, 4]
click at [491, 165] on div "game.spawn Maze press enter game.spawn XY press enter game.spawn PlayerXY press…" at bounding box center [556, 175] width 182 height 58
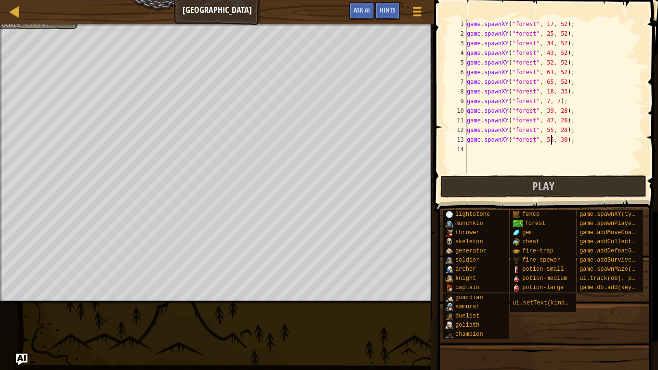
scroll to position [4, 12]
type textarea "game.spawnXY("forest", 55, 20);"
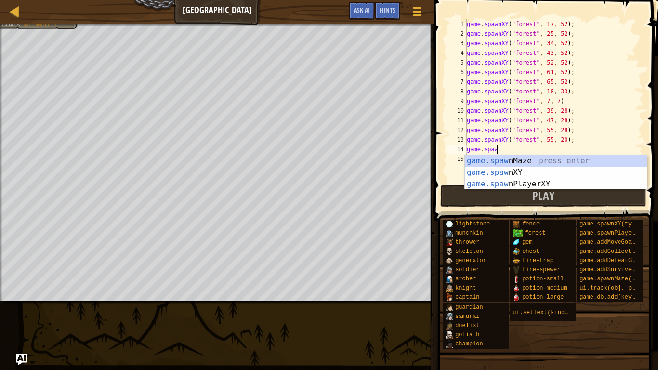
scroll to position [4, 4]
click at [496, 176] on div "game.spawn Maze press enter game.spawn XY press enter game.spawn PlayerXY press…" at bounding box center [556, 184] width 182 height 58
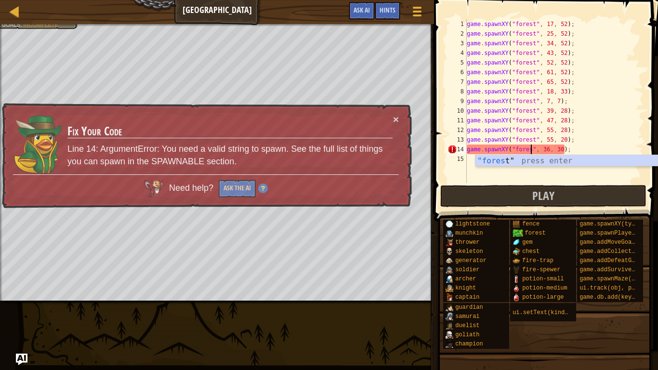
scroll to position [4, 10]
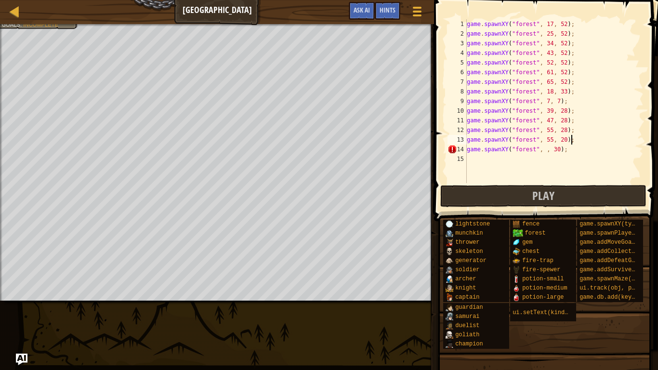
drag, startPoint x: 597, startPoint y: 144, endPoint x: 576, endPoint y: 141, distance: 20.9
click at [576, 141] on div "game . spawnXY ( "forest" , 17 , 52 ) ; game . spawnXY ( "forest" , 25 , 52 ) ;…" at bounding box center [554, 110] width 179 height 183
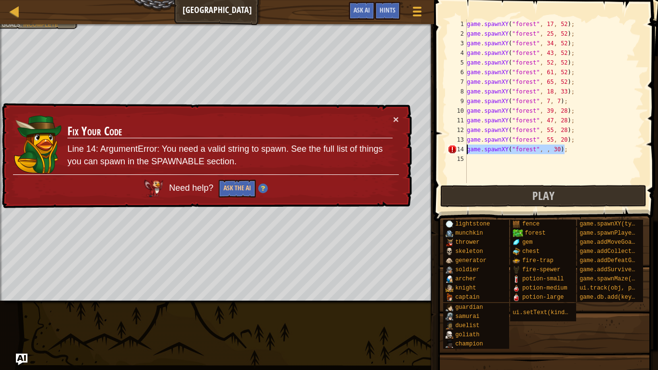
drag, startPoint x: 570, startPoint y: 149, endPoint x: 467, endPoint y: 147, distance: 103.7
click at [467, 147] on div "game.spawnXY("forest", 55, 20); 1 2 3 4 5 6 7 8 9 10 11 12 13 14 15 game . spaw…" at bounding box center [545, 101] width 198 height 164
type textarea "game.spawnXY("forest", , 30);"
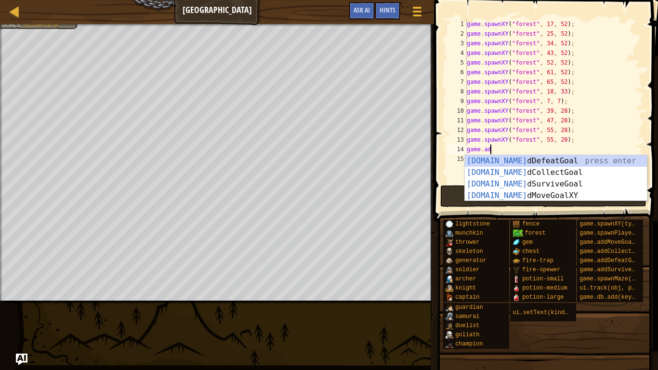
scroll to position [4, 3]
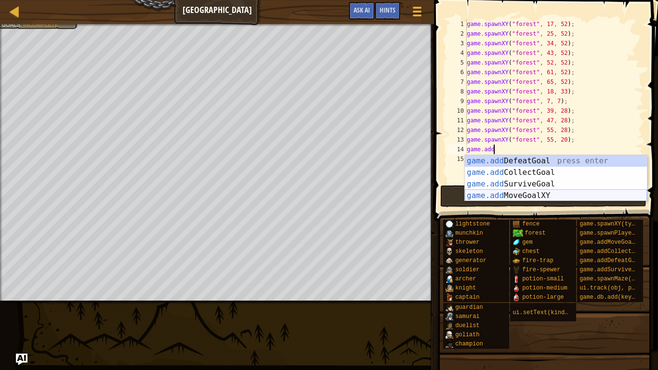
click at [551, 193] on div "game.add DefeatGoal press enter game.add CollectGoal press enter game.add Survi…" at bounding box center [556, 189] width 182 height 69
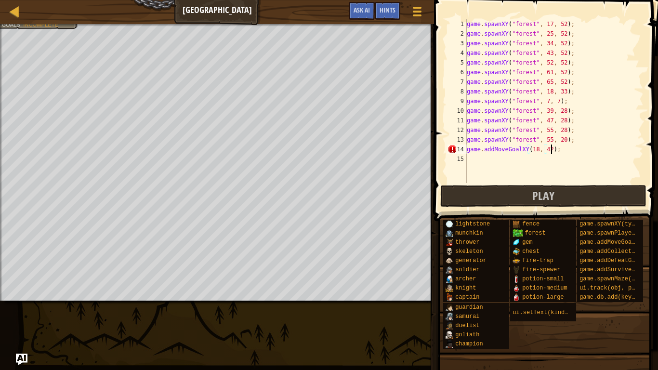
scroll to position [4, 12]
type textarea "game.addMoveGoalXY(18, 43);"
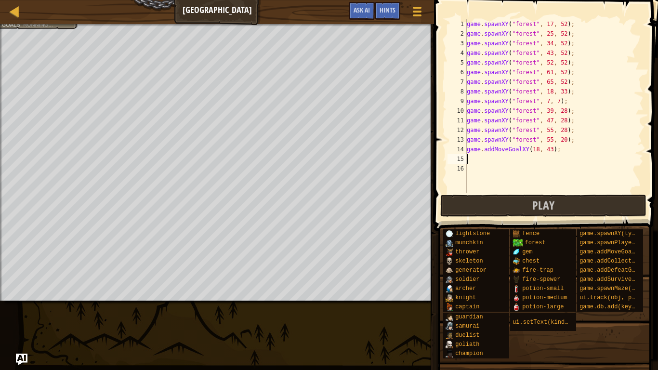
scroll to position [4, 0]
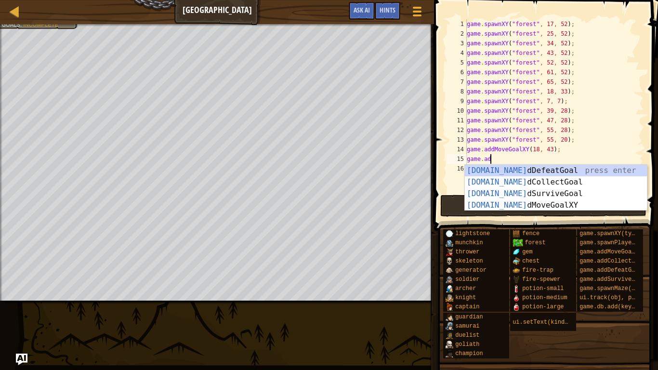
type textarea "game.add"
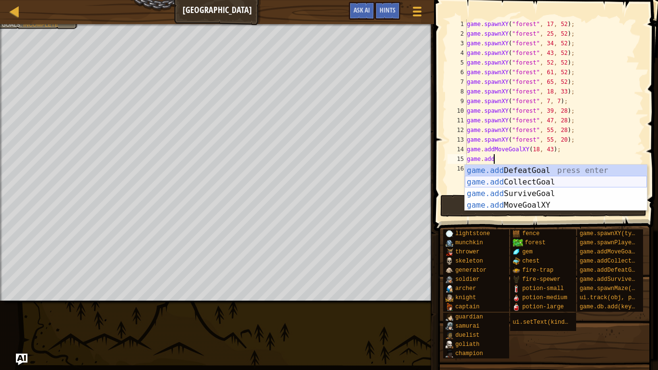
click at [516, 181] on div "game.add DefeatGoal press enter game.add CollectGoal press enter game.add Survi…" at bounding box center [556, 199] width 182 height 69
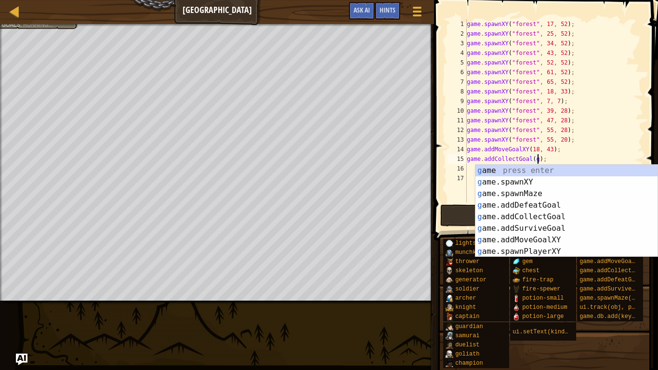
scroll to position [4, 11]
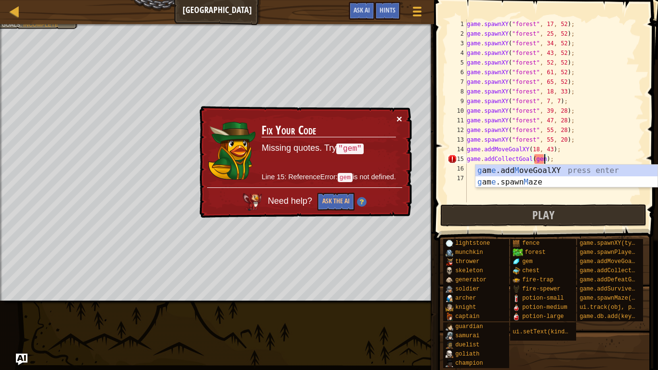
click at [399, 118] on button "×" at bounding box center [400, 120] width 6 height 10
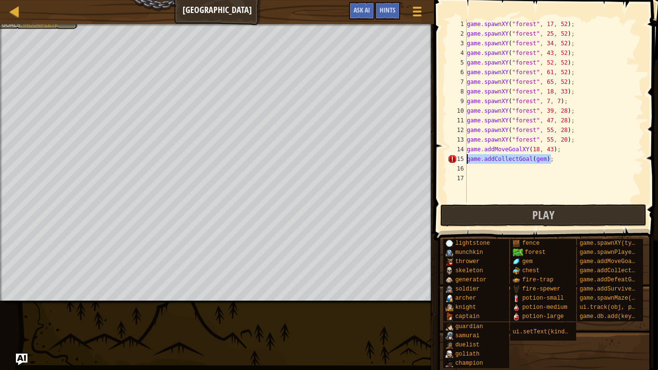
drag, startPoint x: 561, startPoint y: 160, endPoint x: 467, endPoint y: 161, distance: 94.5
click at [467, 161] on div "game.addCollectGoal(gem); 1 2 3 4 5 6 7 8 9 10 11 12 13 14 15 16 17 game . spaw…" at bounding box center [545, 110] width 198 height 183
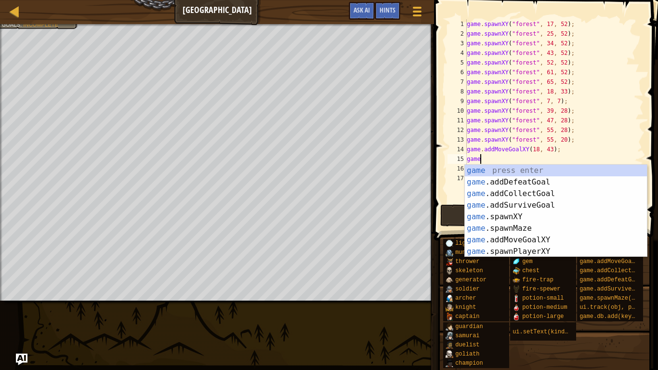
type textarea "game."
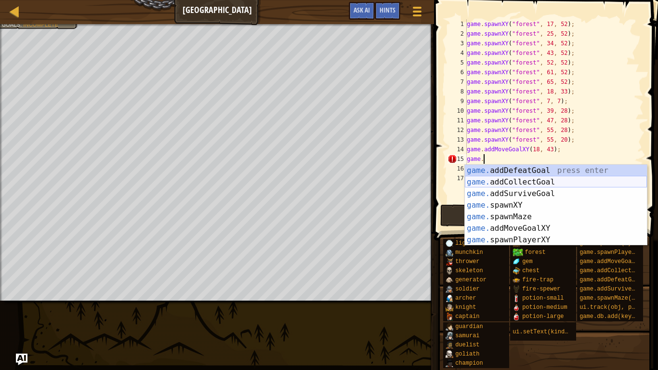
click at [533, 184] on div "game. addDefeatGoal press enter game. addCollectGoal press enter game. addSurvi…" at bounding box center [556, 217] width 182 height 104
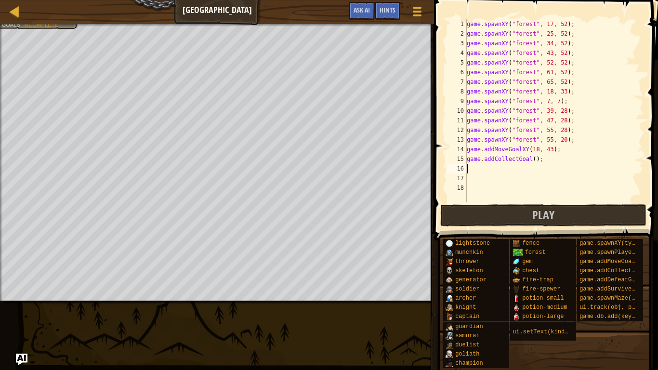
scroll to position [4, 0]
click at [534, 162] on div "game . spawnXY ( "forest" , 17 , 52 ) ; game . spawnXY ( "forest" , 25 , 52 ) ;…" at bounding box center [554, 120] width 179 height 202
drag, startPoint x: 541, startPoint y: 161, endPoint x: 467, endPoint y: 160, distance: 74.7
click at [467, 160] on div "game.addCollectGoal(); 1 2 3 4 5 6 7 8 9 10 11 12 13 14 15 16 17 18 game . spaw…" at bounding box center [545, 110] width 198 height 183
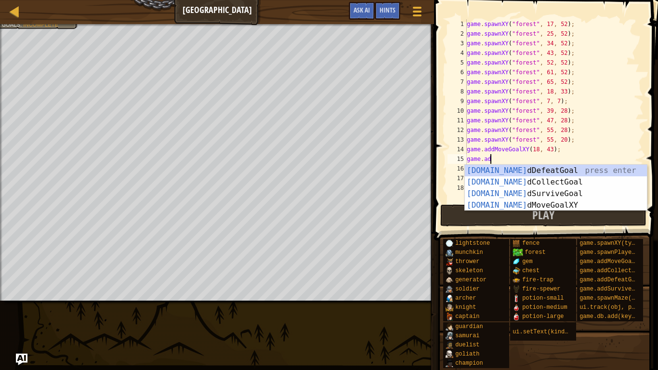
type textarea "game.add"
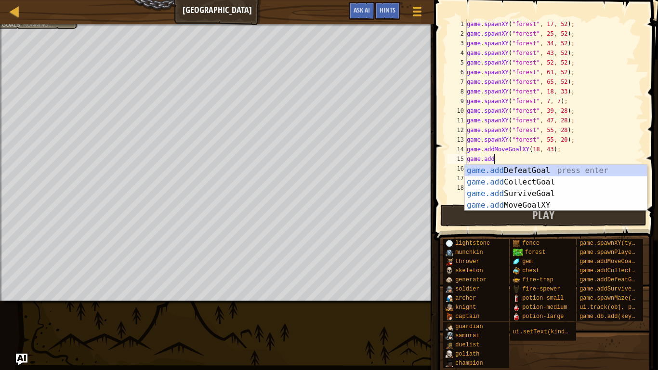
scroll to position [4, 3]
click at [493, 167] on div "game.add DefeatGoal press enter game.add CollectGoal press enter game.add Survi…" at bounding box center [556, 199] width 182 height 69
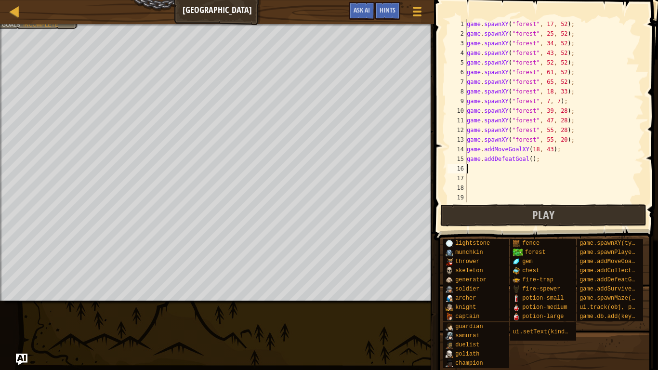
scroll to position [4, 0]
click at [531, 160] on div "game . spawnXY ( "forest" , 17 , 52 ) ; game . spawnXY ( "forest" , 25 , 52 ) ;…" at bounding box center [554, 120] width 179 height 202
type textarea "game.addDefeatGoal(10);"
click at [493, 170] on div "game . spawnXY ( "forest" , 17 , 52 ) ; game . spawnXY ( "forest" , 25 , 52 ) ;…" at bounding box center [554, 120] width 179 height 202
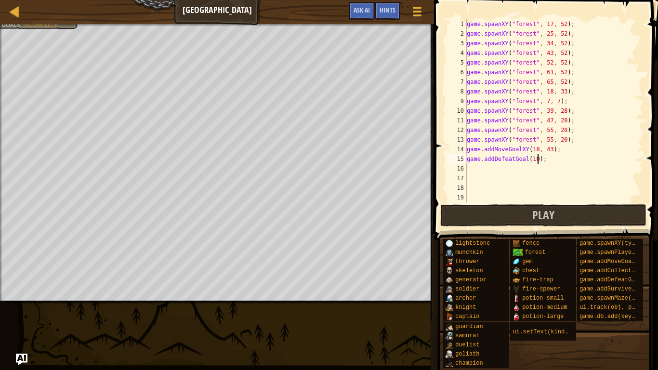
scroll to position [4, 0]
click at [487, 168] on div "game . spawnXY ( "forest" , 17 , 52 ) ; game . spawnXY ( "forest" , 25 , 52 ) ;…" at bounding box center [554, 120] width 179 height 202
type textarea "game.c"
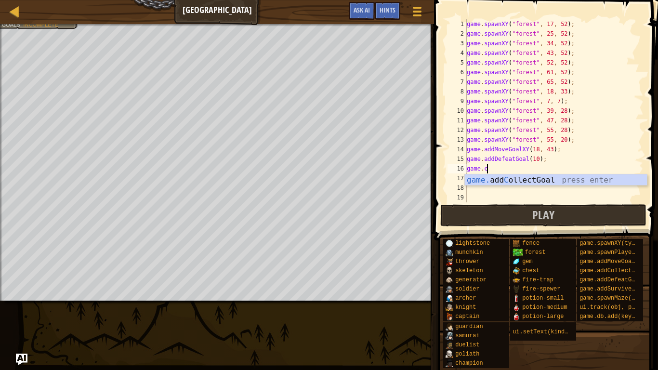
scroll to position [4, 0]
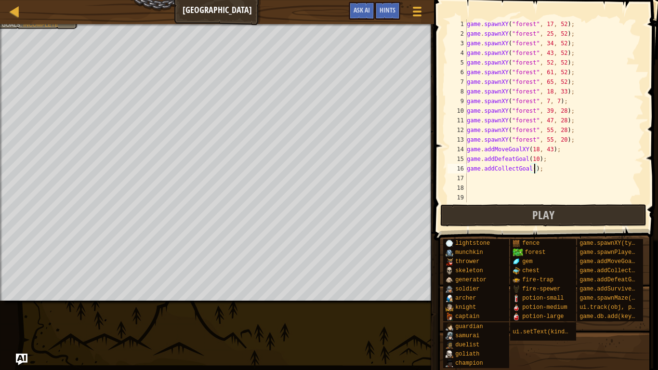
type textarea "game.addCollectGoal(6);"
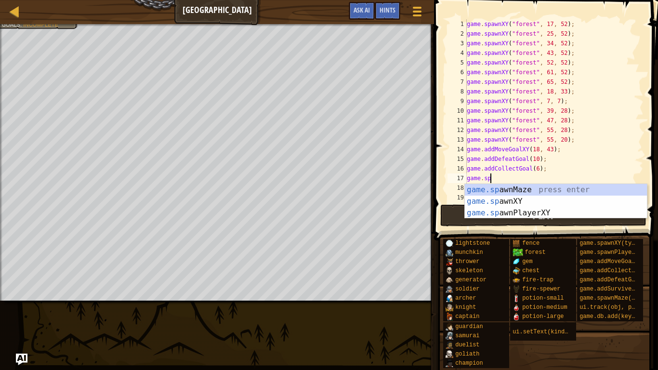
scroll to position [4, 4]
click at [548, 200] on div "game.[PERSON_NAME] nMaze press enter game.[PERSON_NAME] nXY press enter game.[P…" at bounding box center [556, 213] width 182 height 58
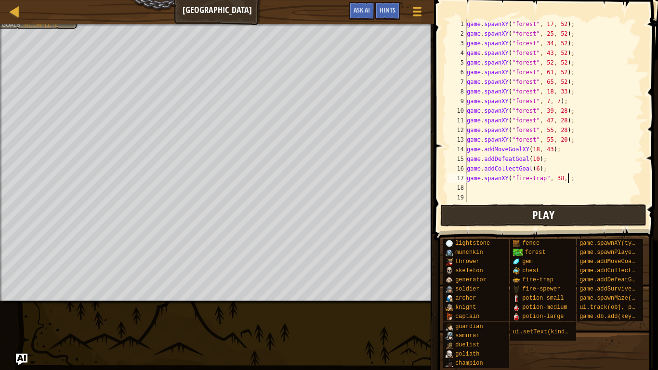
scroll to position [4, 13]
type textarea "game.spawnXY("fire-trap", 3;"
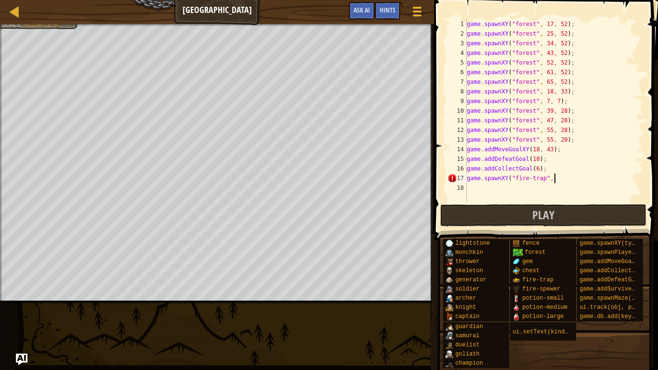
type textarea "game.spawnXY("fire-trap", 13"
type textarea "game.spawnXY("fire-trap", 13, 21);"
click at [485, 183] on div "game . spawnXY ( "forest" , 17 , 52 ) ; game . spawnXY ( "forest" , 25 , 52 ) ;…" at bounding box center [554, 120] width 179 height 202
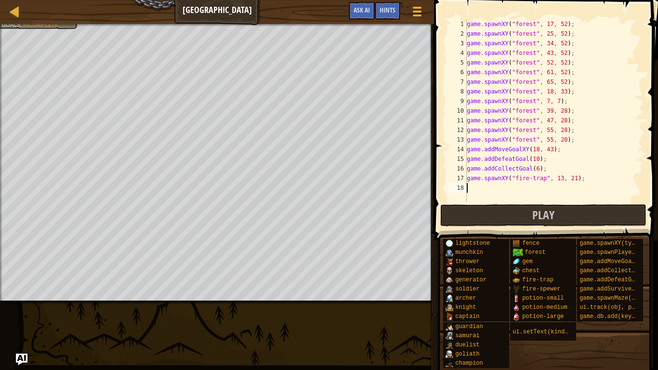
scroll to position [4, 0]
click at [485, 183] on div "game . spawnXY ( "forest" , 17 , 52 ) ; game . spawnXY ( "forest" , 25 , 52 ) ;…" at bounding box center [554, 120] width 179 height 202
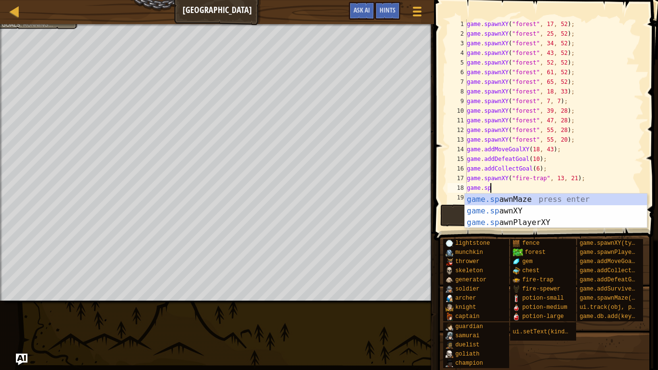
scroll to position [4, 3]
click at [545, 208] on div "game.sp awnMaze press enter game.sp awnXY press enter game.sp awnPlayerXY press…" at bounding box center [556, 223] width 182 height 58
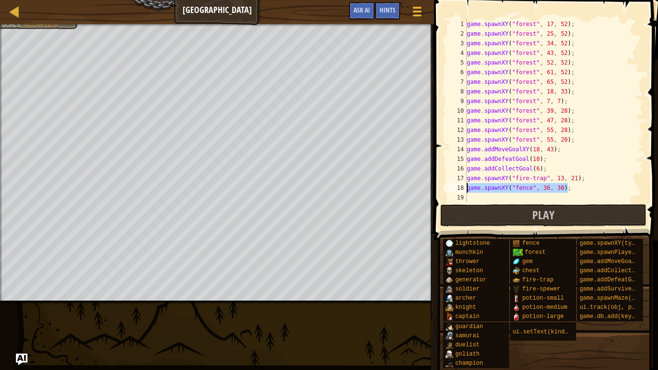
drag, startPoint x: 586, startPoint y: 184, endPoint x: 461, endPoint y: 187, distance: 124.4
click at [461, 187] on div "game.spawnXY("fence", 36, 30); 1 2 3 4 5 6 7 8 9 10 11 12 13 14 15 16 17 18 19 …" at bounding box center [545, 110] width 198 height 183
type textarea "var generator-game.spawnXY("generator", x, y);"
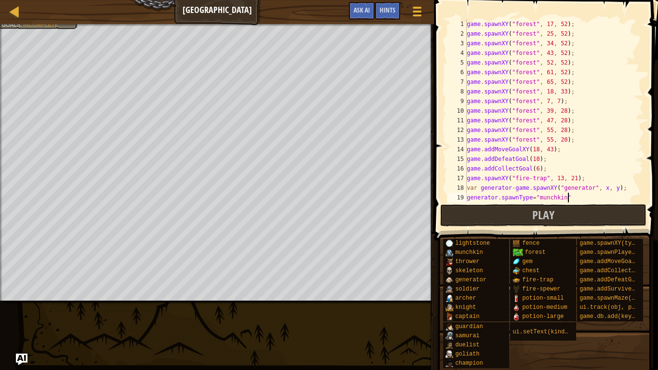
type textarea "generator.spawnType="munchkin";"
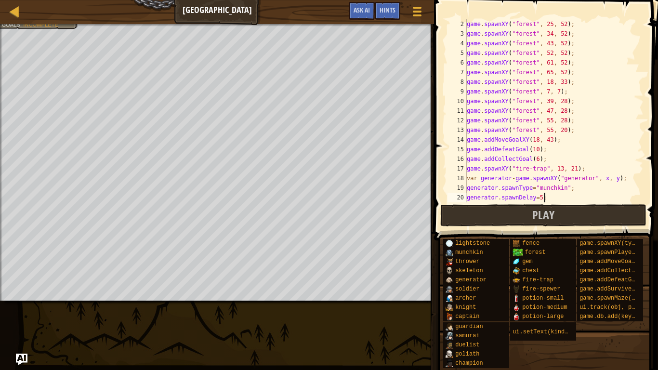
scroll to position [19, 0]
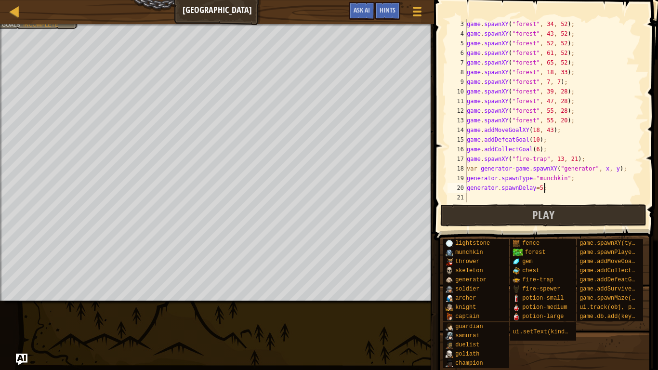
click at [602, 169] on div "game . spawnXY ( "forest" , 34 , 52 ) ; game . spawnXY ( "forest" , 43 , 52 ) ;…" at bounding box center [554, 120] width 179 height 202
click at [604, 169] on div "game . spawnXY ( "forest" , 34 , 52 ) ; game . spawnXY ( "forest" , 43 , 52 ) ;…" at bounding box center [554, 120] width 179 height 202
type textarea "generator.spawnType="munchkin";"
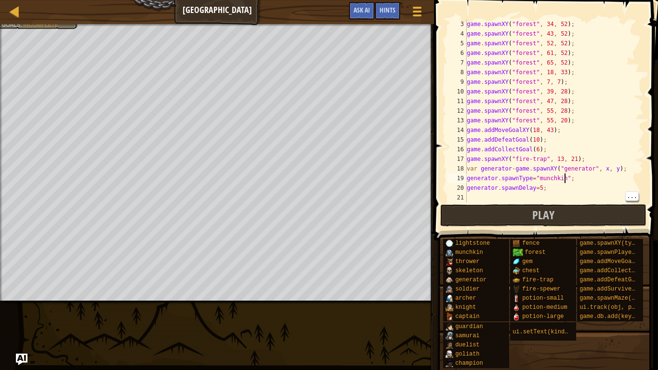
click at [488, 201] on div "game . spawnXY ( "forest" , 34 , 52 ) ; game . spawnXY ( "forest" , 43 , 52 ) ;…" at bounding box center [554, 120] width 179 height 202
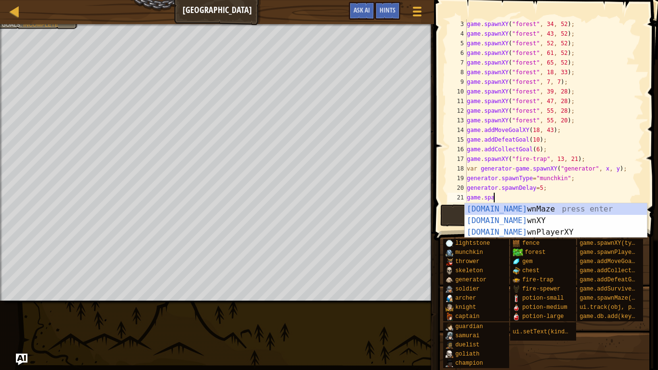
scroll to position [4, 4]
click at [545, 227] on div "game.[PERSON_NAME] nMaze press enter game.[PERSON_NAME] nXY press enter game.[P…" at bounding box center [556, 232] width 182 height 58
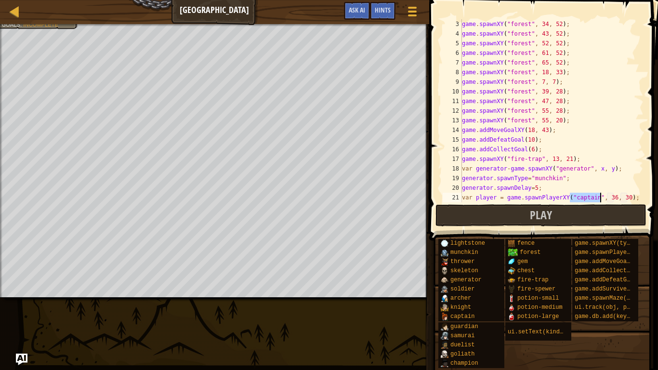
click at [640, 196] on div at bounding box center [639, 106] width 10 height 212
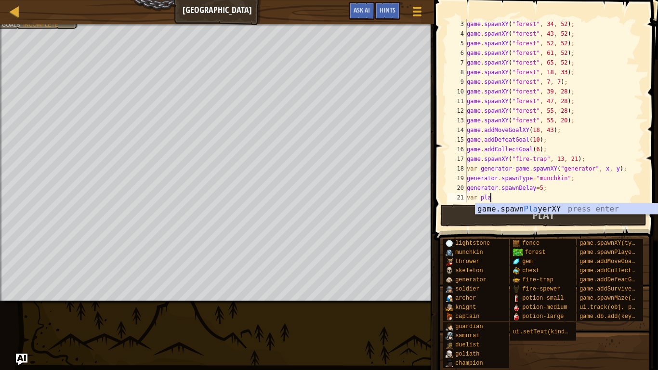
scroll to position [4, 0]
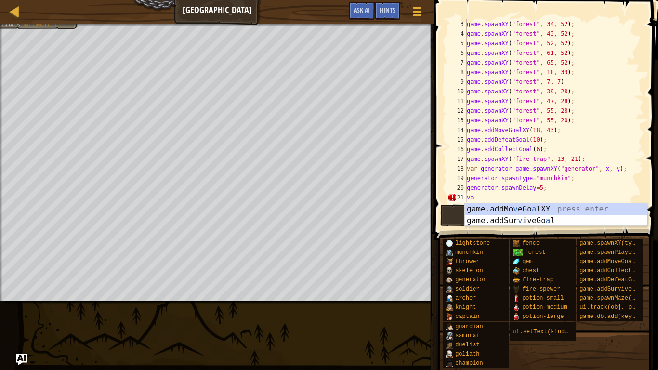
type textarea "v"
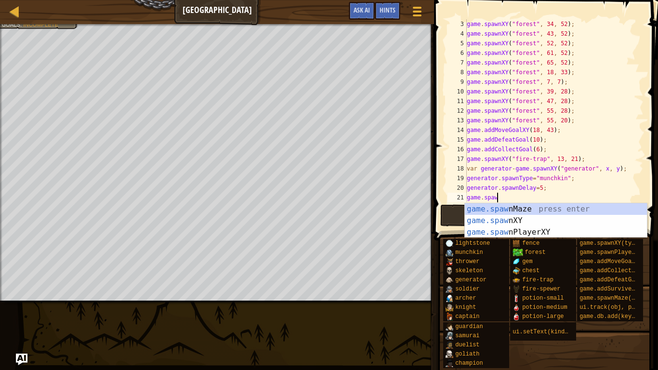
scroll to position [4, 4]
click at [544, 221] on div "game.[PERSON_NAME] nMaze press enter game.[PERSON_NAME] nXY press enter game.[P…" at bounding box center [556, 232] width 182 height 58
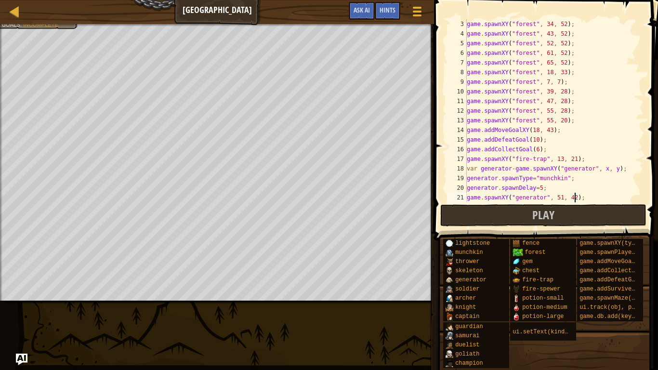
scroll to position [29, 0]
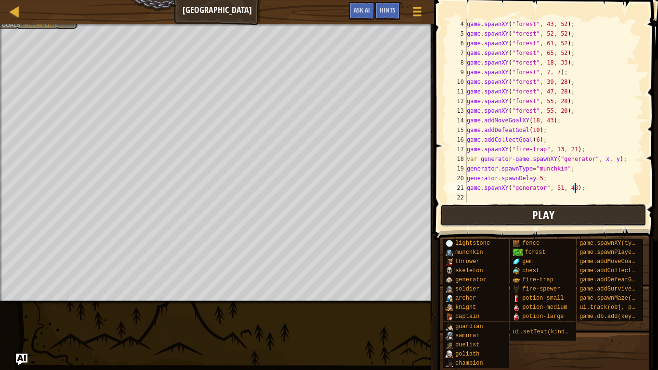
click at [606, 218] on button "Play" at bounding box center [544, 215] width 206 height 22
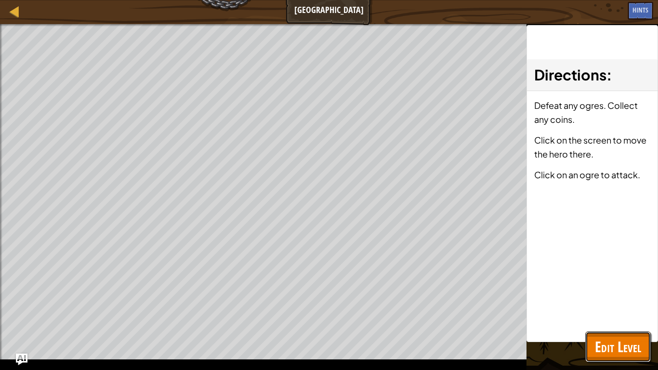
click at [623, 288] on span "Edit Level" at bounding box center [618, 347] width 46 height 20
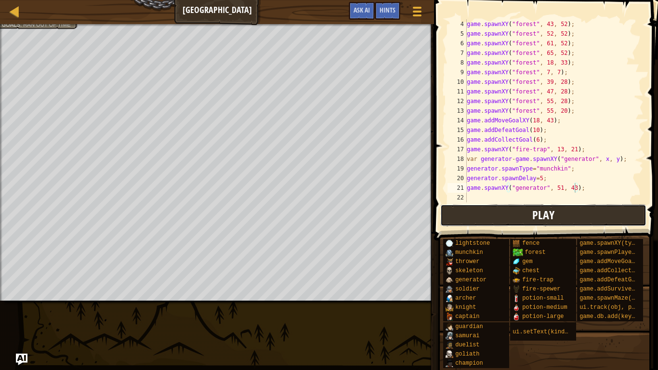
click at [625, 219] on button "Play" at bounding box center [544, 215] width 206 height 22
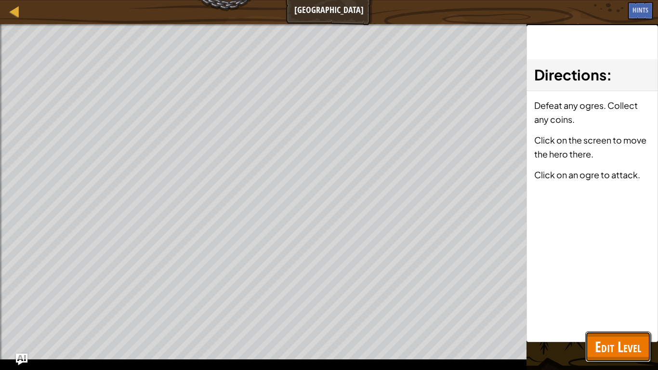
click at [602, 288] on span "Edit Level" at bounding box center [618, 347] width 46 height 20
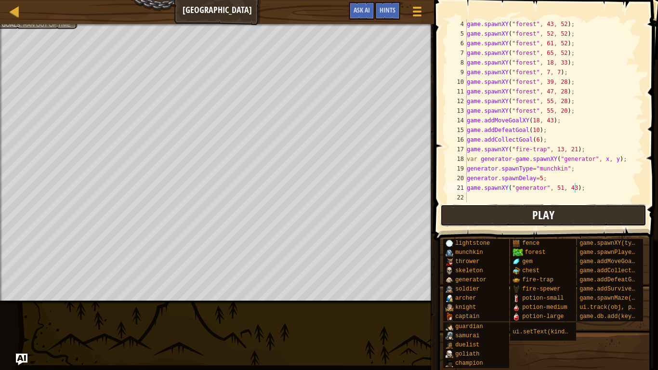
click at [531, 210] on button "Play" at bounding box center [544, 215] width 206 height 22
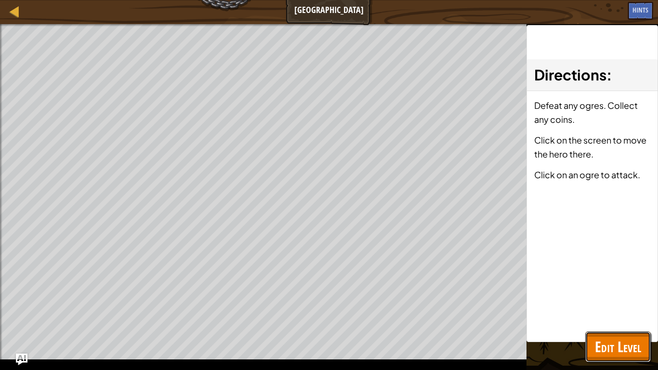
click at [622, 288] on button "Edit Level" at bounding box center [619, 347] width 66 height 31
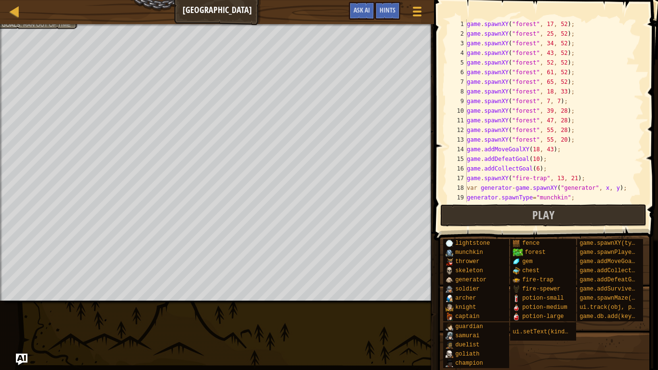
scroll to position [0, 0]
click at [553, 138] on div "game . spawnXY ( "forest" , 17 , 52 ) ; game . spawnXY ( "forest" , 25 , 52 ) ;…" at bounding box center [554, 120] width 179 height 202
click at [549, 148] on div "game . spawnXY ( "forest" , 17 , 52 ) ; game . spawnXY ( "forest" , 25 , 52 ) ;…" at bounding box center [554, 120] width 179 height 202
click at [544, 158] on div "game . spawnXY ( "forest" , 17 , 52 ) ; game . spawnXY ( "forest" , 25 , 52 ) ;…" at bounding box center [554, 120] width 179 height 202
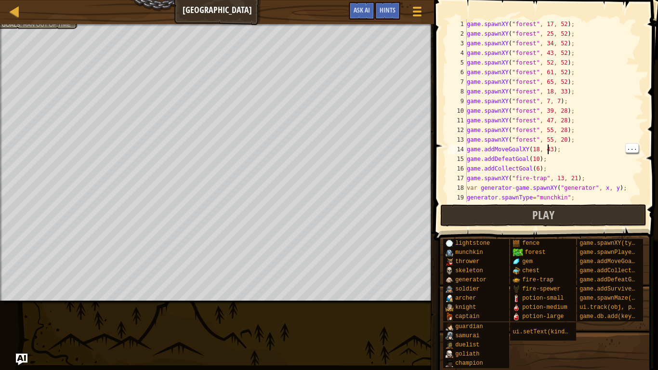
click at [560, 174] on div "game . spawnXY ( "forest" , 17 , 52 ) ; game . spawnXY ( "forest" , 25 , 52 ) ;…" at bounding box center [554, 120] width 179 height 202
click at [569, 187] on div "game . spawnXY ( "forest" , 17 , 52 ) ; game . spawnXY ( "forest" , 25 , 52 ) ;…" at bounding box center [554, 120] width 179 height 202
click at [571, 197] on div "game . spawnXY ( "forest" , 17 , 52 ) ; game . spawnXY ( "forest" , 25 , 52 ) ;…" at bounding box center [554, 120] width 179 height 202
click at [562, 186] on div "game . spawnXY ( "forest" , 17 , 52 ) ; game . spawnXY ( "forest" , 25 , 52 ) ;…" at bounding box center [554, 120] width 179 height 202
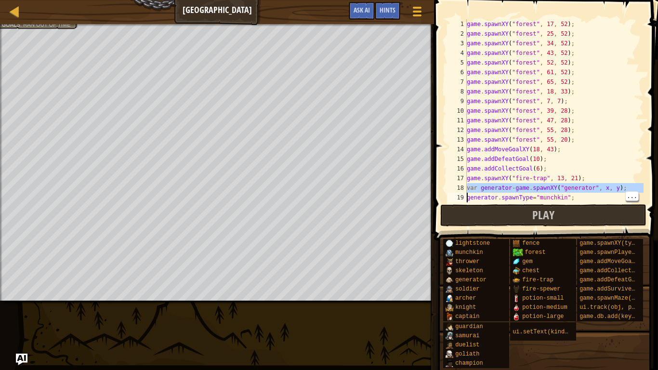
click at [556, 191] on div "game . spawnXY ( "forest" , 17 , 52 ) ; game . spawnXY ( "forest" , 25 , 52 ) ;…" at bounding box center [554, 120] width 179 height 202
click at [540, 118] on div "game . spawnXY ( "forest" , 17 , 52 ) ; game . spawnXY ( "forest" , 25 , 52 ) ;…" at bounding box center [554, 120] width 179 height 202
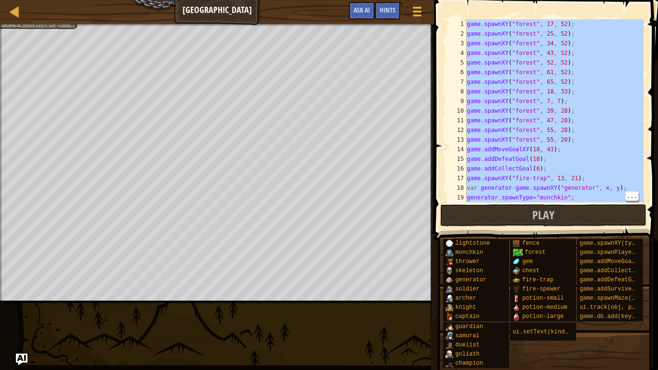
click at [557, 117] on div "game . spawnXY ( "forest" , 17 , 52 ) ; game . spawnXY ( "forest" , 25 , 52 ) ;…" at bounding box center [554, 110] width 179 height 183
type textarea "game.spawnXY("forest", 47, 28);"
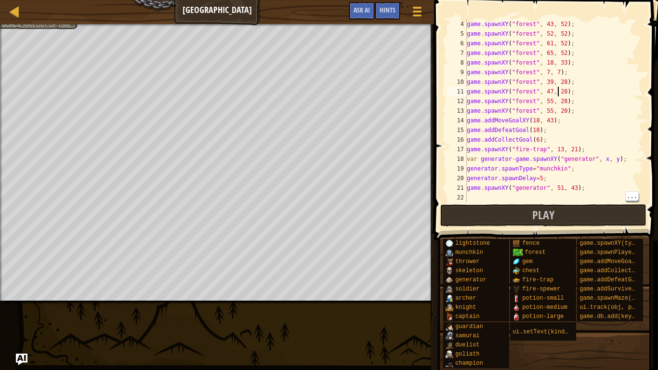
scroll to position [0, 0]
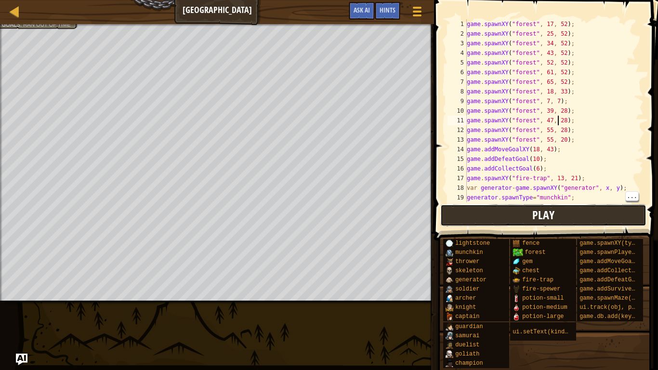
click at [509, 216] on button "Play" at bounding box center [544, 215] width 206 height 22
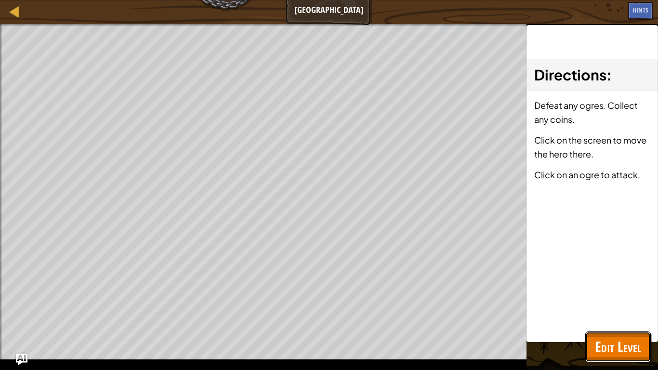
click at [621, 288] on button "Edit Level" at bounding box center [619, 347] width 66 height 31
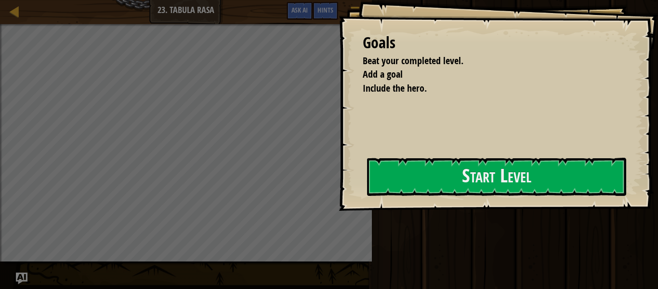
click at [534, 206] on div at bounding box center [496, 216] width 259 height 22
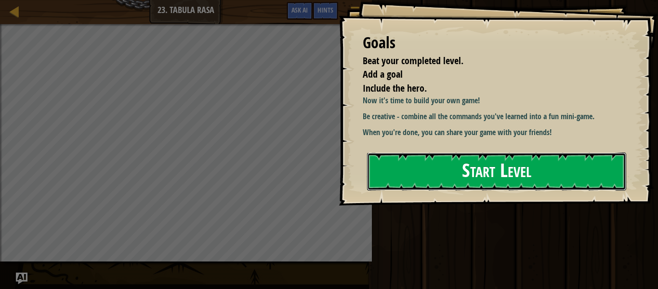
click at [466, 164] on button "Start Level" at bounding box center [496, 171] width 259 height 38
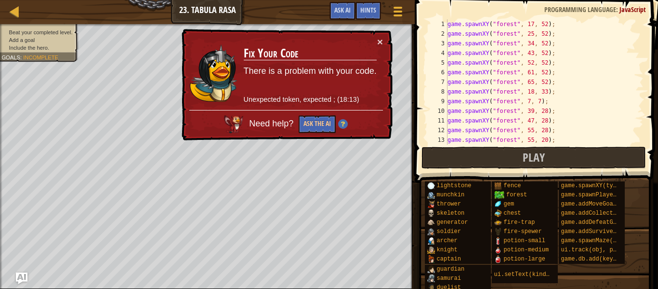
click at [510, 88] on div "game . spawnXY ( "forest" , 17 , 52 ) ; game . spawnXY ( "forest" , 25 , 52 ) ;…" at bounding box center [545, 91] width 198 height 145
click at [381, 41] on button "×" at bounding box center [380, 42] width 6 height 10
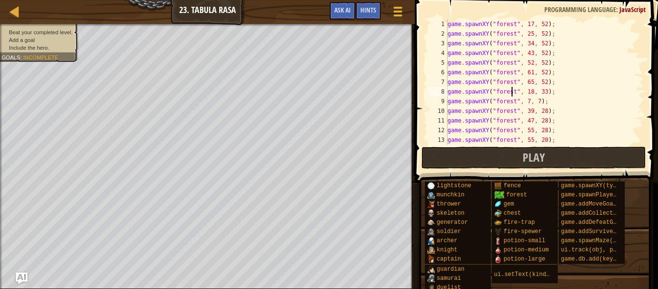
click at [458, 145] on span at bounding box center [537, 77] width 251 height 211
click at [458, 79] on div "game . spawnXY ( "forest" , 17 , 52 ) ; game . spawnXY ( "forest" , 25 , 52 ) ;…" at bounding box center [545, 91] width 198 height 145
click at [496, 102] on div "game . spawnXY ( "forest" , 17 , 52 ) ; game . spawnXY ( "forest" , 25 , 52 ) ;…" at bounding box center [545, 91] width 198 height 145
click at [508, 96] on div "game . spawnXY ( "forest" , 17 , 52 ) ; game . spawnXY ( "forest" , 25 , 52 ) ;…" at bounding box center [545, 91] width 198 height 145
type textarea "game.spawnXY("forest", 18, 33);"
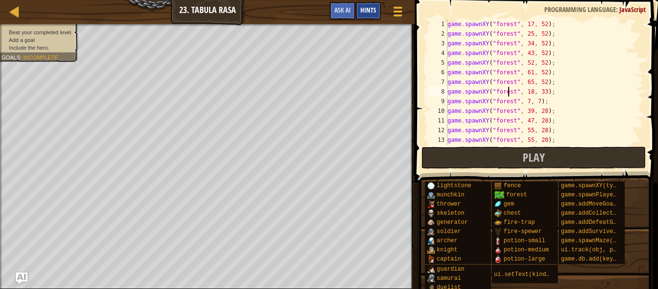
click at [364, 12] on span "Hints" at bounding box center [369, 9] width 16 height 9
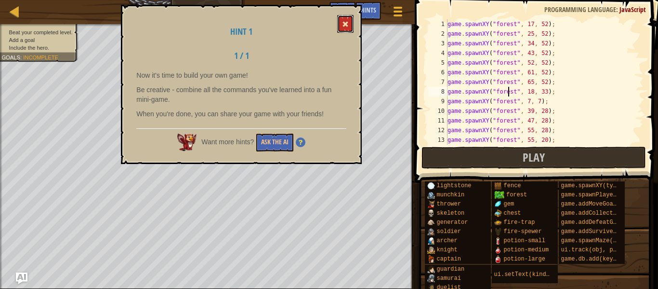
click at [349, 20] on button at bounding box center [345, 24] width 16 height 18
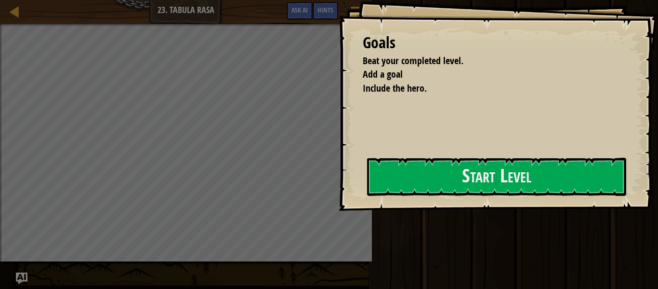
click at [435, 150] on div "Goals Beat your completed level. Add a goal Include the hero. Start Level Error…" at bounding box center [499, 105] width 320 height 211
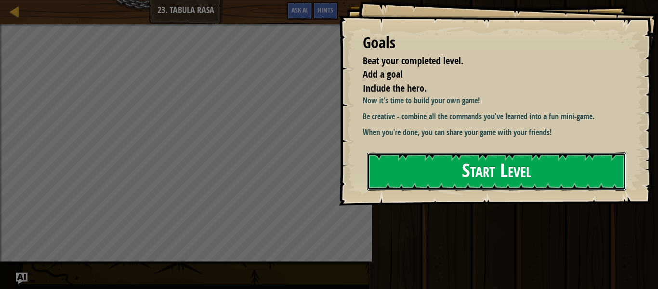
click at [438, 158] on button "Start Level" at bounding box center [496, 171] width 259 height 38
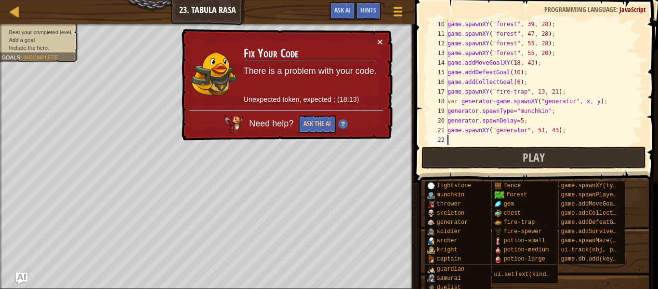
scroll to position [87, 0]
click at [319, 125] on button "Ask the AI" at bounding box center [317, 124] width 37 height 18
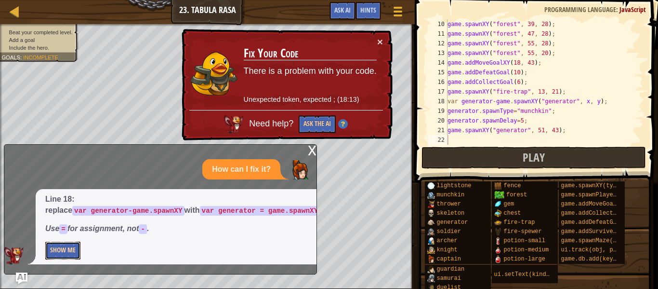
click at [59, 242] on button "Show Me" at bounding box center [62, 250] width 35 height 18
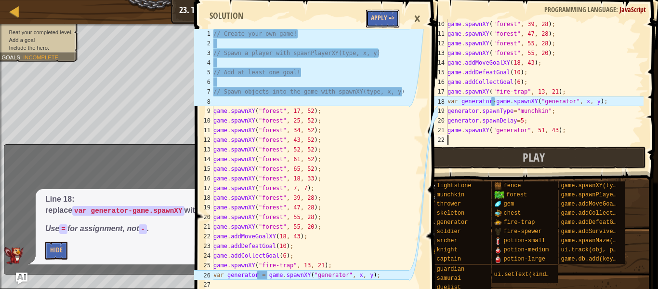
click at [379, 14] on button "Apply =>" at bounding box center [382, 19] width 33 height 18
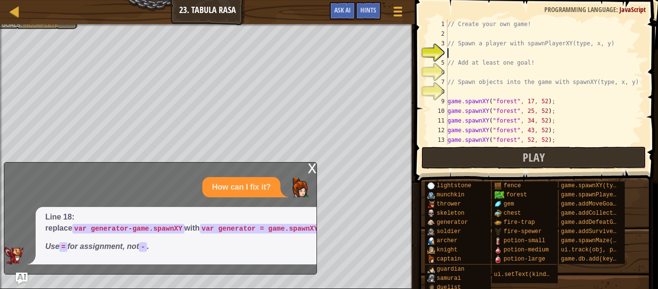
scroll to position [0, 0]
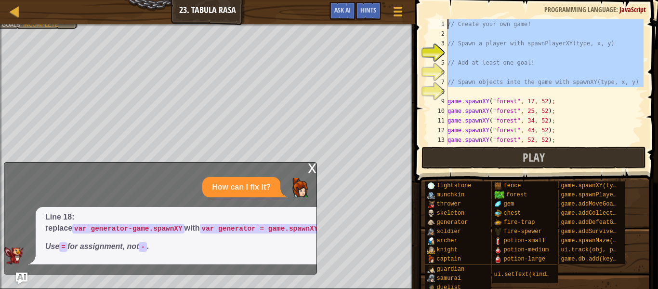
drag, startPoint x: 453, startPoint y: 90, endPoint x: 488, endPoint y: -17, distance: 112.8
click at [488, 0] on html "Map Game Development 1 23. Tabula Rasa Game Menu Done Hints Ask AI 1 2 3 4 5 6 …" at bounding box center [329, 0] width 658 height 0
type textarea "// Create your own game!"
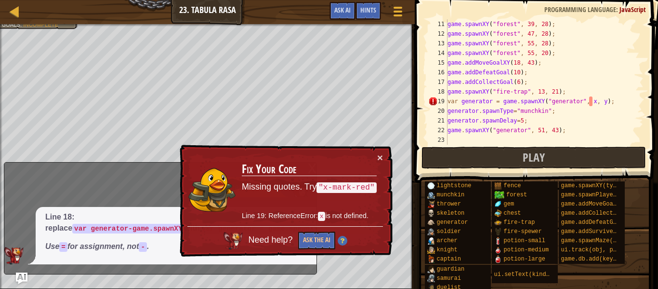
scroll to position [96, 0]
click at [591, 98] on div "game . spawnXY ( "forest" , 39 , 28 ) ; game . spawnXY ( "forest" , 47 , 28 ) ;…" at bounding box center [545, 91] width 198 height 145
click at [316, 231] on button "Ask the AI" at bounding box center [316, 240] width 37 height 18
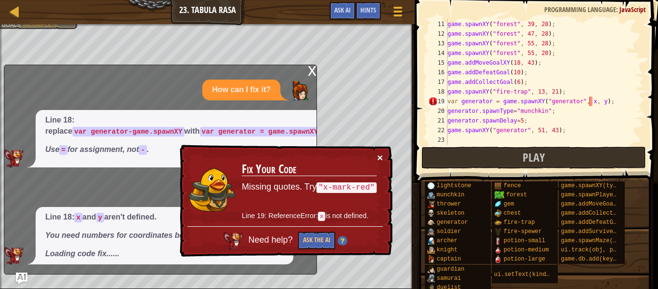
click at [379, 159] on button "×" at bounding box center [379, 156] width 6 height 10
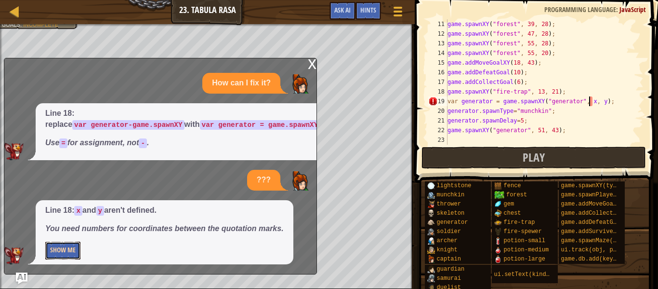
click at [65, 256] on button "Show Me" at bounding box center [62, 250] width 35 height 18
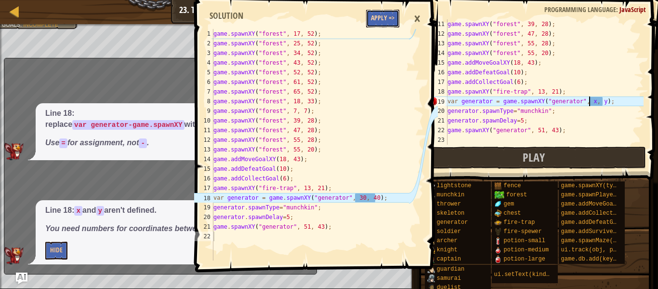
click at [388, 19] on button "Apply =>" at bounding box center [382, 19] width 33 height 18
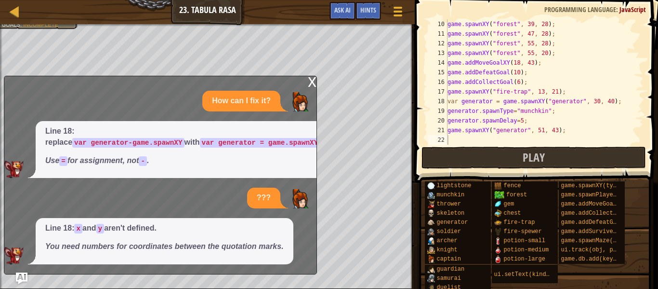
scroll to position [87, 0]
click at [597, 150] on button "Play" at bounding box center [534, 158] width 225 height 22
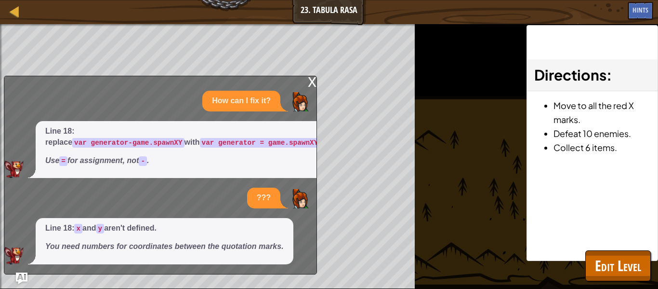
click at [310, 79] on div "x" at bounding box center [312, 81] width 9 height 10
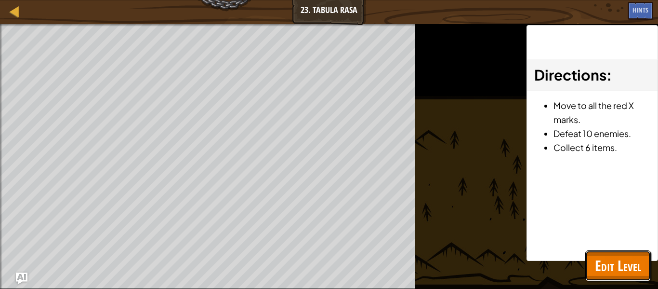
click at [615, 271] on span "Edit Level" at bounding box center [618, 265] width 46 height 20
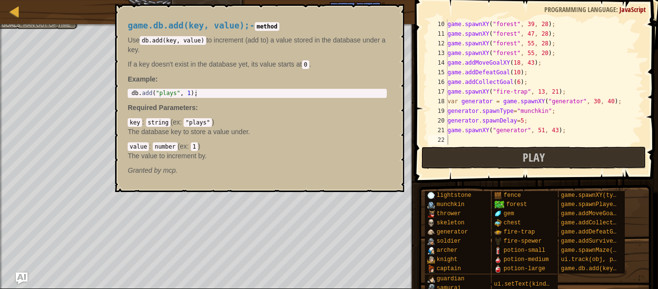
scroll to position [77, 0]
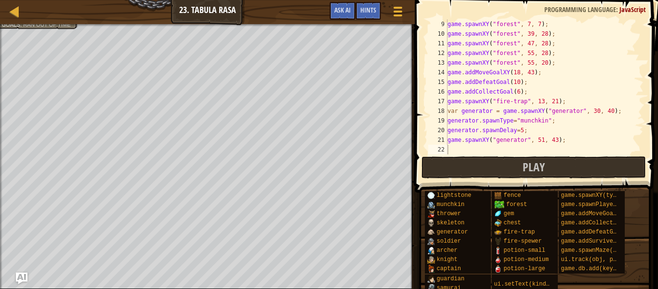
click at [470, 146] on div "game . spawnXY ( "forest" , 7 , 7 ) ; game . spawnXY ( "forest" , 39 , 28 ) ; g…" at bounding box center [545, 96] width 198 height 154
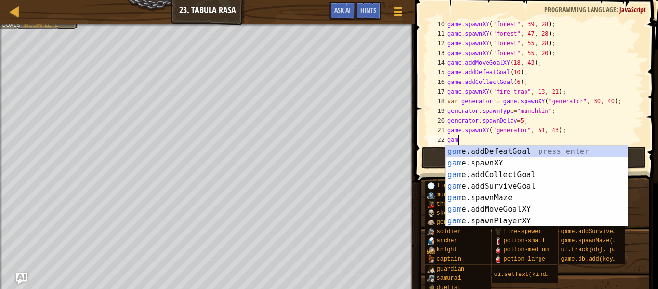
scroll to position [4, 0]
type textarea "g"
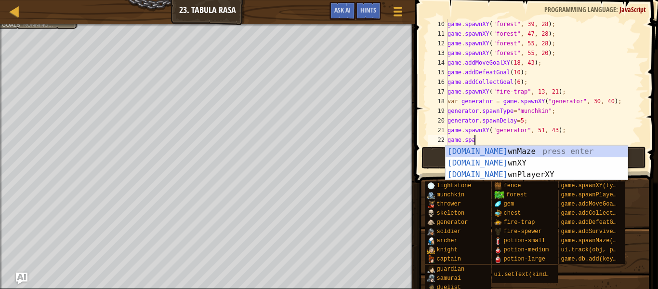
scroll to position [4, 4]
click at [512, 161] on div "game.spawn Maze press enter game.spawn XY press enter game.spawn PlayerXY press…" at bounding box center [537, 175] width 182 height 58
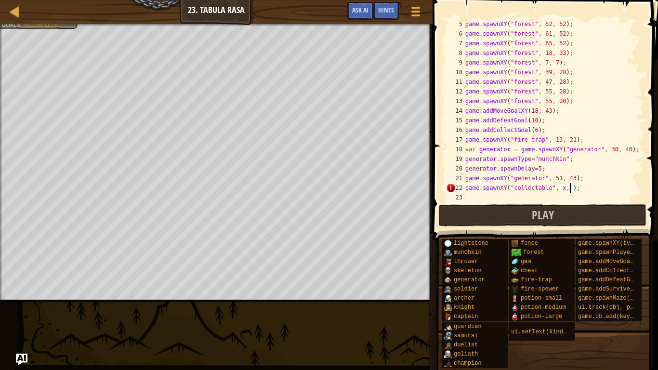
scroll to position [4, 15]
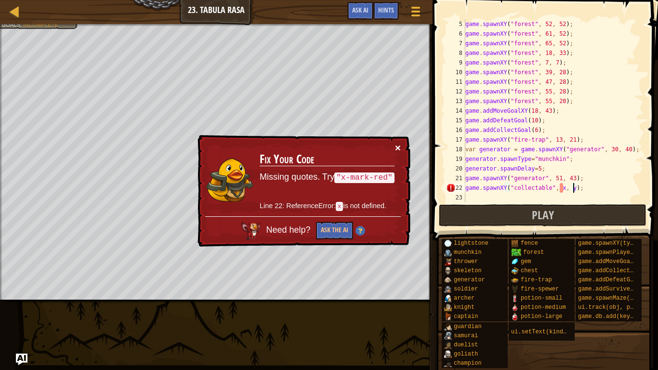
click at [398, 151] on button "×" at bounding box center [398, 148] width 6 height 10
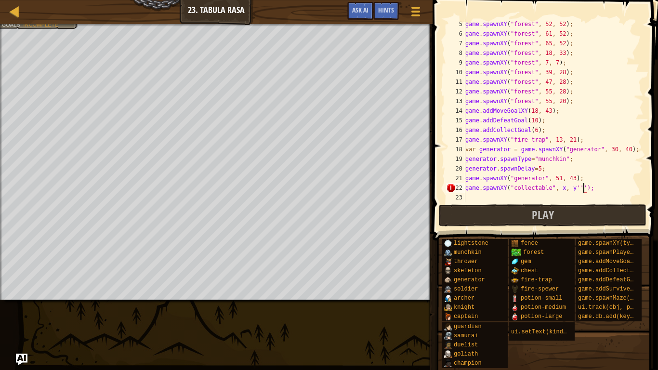
type textarea "game.spawnXY("collectable", x, y'''');"
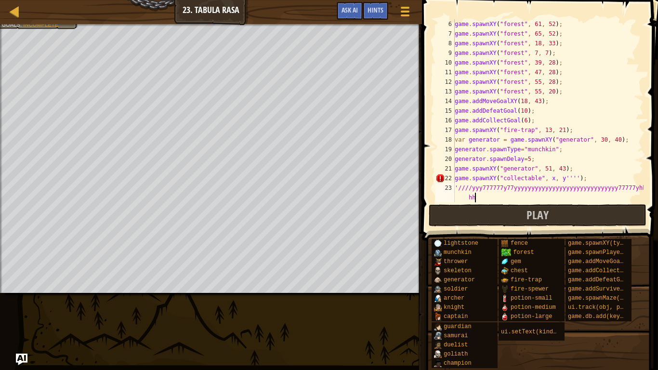
scroll to position [48, 0]
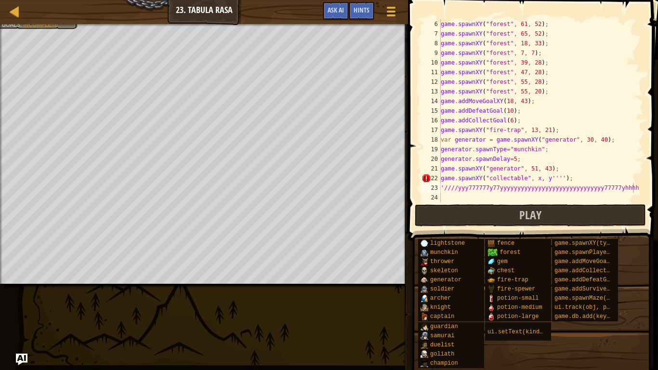
drag, startPoint x: 647, startPoint y: 190, endPoint x: 446, endPoint y: 179, distance: 201.8
click at [446, 179] on div "'////yyy777777y77yyyyyyyyyyyyyyyyyyyyyyyyyyyyyy77777yhhhh 6 7 8 9 10 11 12 13 1…" at bounding box center [531, 139] width 253 height 269
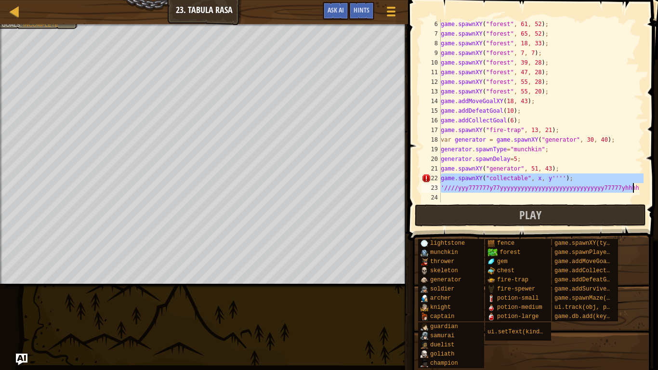
drag, startPoint x: 442, startPoint y: 179, endPoint x: 651, endPoint y: 185, distance: 209.3
click at [651, 185] on div "'////yyy777777y77yyyyyyyyyyyyyyyyyyyyyyyyyyyyyy77777yhhhh 6 7 8 9 10 11 12 13 1…" at bounding box center [531, 139] width 253 height 269
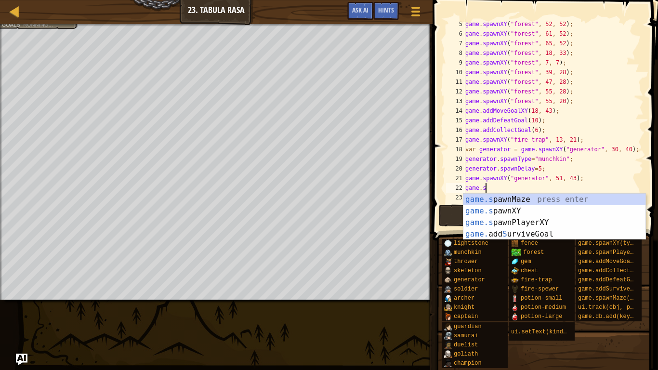
scroll to position [4, 2]
click at [534, 220] on div "game.s pawnMaze press enter game.s pawnXY press enter game.s pawnPlayerXY press…" at bounding box center [555, 228] width 182 height 69
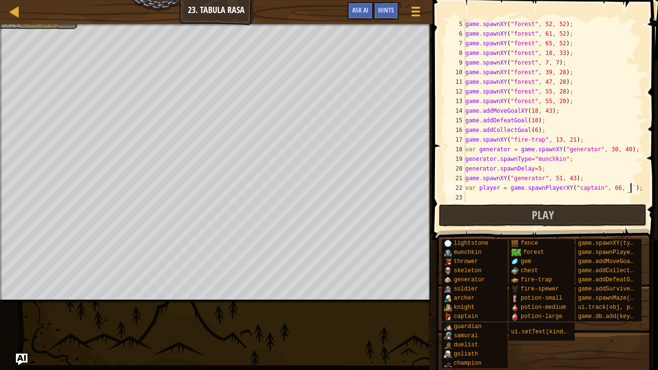
scroll to position [4, 24]
type textarea "var player = game.spawnPlayerXY("captain", 66, 11);"
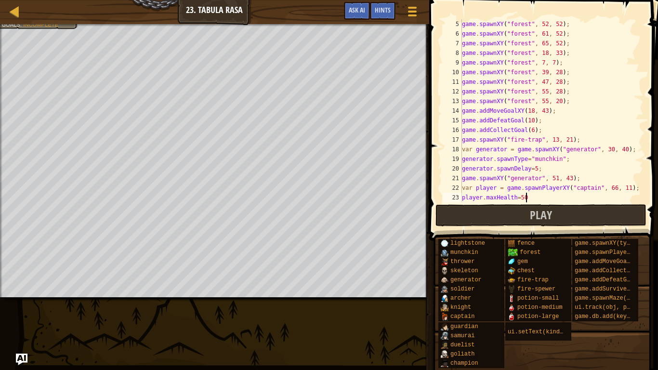
scroll to position [4, 9]
type textarea "player.maxHealth=500;"
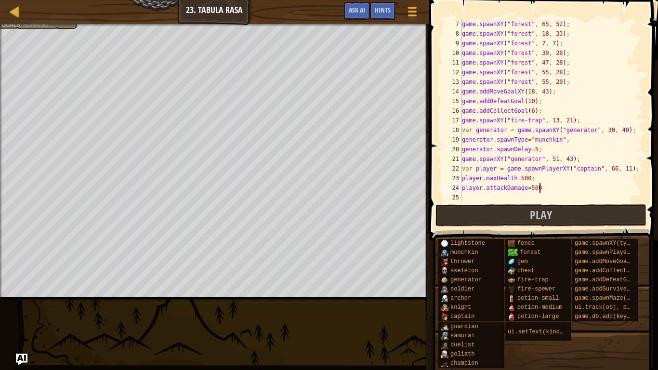
scroll to position [4, 11]
type textarea "player.attackDamage=500;"
type textarea "g"
type textarea ";"
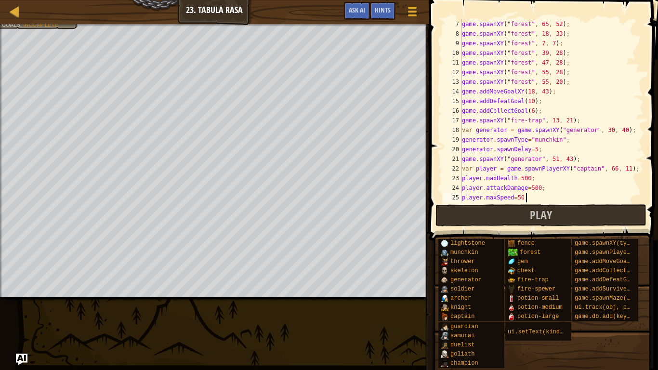
scroll to position [4, 9]
click at [552, 226] on button "Play" at bounding box center [541, 215] width 211 height 22
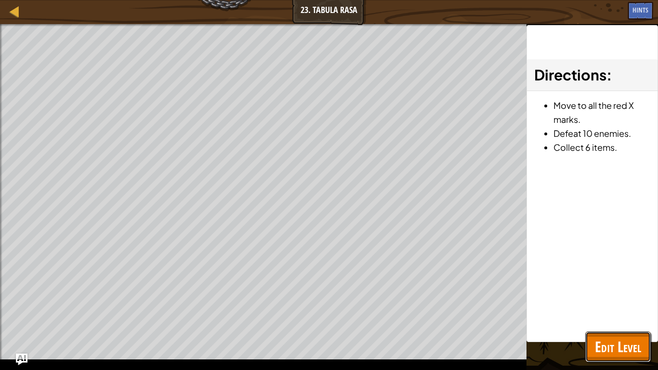
click at [603, 288] on span "Edit Level" at bounding box center [618, 347] width 46 height 20
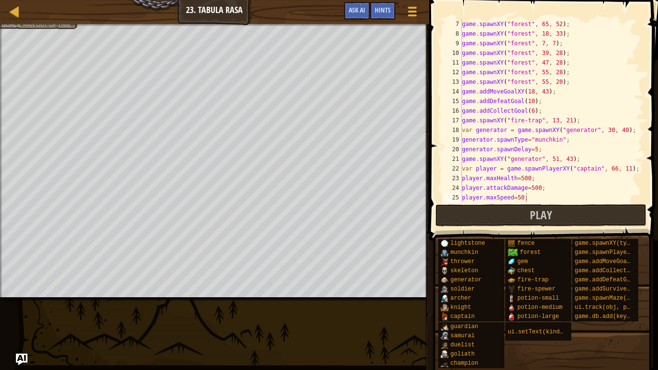
click at [527, 201] on div "game . spawnXY ( "forest" , 65 , 52 ) ; game . spawnXY ( "forest" , 18 , 33 ) ;…" at bounding box center [552, 120] width 184 height 202
click at [515, 195] on div "game . spawnXY ( "forest" , 65 , 52 ) ; game . spawnXY ( "forest" , 18 , 33 ) ;…" at bounding box center [552, 120] width 184 height 202
click at [563, 214] on button "Play" at bounding box center [541, 215] width 211 height 22
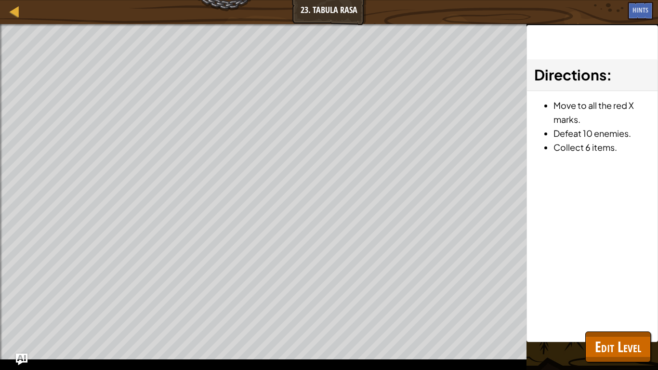
click at [578, 288] on div "Beat your completed level. Add a goal Include the hero. Goals : Ran out of time…" at bounding box center [329, 197] width 658 height 346
click at [602, 288] on span "Edit Level" at bounding box center [618, 347] width 46 height 20
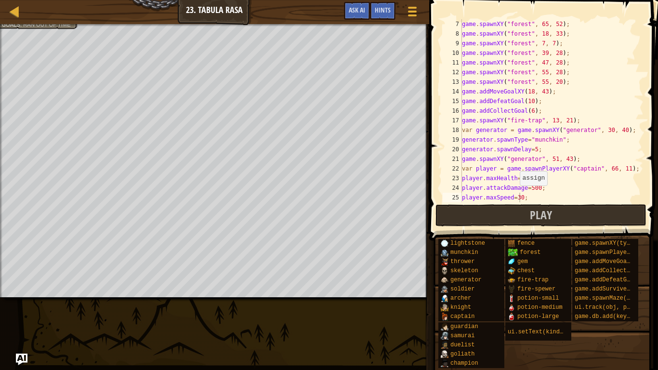
click at [519, 200] on div "game . spawnXY ( "forest" , 65 , 52 ) ; game . spawnXY ( "forest" , 18 , 33 ) ;…" at bounding box center [552, 120] width 184 height 202
click at [556, 220] on button "Play" at bounding box center [541, 215] width 211 height 22
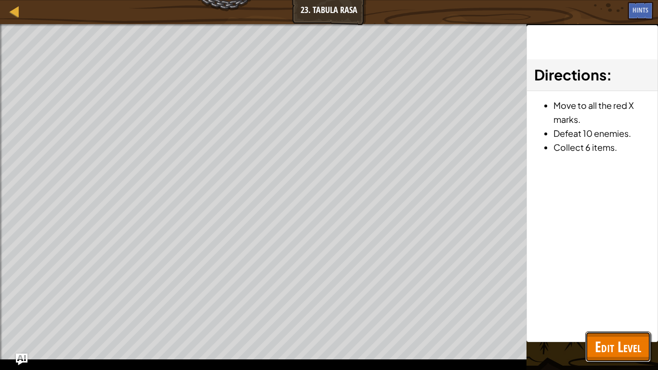
click at [607, 288] on button "Edit Level" at bounding box center [619, 347] width 66 height 31
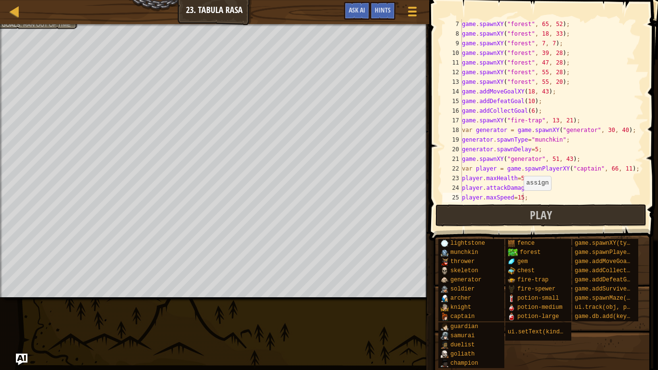
scroll to position [67, 0]
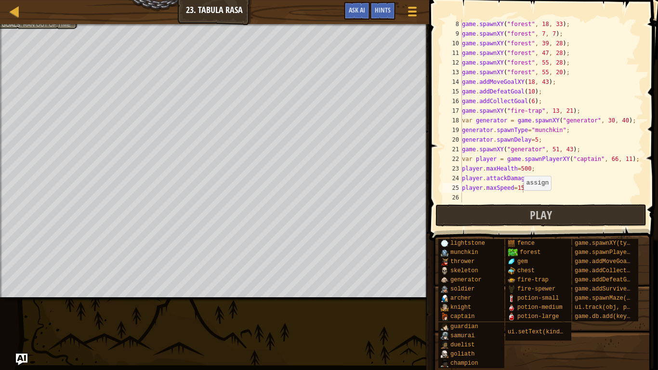
click at [561, 188] on div "game . spawnXY ( "forest" , 18 , 33 ) ; game . spawnXY ( "forest" , 7 , 7 ) ; g…" at bounding box center [552, 120] width 184 height 202
click at [591, 122] on div "game . spawnXY ( "forest" , 18 , 33 ) ; game . spawnXY ( "forest" , 7 , 7 ) ; g…" at bounding box center [552, 120] width 184 height 202
click at [557, 136] on div "game . spawnXY ( "forest" , 18 , 33 ) ; game . spawnXY ( "forest" , 7 , 7 ) ; g…" at bounding box center [552, 120] width 184 height 202
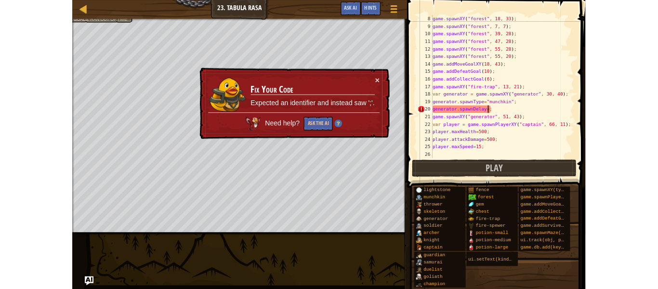
scroll to position [4, 11]
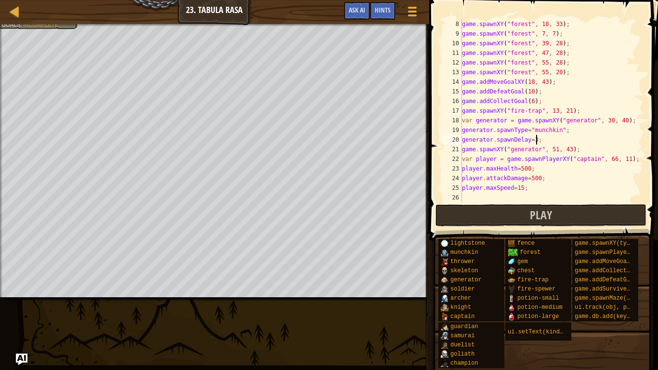
type textarea "generator.spawnDelay=3;"
